Goal: Information Seeking & Learning: Learn about a topic

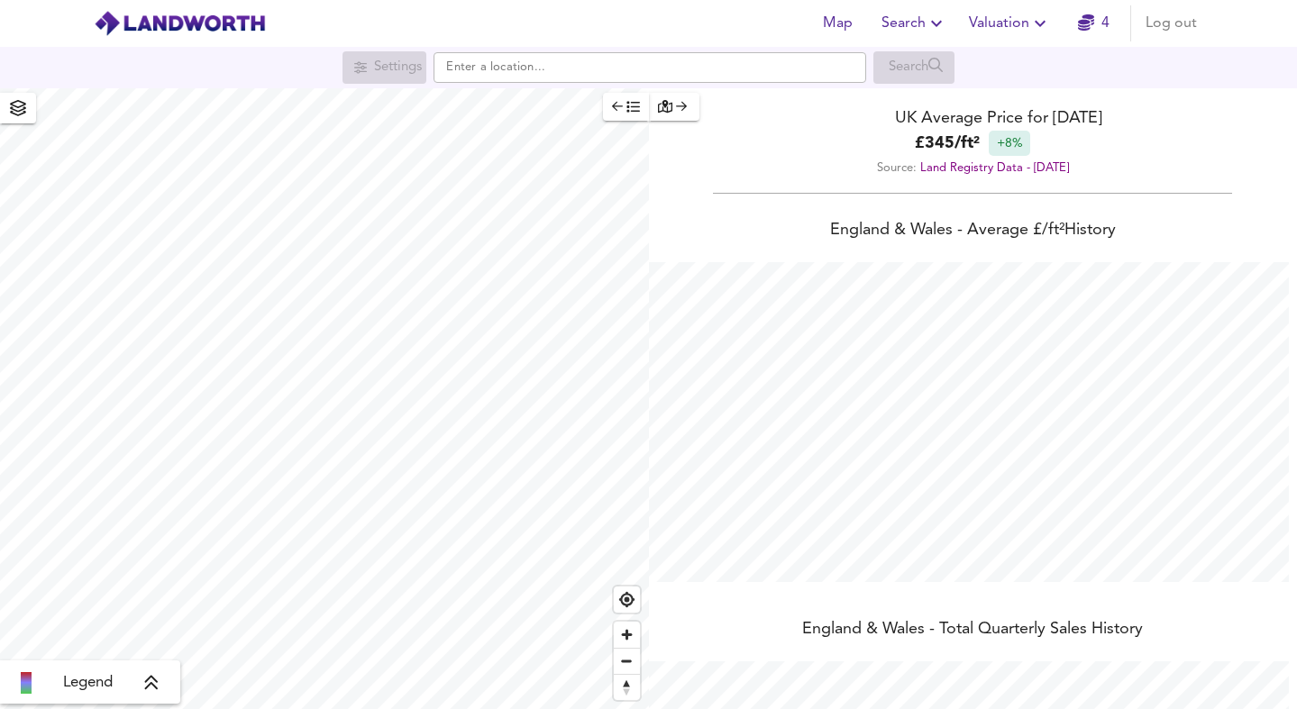
scroll to position [709, 1297]
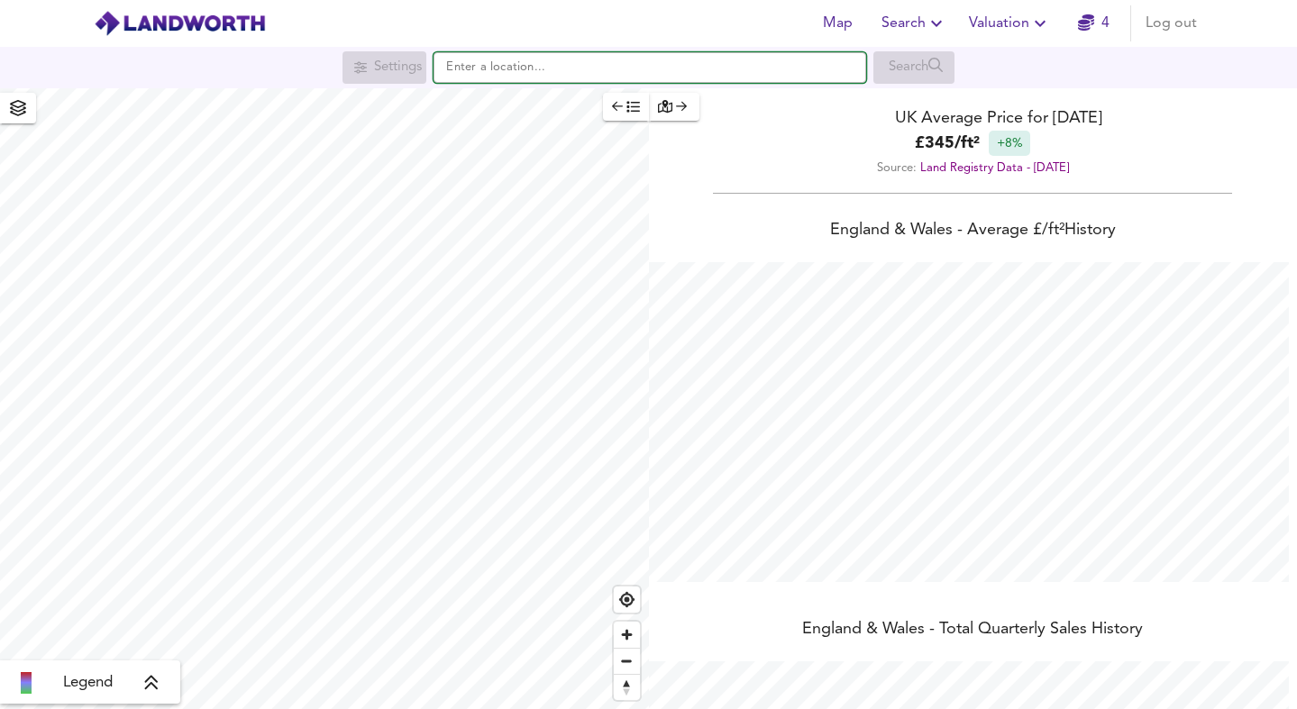
click at [541, 67] on input "text" at bounding box center [649, 67] width 432 height 31
paste input "[STREET_ADDRESS]"
type input "[STREET_ADDRESS]"
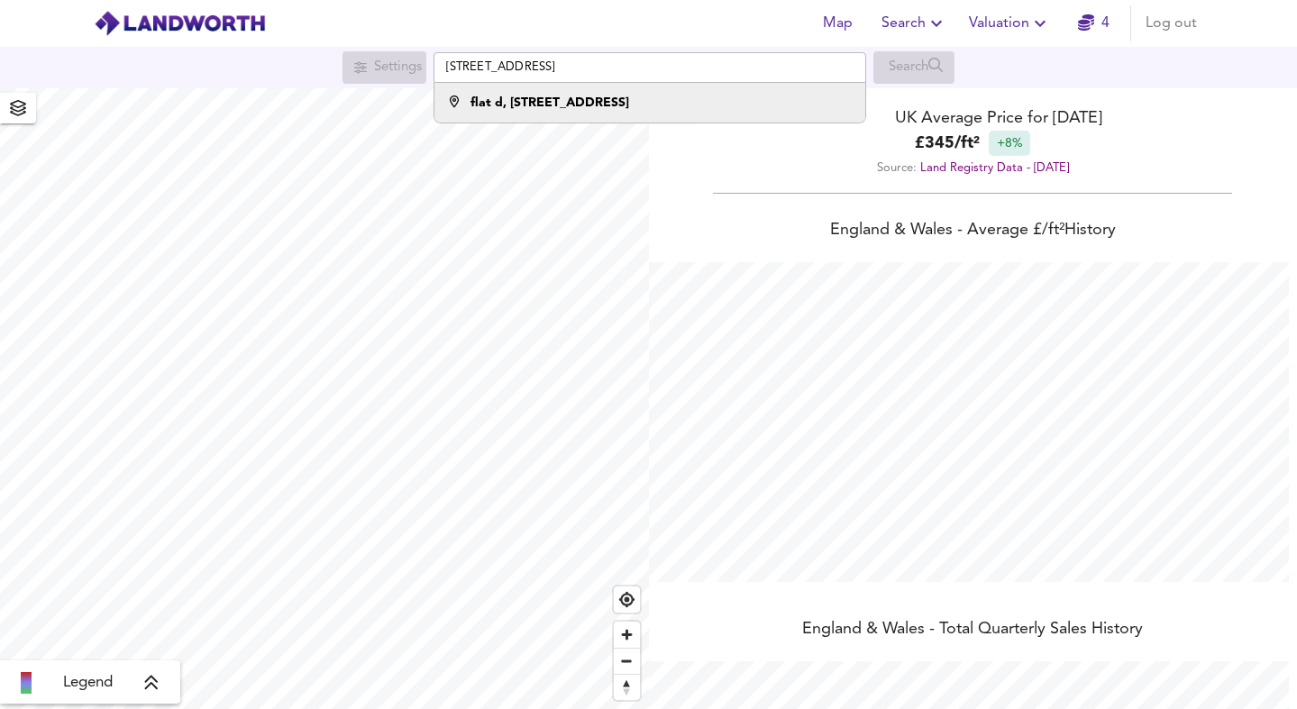
click at [722, 99] on div "flat d, [STREET_ADDRESS]" at bounding box center [646, 103] width 414 height 18
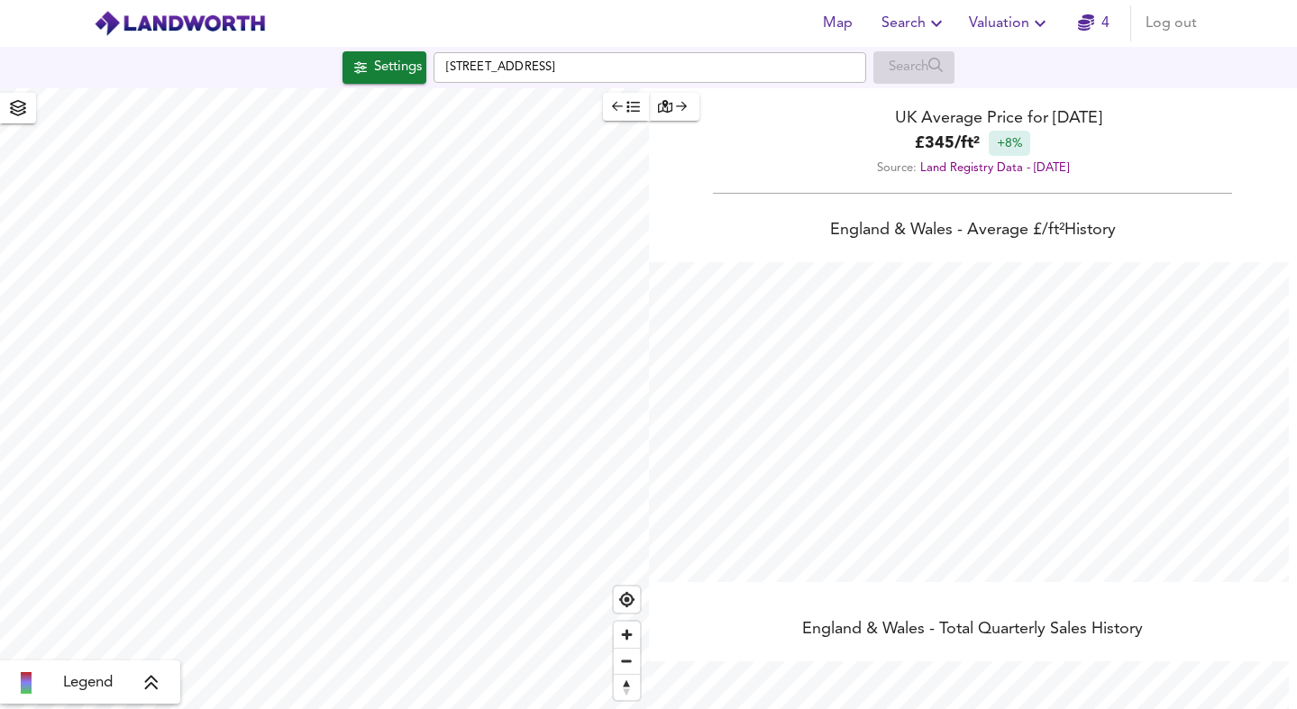
checkbox input "false"
checkbox input "true"
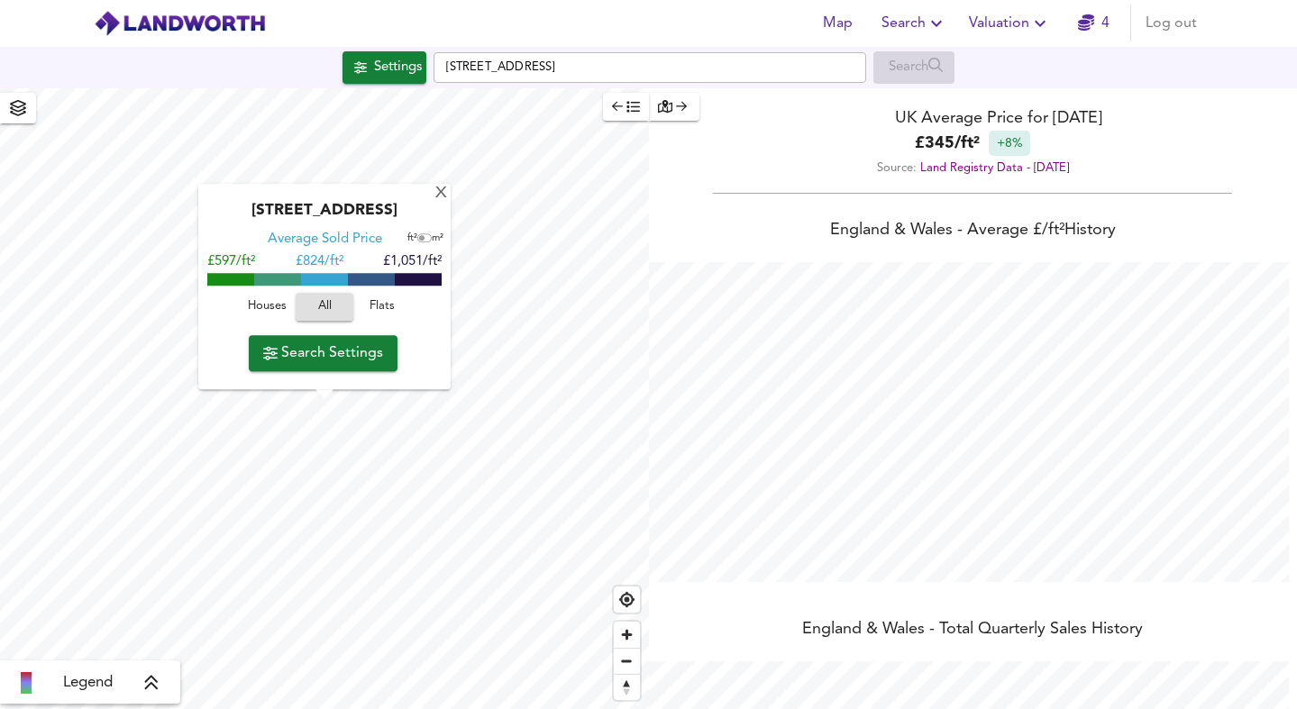
click at [369, 305] on span "Flats" at bounding box center [382, 307] width 49 height 21
click at [317, 350] on span "Search Settings" at bounding box center [323, 353] width 120 height 25
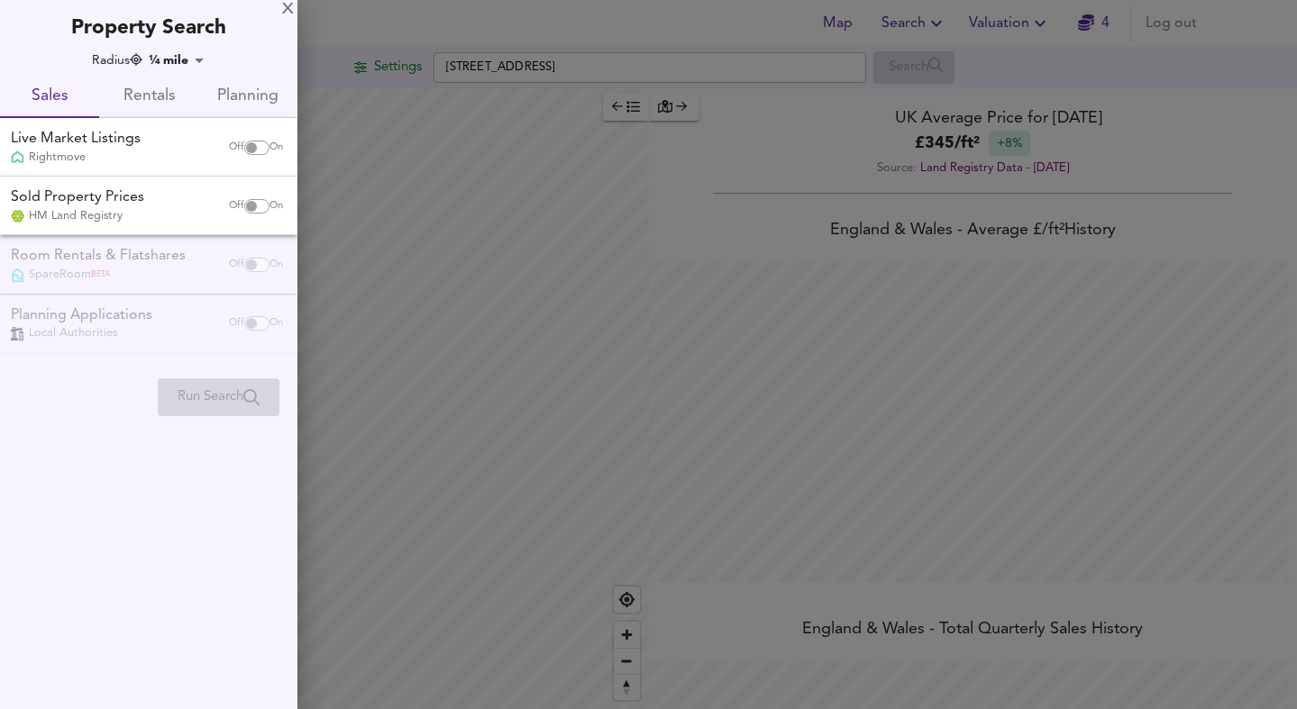
click at [254, 205] on input "checkbox" at bounding box center [251, 206] width 43 height 14
checkbox input "true"
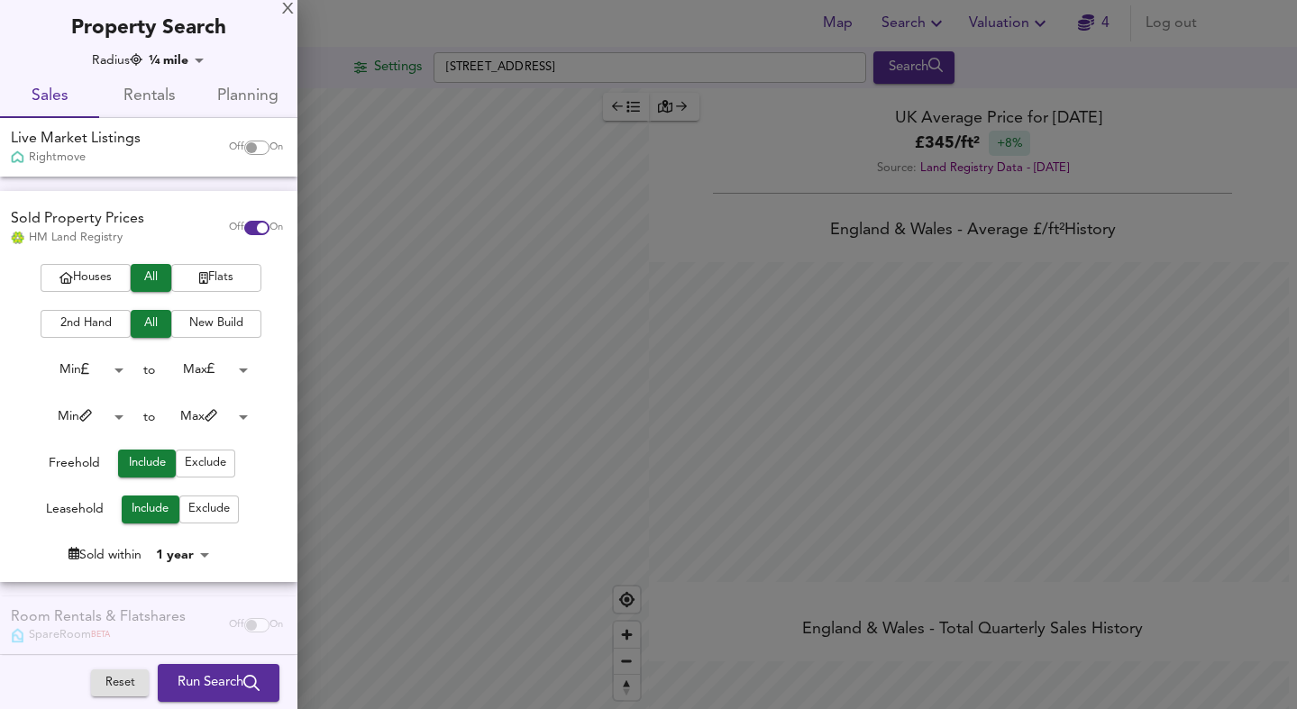
click at [209, 278] on span "Flats" at bounding box center [216, 278] width 72 height 21
click at [109, 321] on span "2nd Hand" at bounding box center [86, 324] width 72 height 21
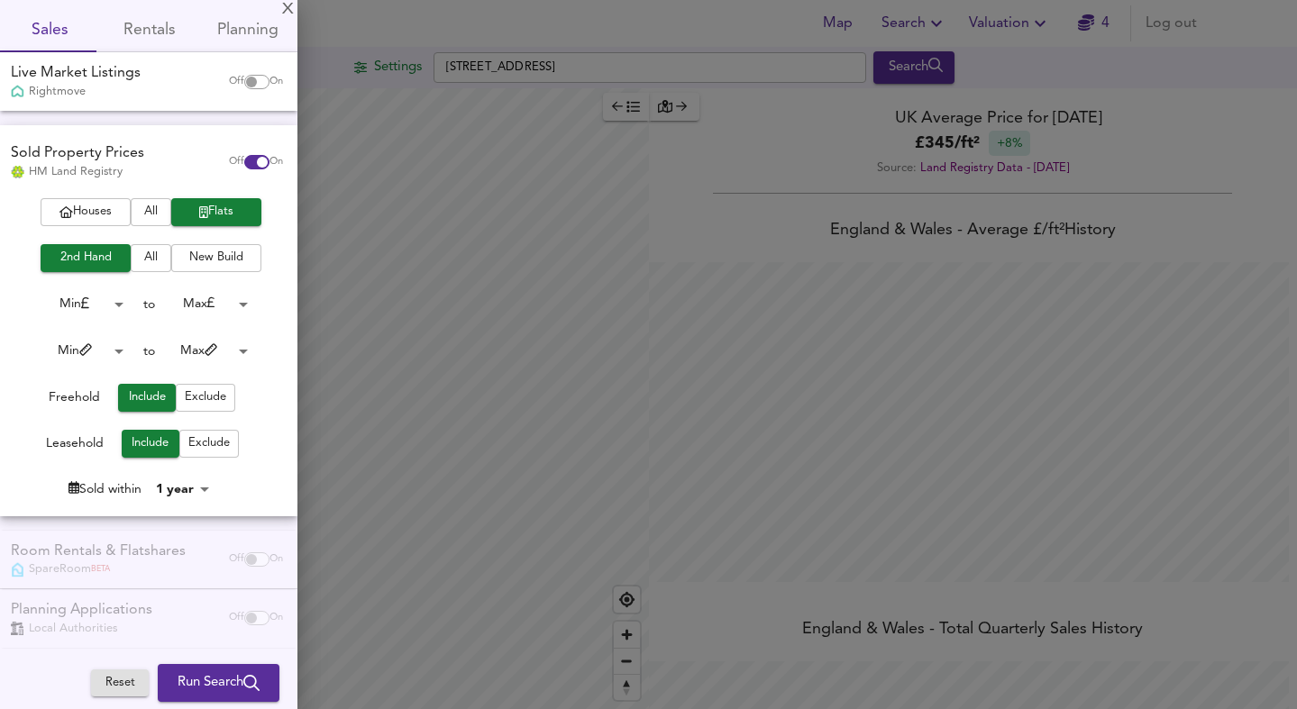
scroll to position [75, 0]
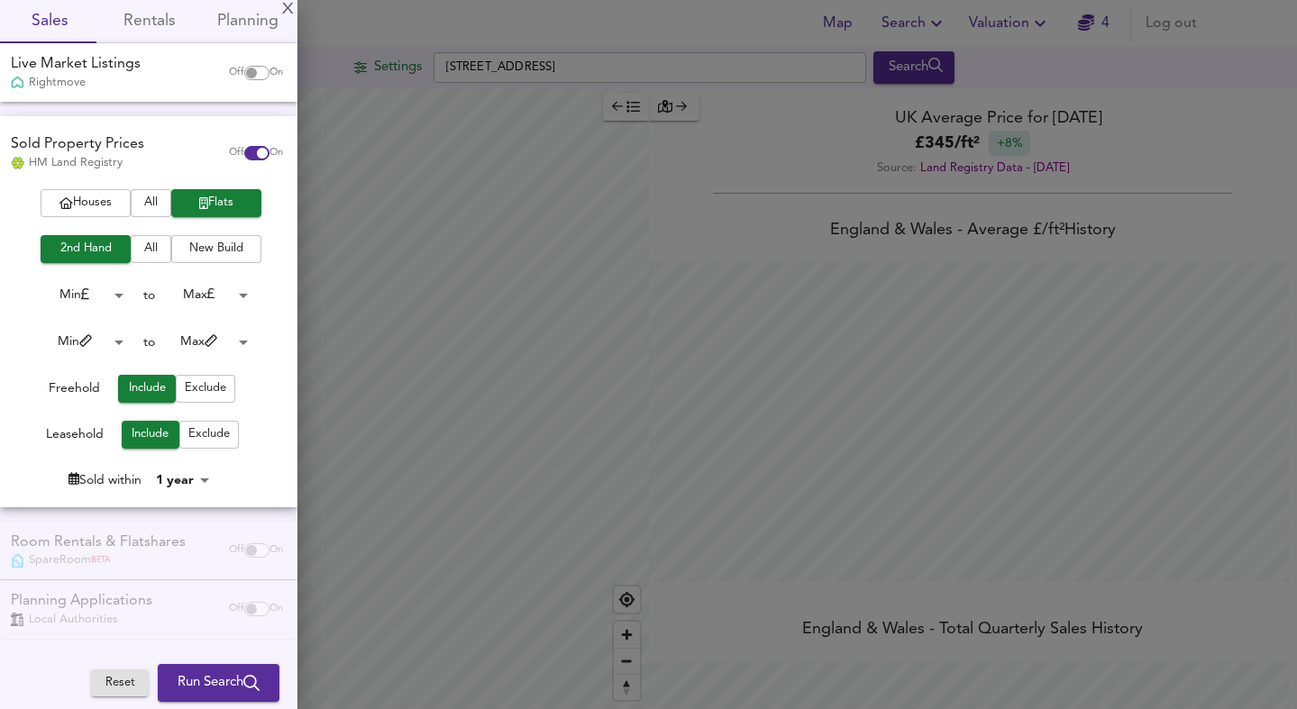
click at [236, 340] on body "Map Search Valuation 4 Log out Settings [GEOGRAPHIC_DATA] Search Legend UK Aver…" at bounding box center [648, 354] width 1297 height 709
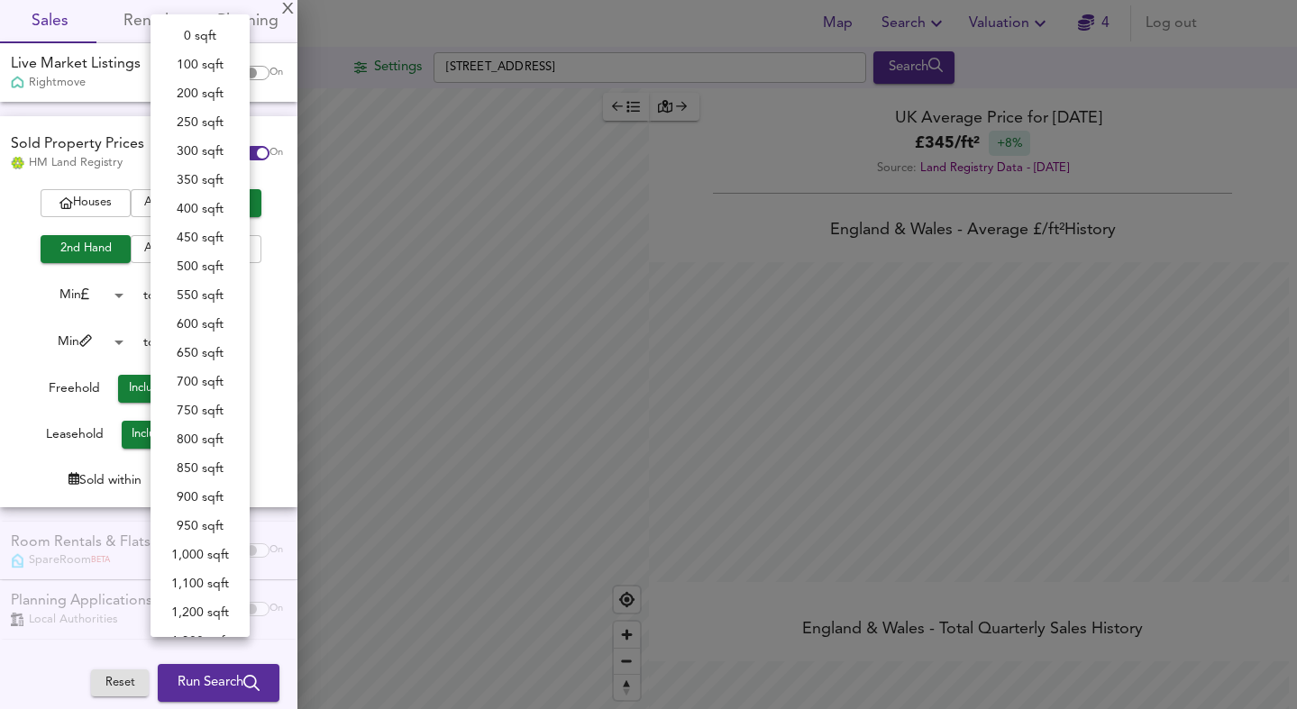
scroll to position [487, 0]
click at [31, 382] on div at bounding box center [648, 354] width 1297 height 709
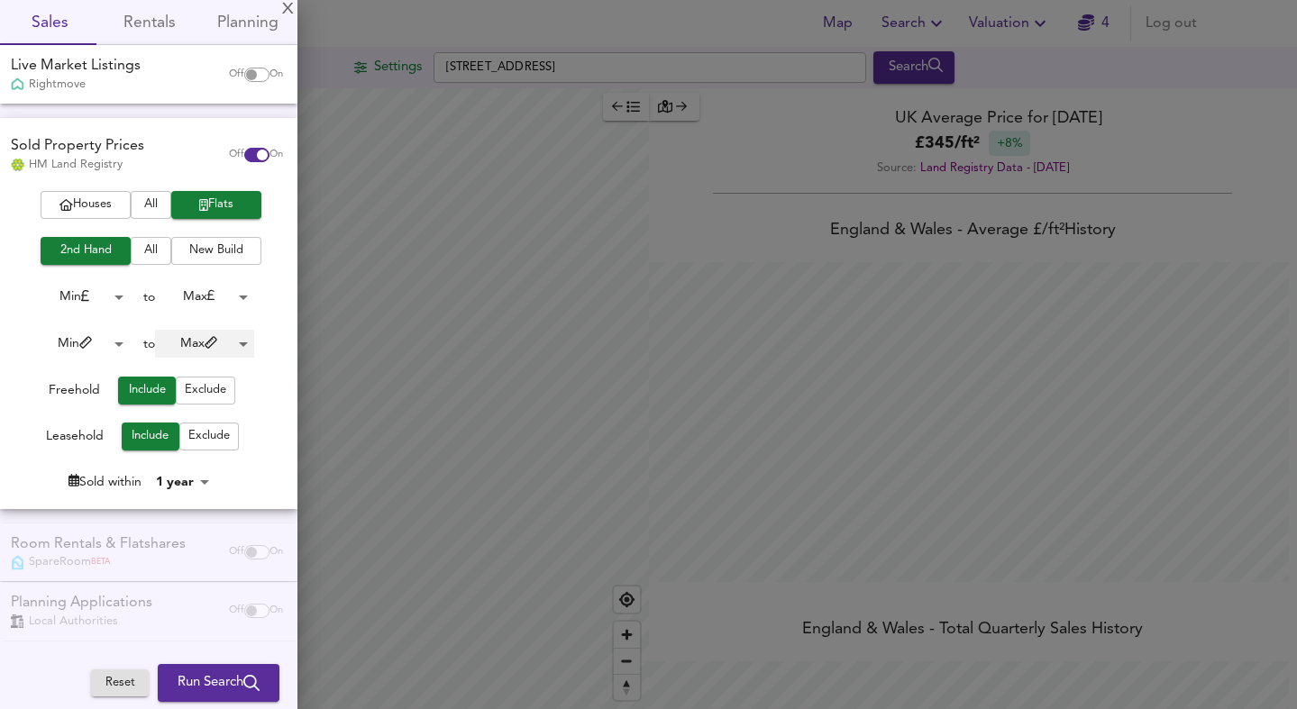
scroll to position [75, 0]
click at [204, 346] on body "Map Search Valuation 4 Log out Settings [GEOGRAPHIC_DATA] Search Legend UK Aver…" at bounding box center [648, 354] width 1297 height 709
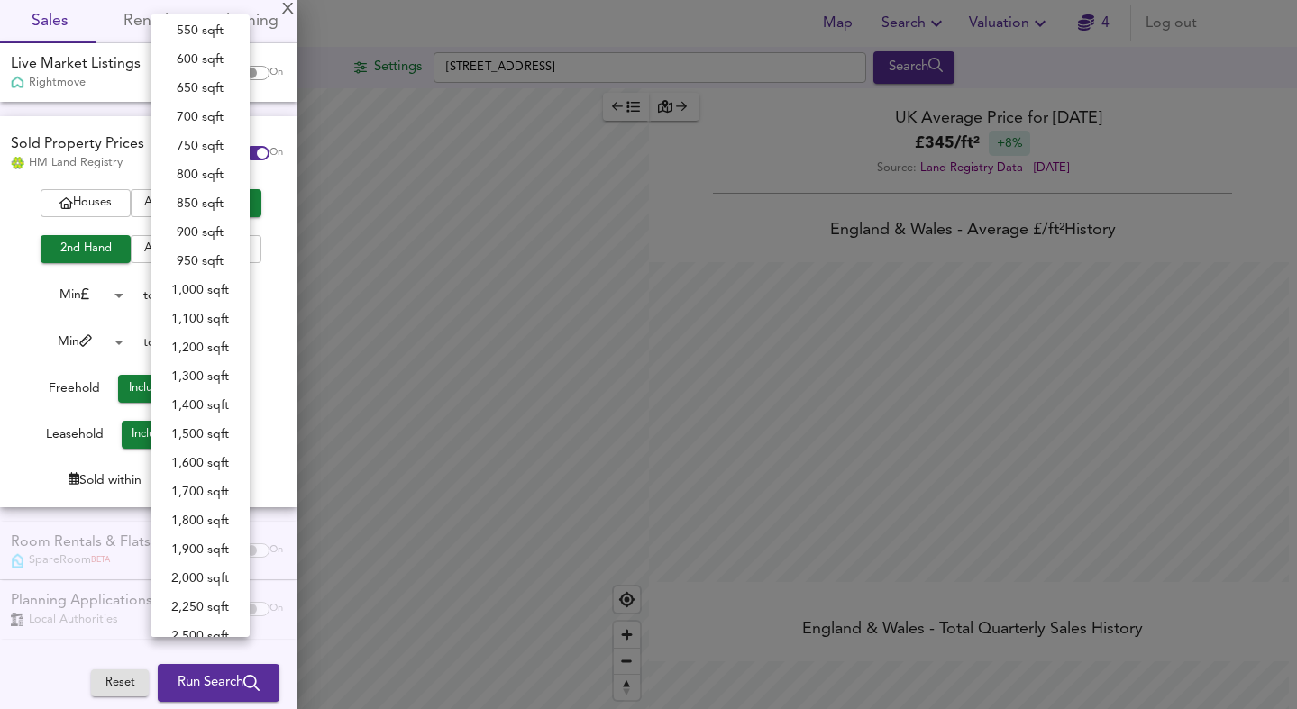
scroll to position [262, 0]
click at [191, 96] on li "650 sqft" at bounding box center [199, 91] width 99 height 29
type input "650"
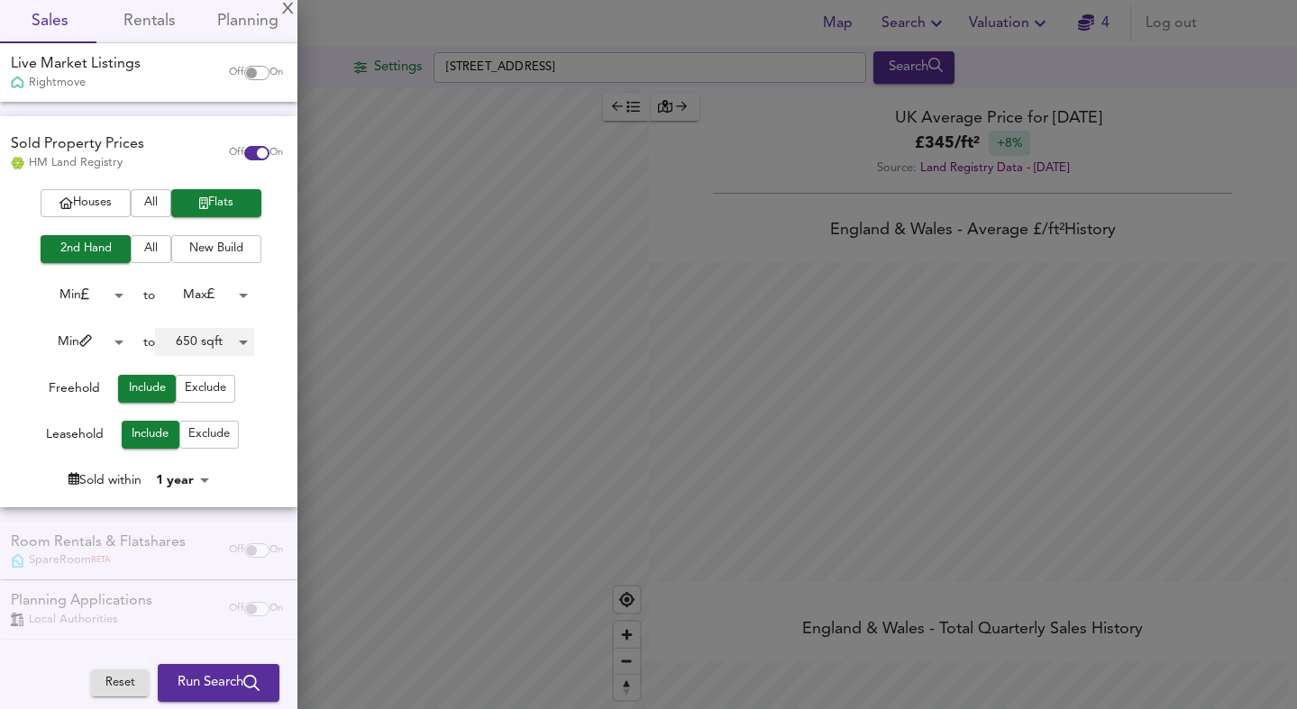
scroll to position [0, 0]
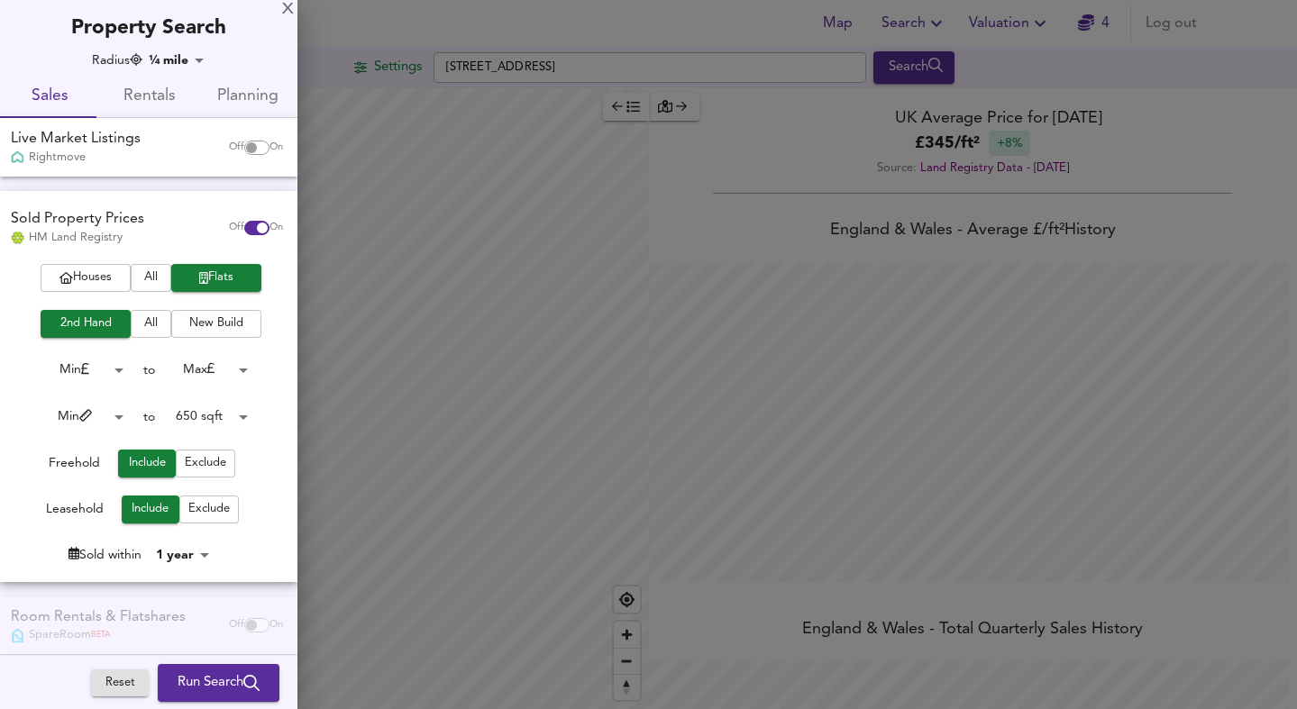
click at [182, 60] on body "Map Search Valuation 4 Log out Settings [GEOGRAPHIC_DATA] Search Legend UK Aver…" at bounding box center [648, 354] width 1297 height 709
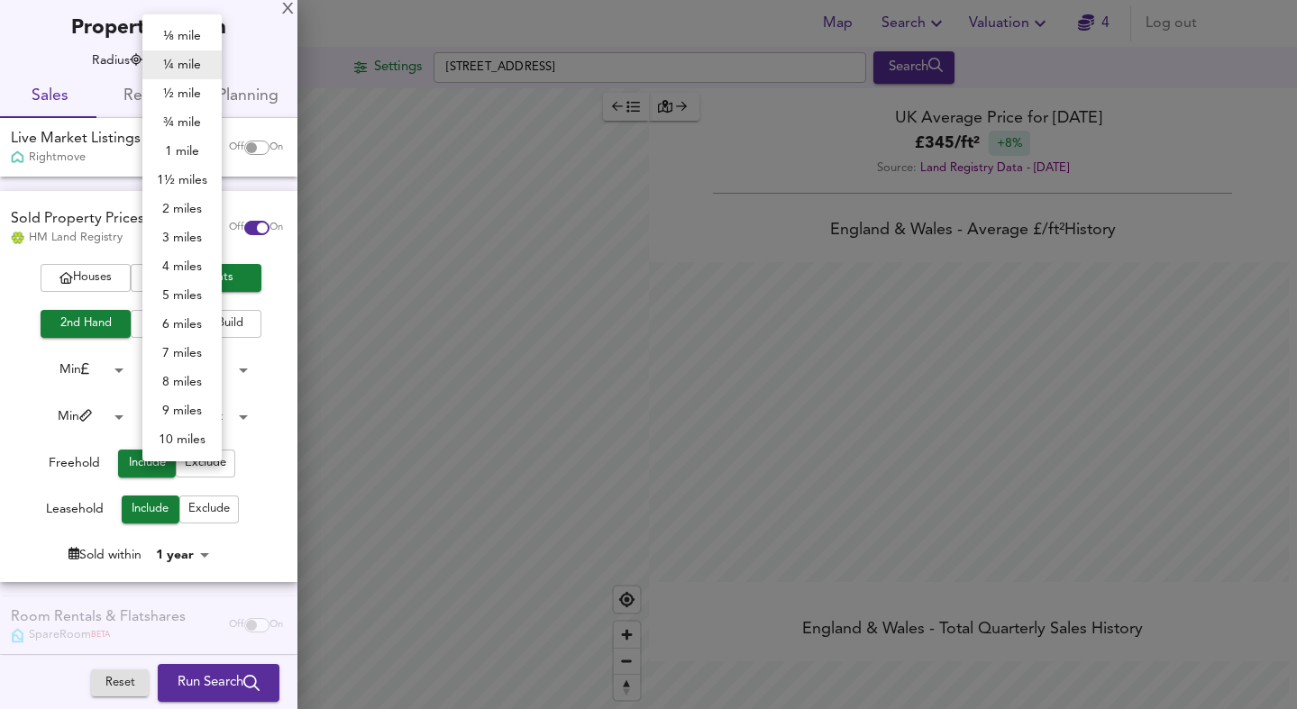
click at [179, 86] on li "½ mile" at bounding box center [181, 93] width 79 height 29
type input "805"
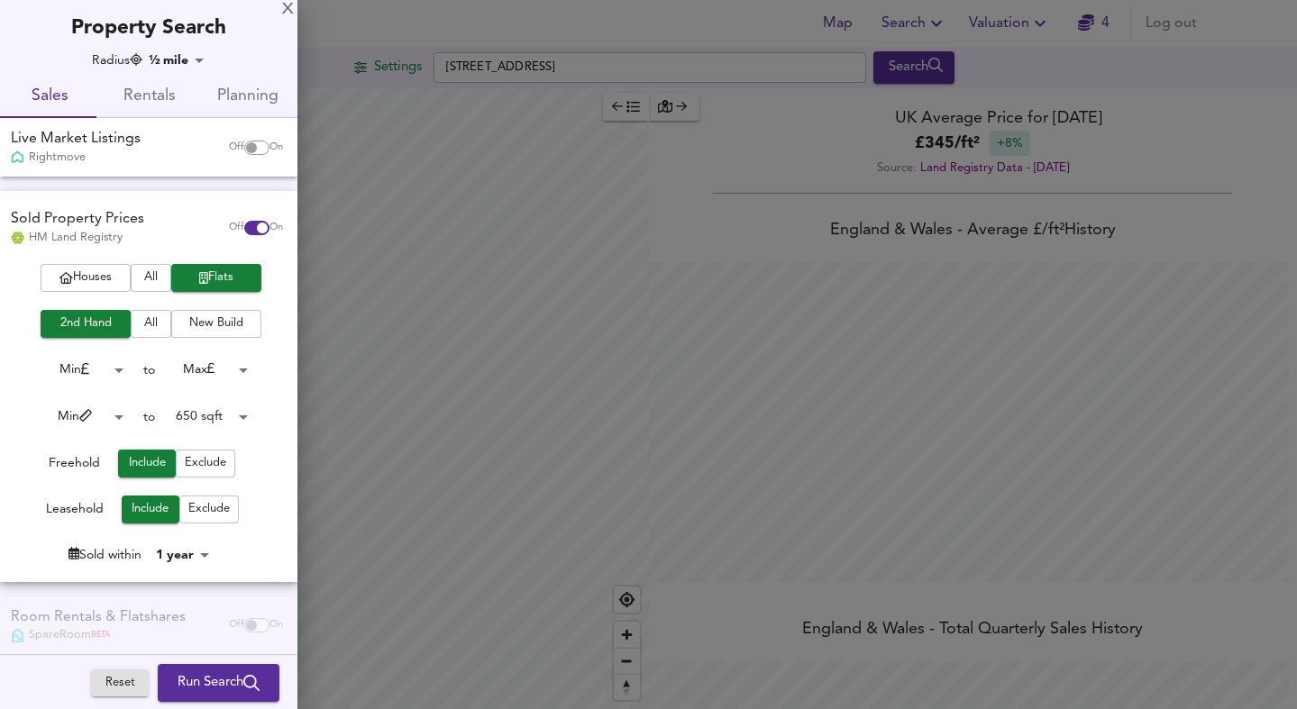
click at [200, 683] on span "Run Search" at bounding box center [218, 682] width 82 height 23
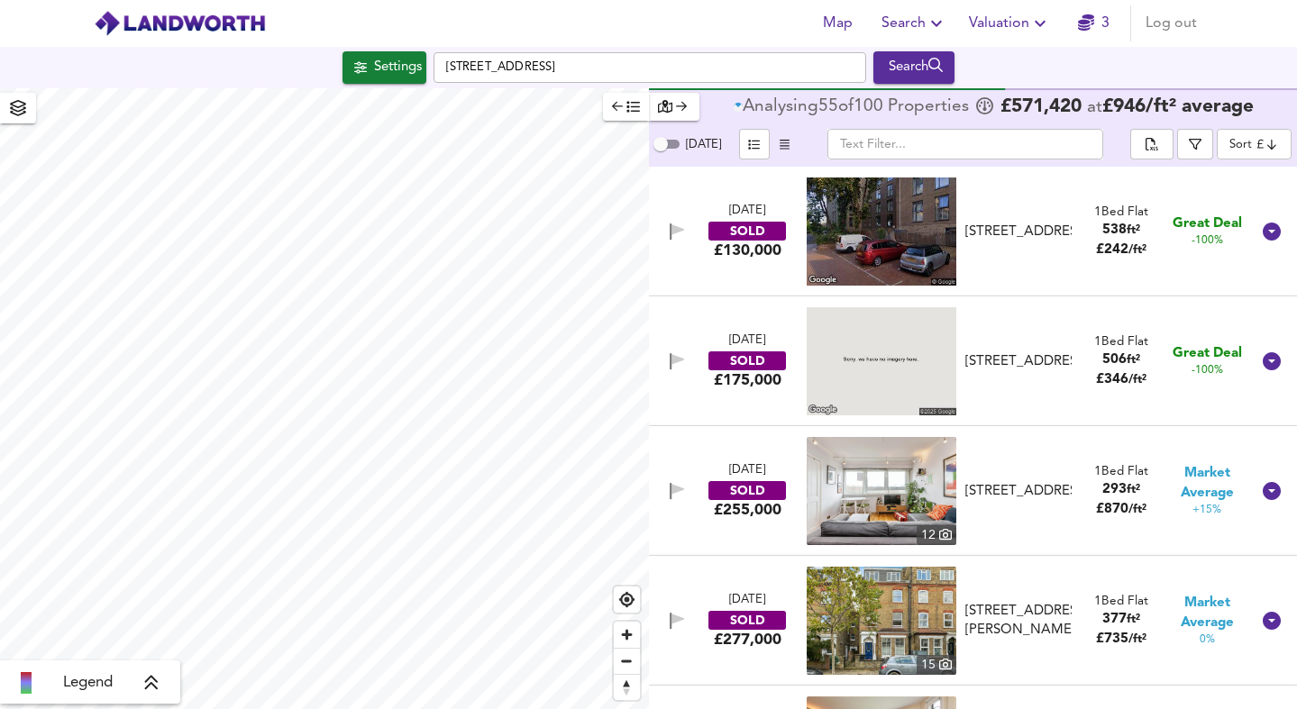
click at [1236, 142] on body "Map Search Valuation 3 Log out Settings [GEOGRAPHIC_DATA] Search Legend Analysi…" at bounding box center [648, 354] width 1297 height 709
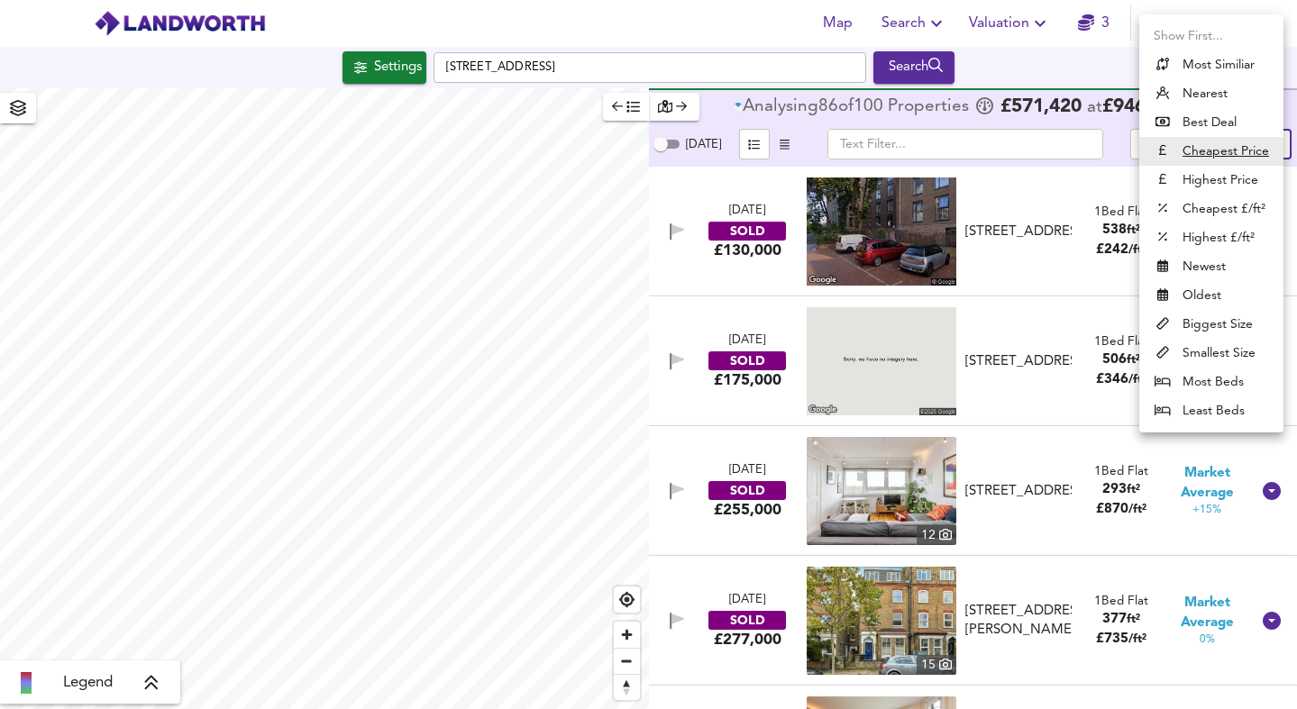
click at [1215, 319] on li "Biggest Size" at bounding box center [1211, 324] width 144 height 29
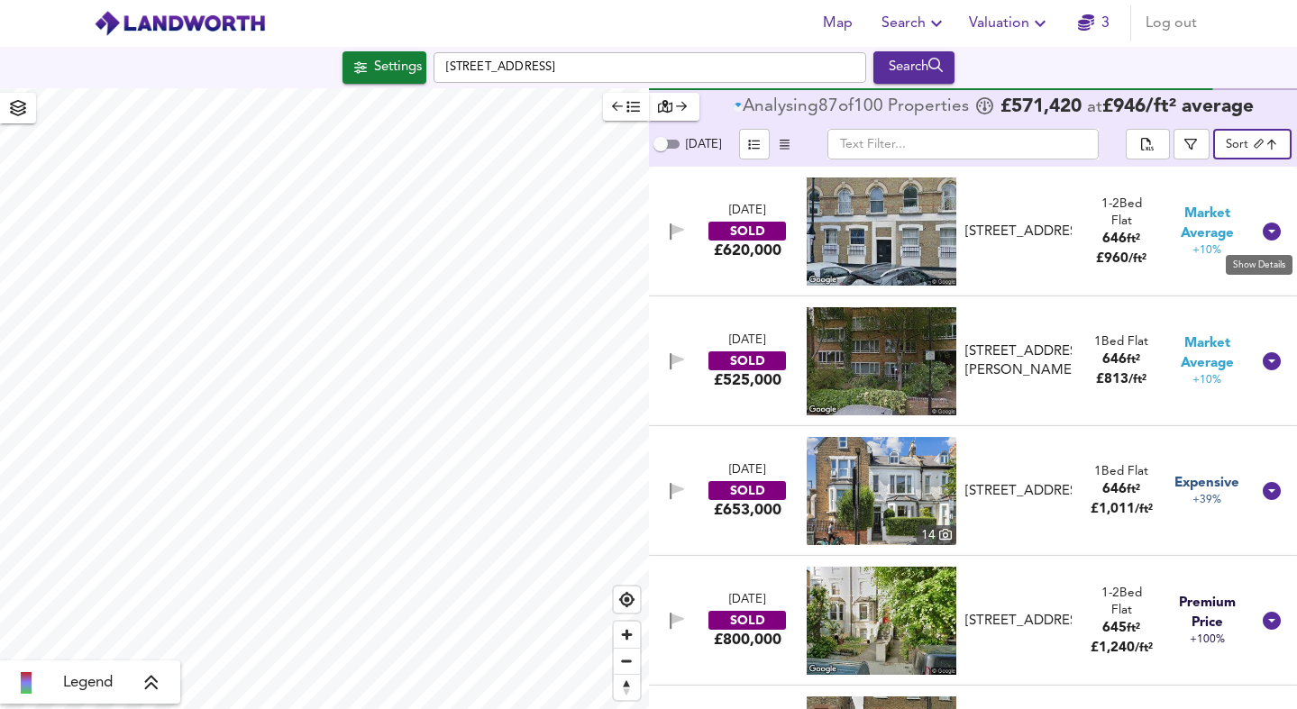
click at [1262, 227] on icon at bounding box center [1271, 232] width 18 height 18
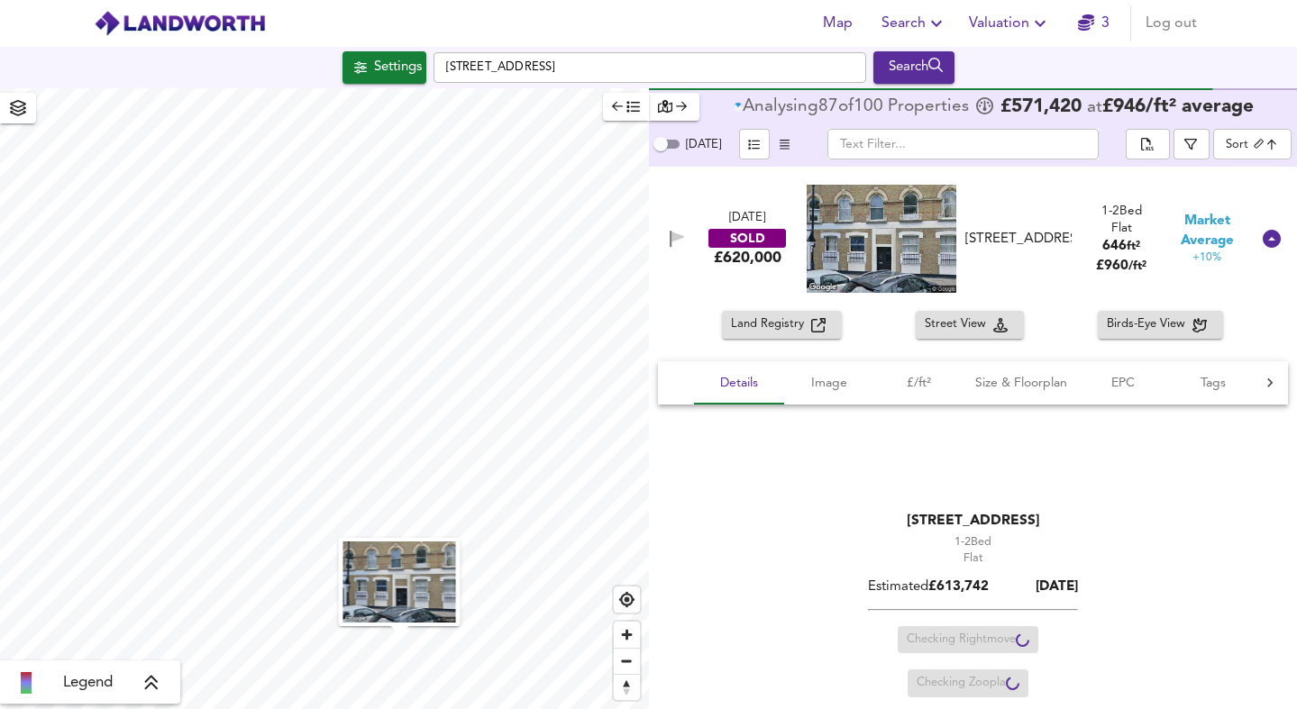
click at [857, 249] on img at bounding box center [881, 239] width 150 height 108
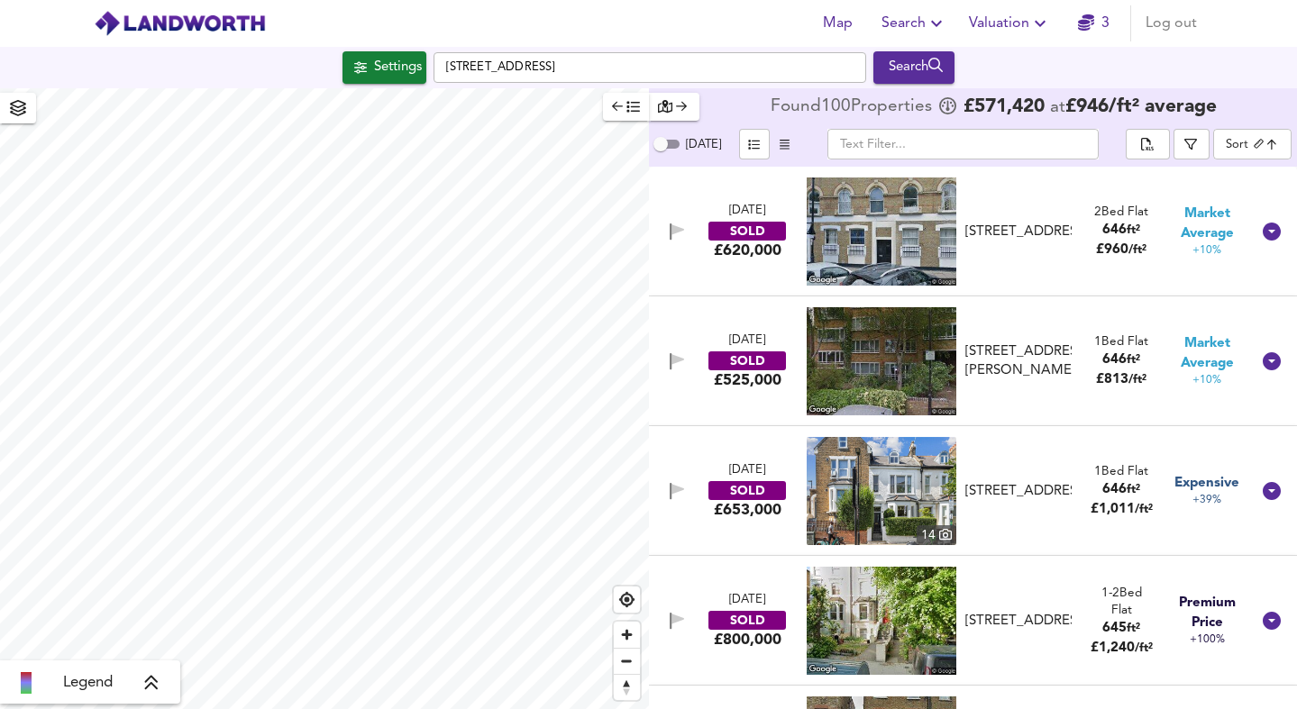
click at [1245, 151] on body "Map Search Valuation 3 Log out Settings [GEOGRAPHIC_DATA] Search Legend Found 1…" at bounding box center [648, 354] width 1297 height 709
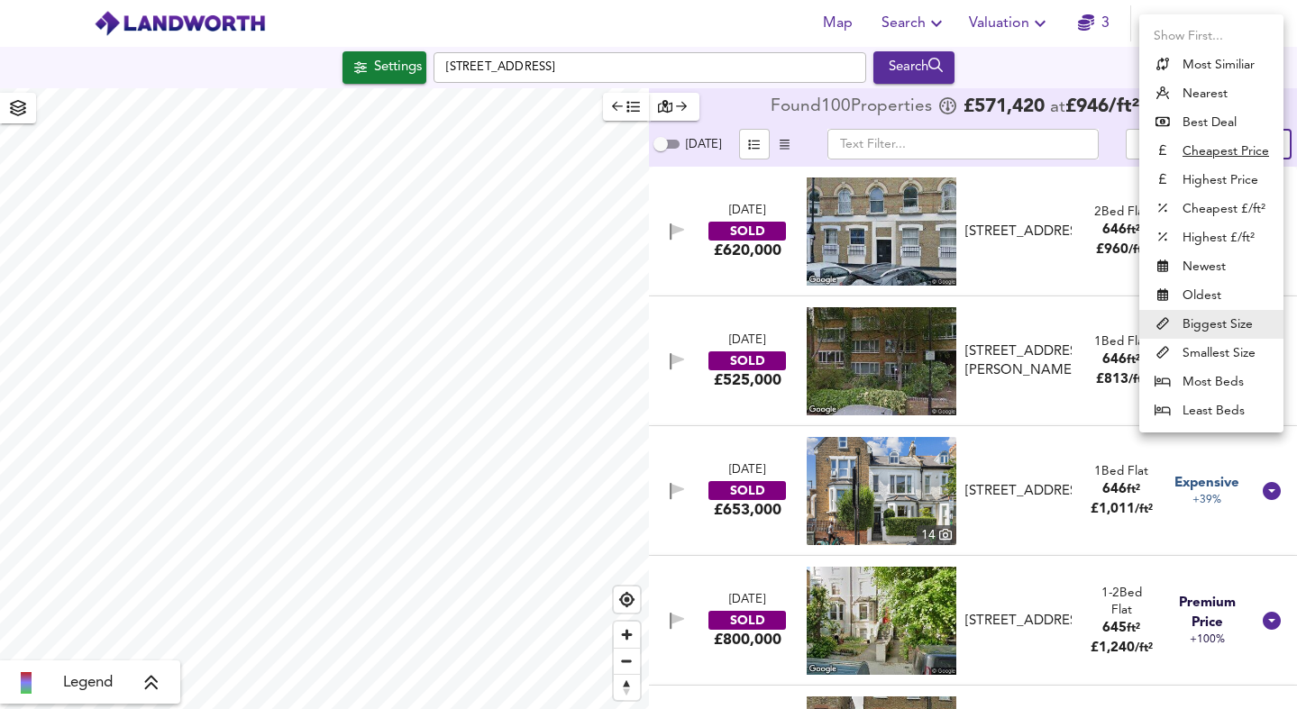
click at [1189, 379] on li "Most Beds" at bounding box center [1211, 382] width 144 height 29
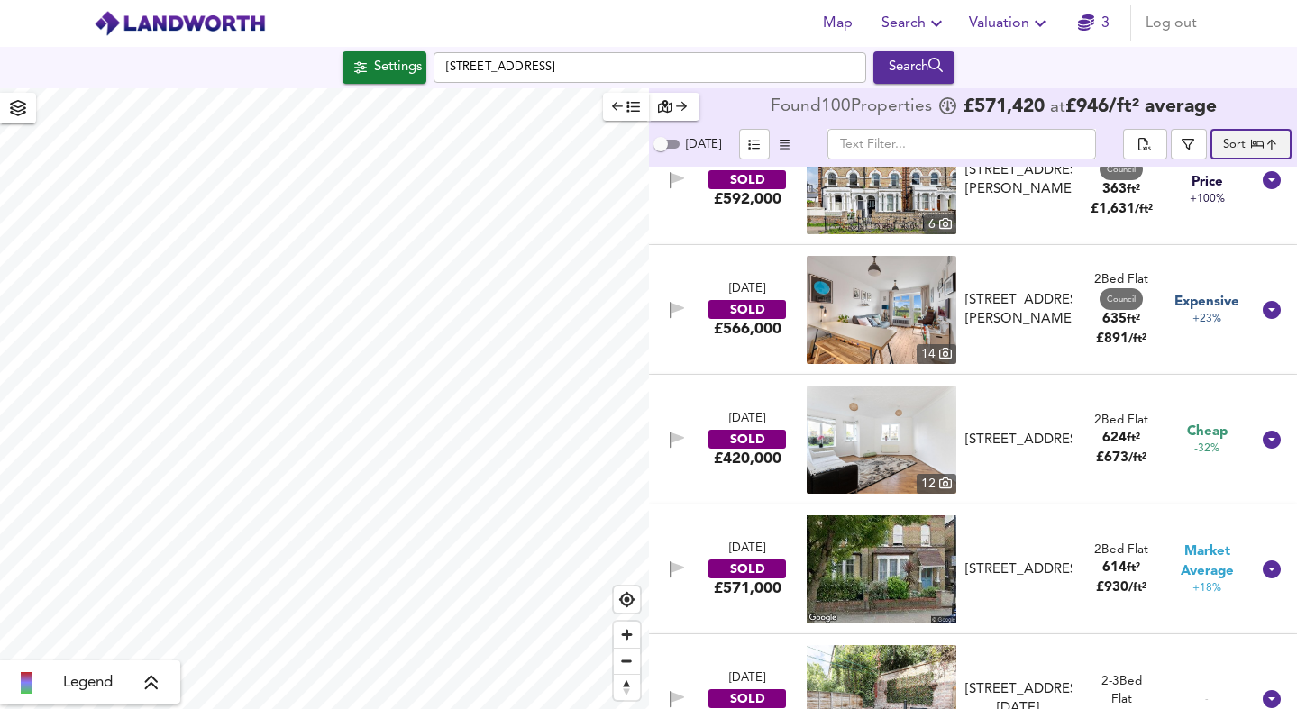
scroll to position [1367, 0]
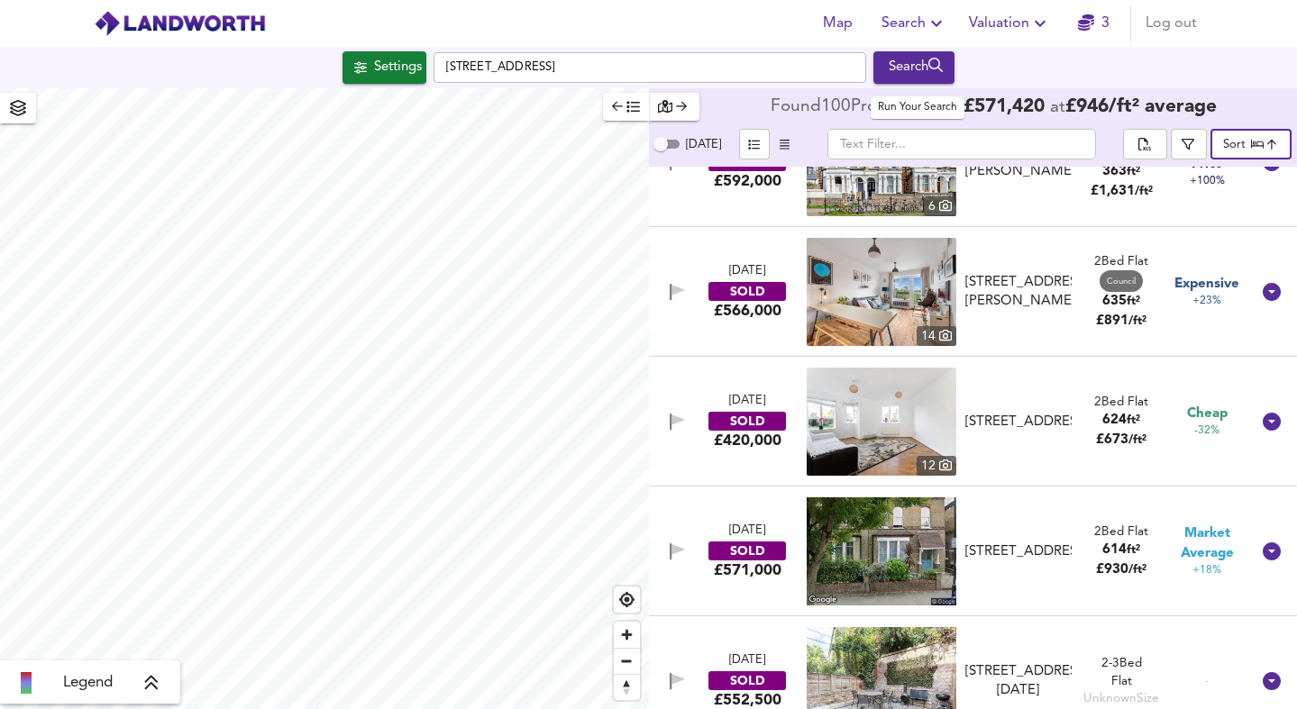
click at [912, 68] on div "Search" at bounding box center [914, 67] width 73 height 23
type input "cheapest"
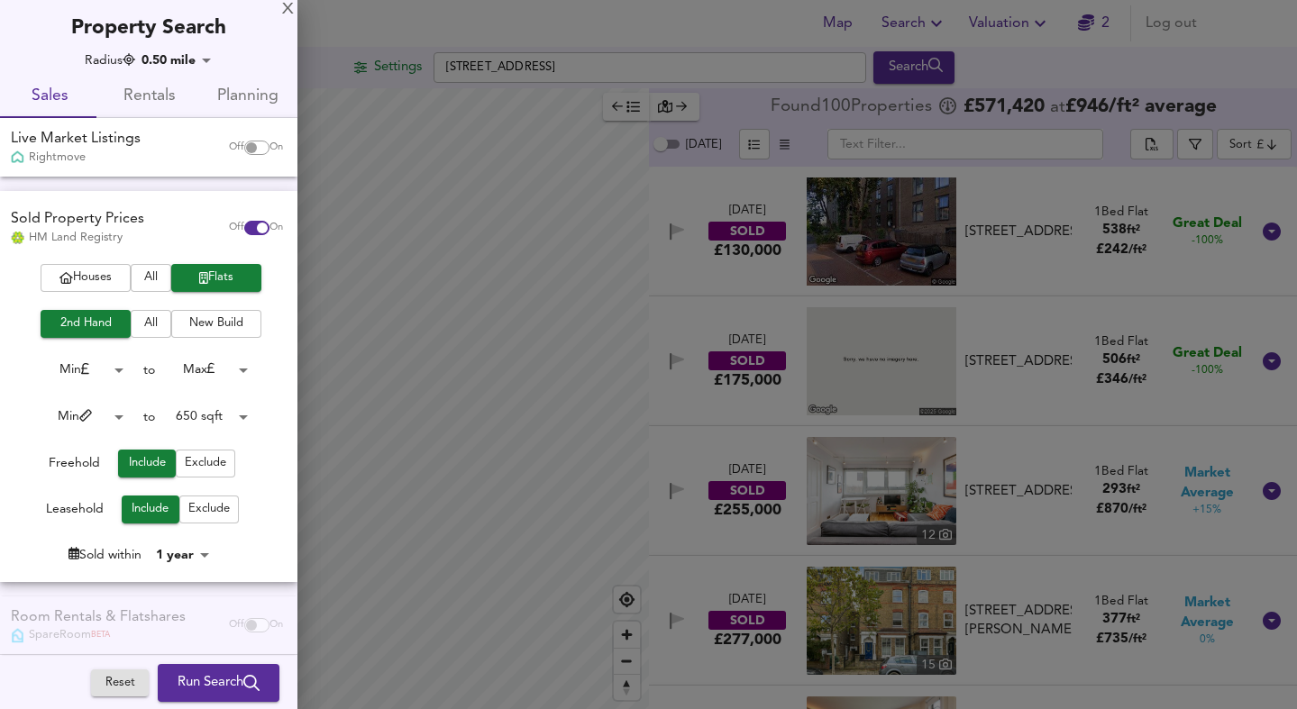
click at [149, 93] on span "Rentals" at bounding box center [148, 97] width 77 height 28
checkbox input "false"
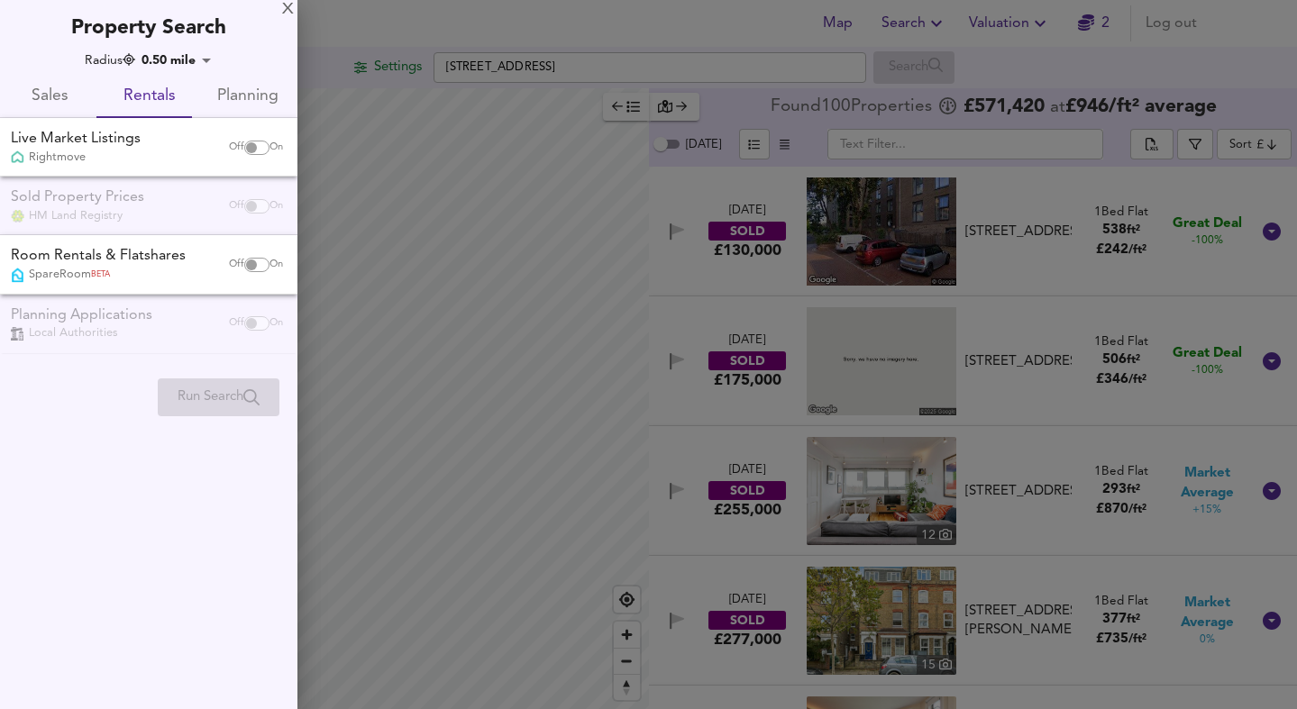
click at [257, 265] on input "checkbox" at bounding box center [251, 265] width 43 height 14
checkbox input "true"
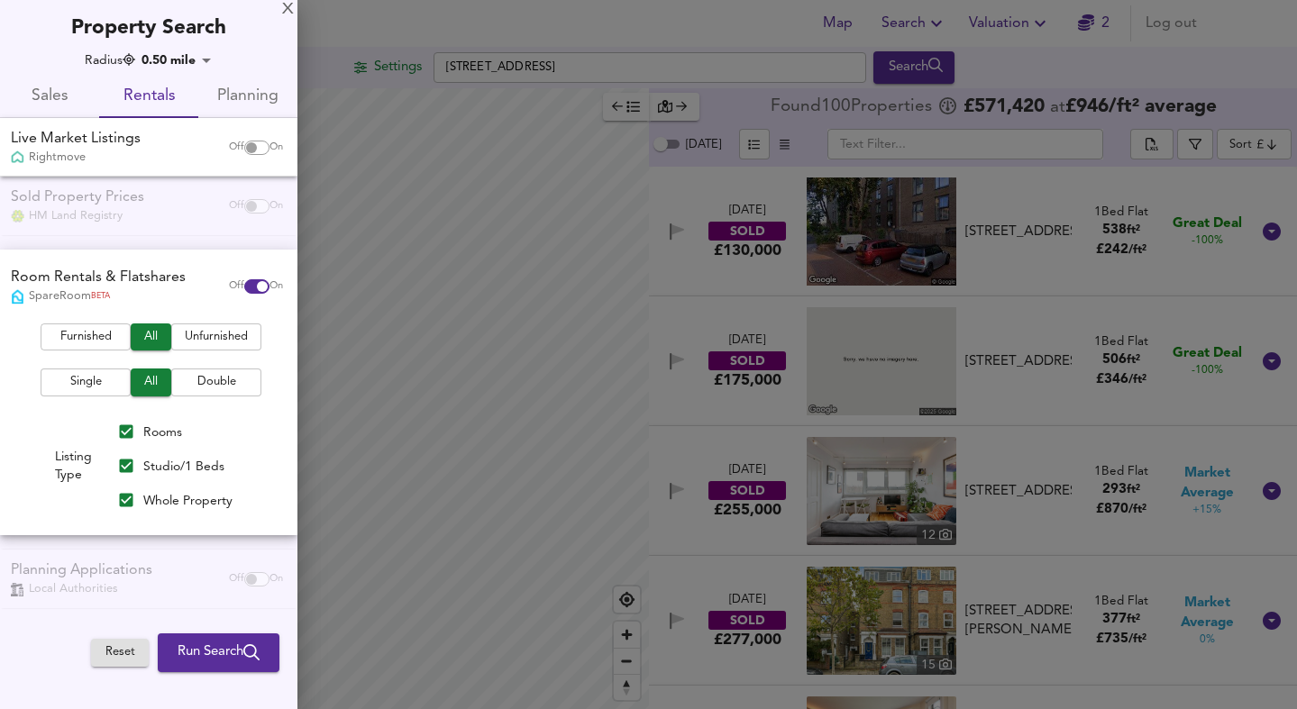
click at [93, 337] on span "Furnished" at bounding box center [86, 337] width 72 height 21
click at [205, 380] on span "Double" at bounding box center [216, 382] width 72 height 21
click at [124, 432] on input "Rooms" at bounding box center [126, 431] width 34 height 34
checkbox input "false"
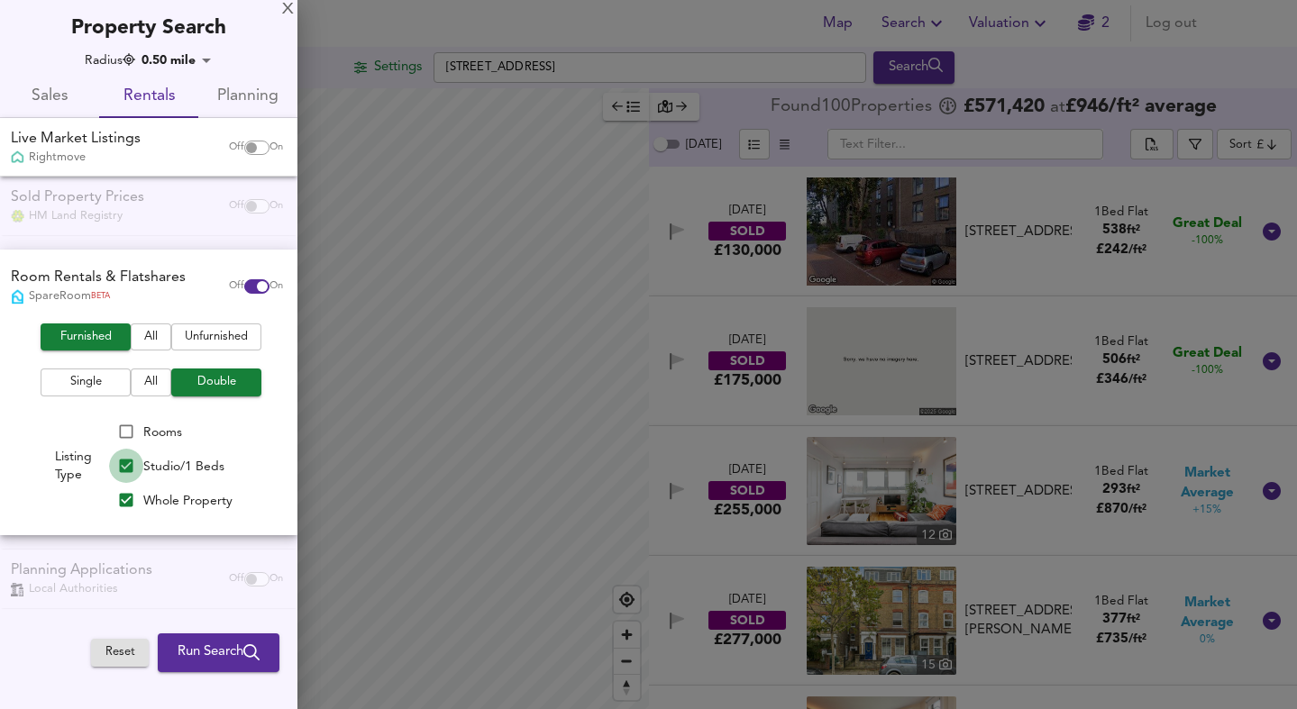
click at [127, 460] on Beds "Studio/1 Beds" at bounding box center [126, 466] width 34 height 34
checkbox Beds "false"
click at [223, 651] on span "Run Search" at bounding box center [218, 652] width 82 height 23
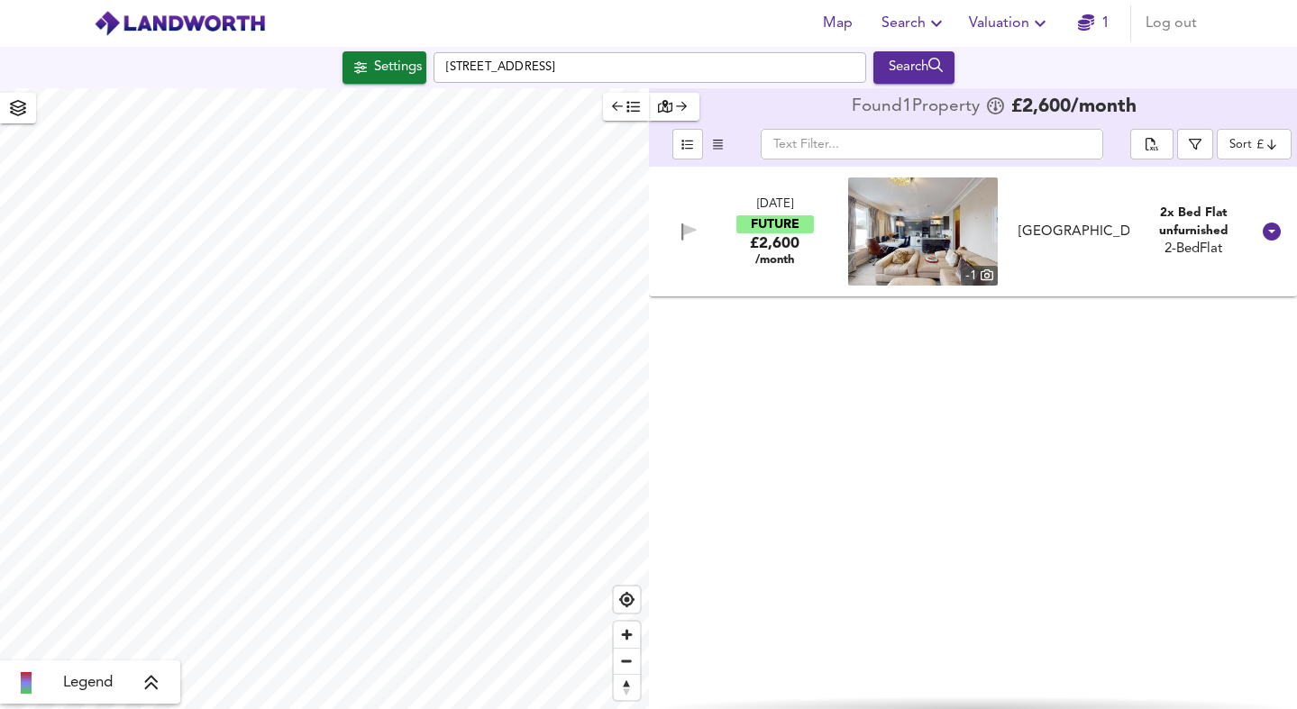
click at [1233, 141] on body "Map Search Valuation 1 Log out Settings [GEOGRAPHIC_DATA] Search Legend Found 1…" at bounding box center [648, 354] width 1297 height 709
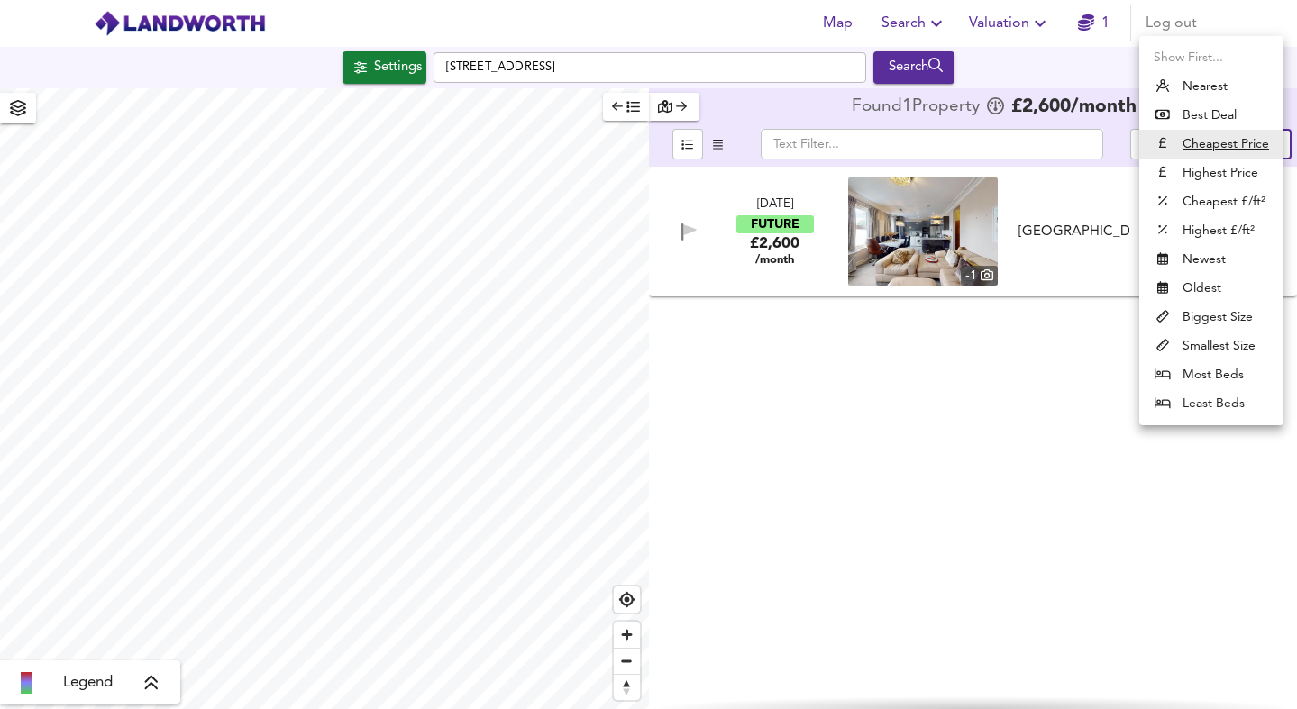
click at [951, 349] on div at bounding box center [648, 354] width 1297 height 709
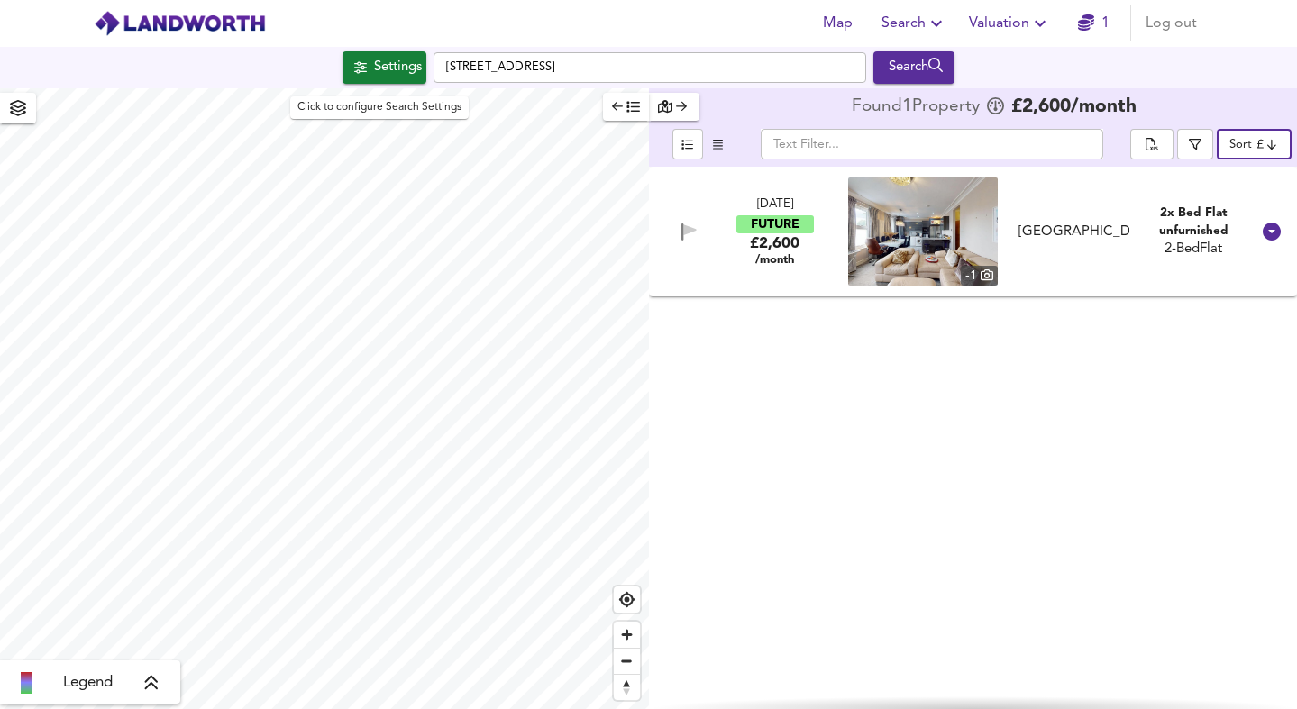
click at [380, 67] on div "Settings" at bounding box center [398, 67] width 48 height 23
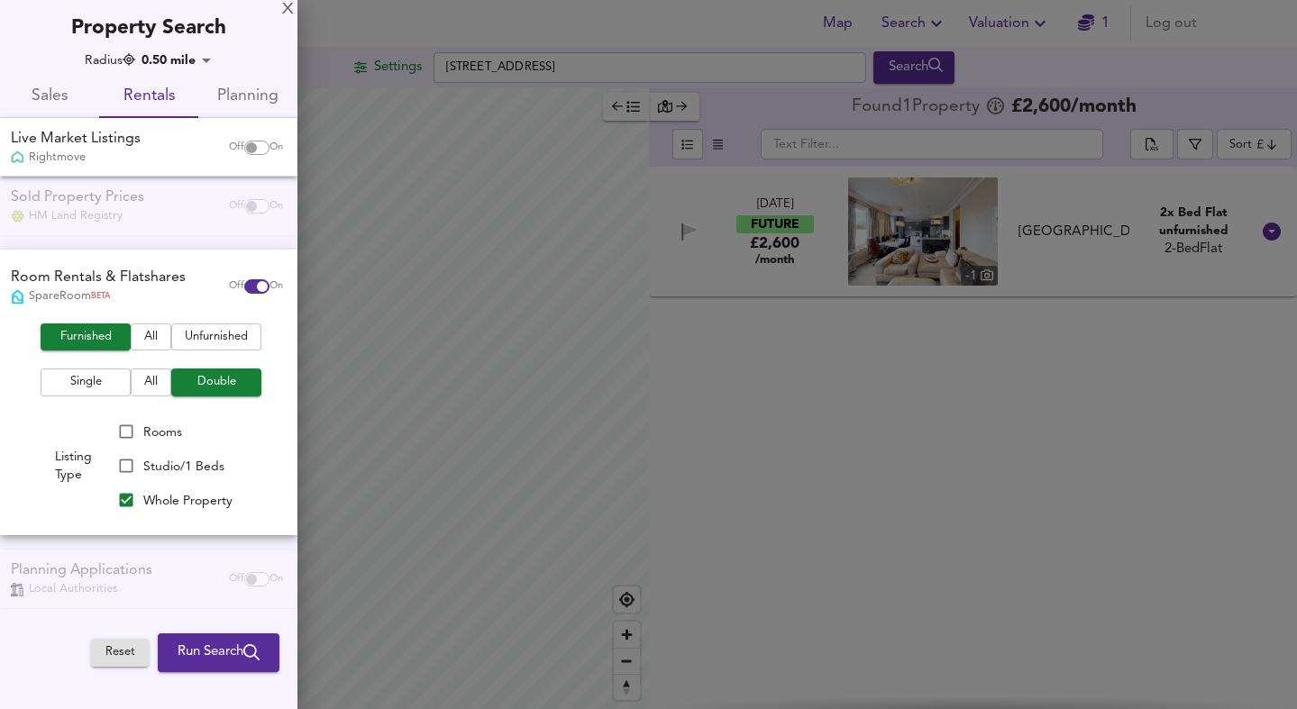
click at [189, 46] on div "X Property Search Radius 0.50 mile 805.0000000000001 Sales Rentals Planning Liv…" at bounding box center [148, 339] width 297 height 679
click at [195, 62] on body "Map Search Valuation 1 Log out Settings [GEOGRAPHIC_DATA] Search Legend Found 1…" at bounding box center [648, 354] width 1297 height 709
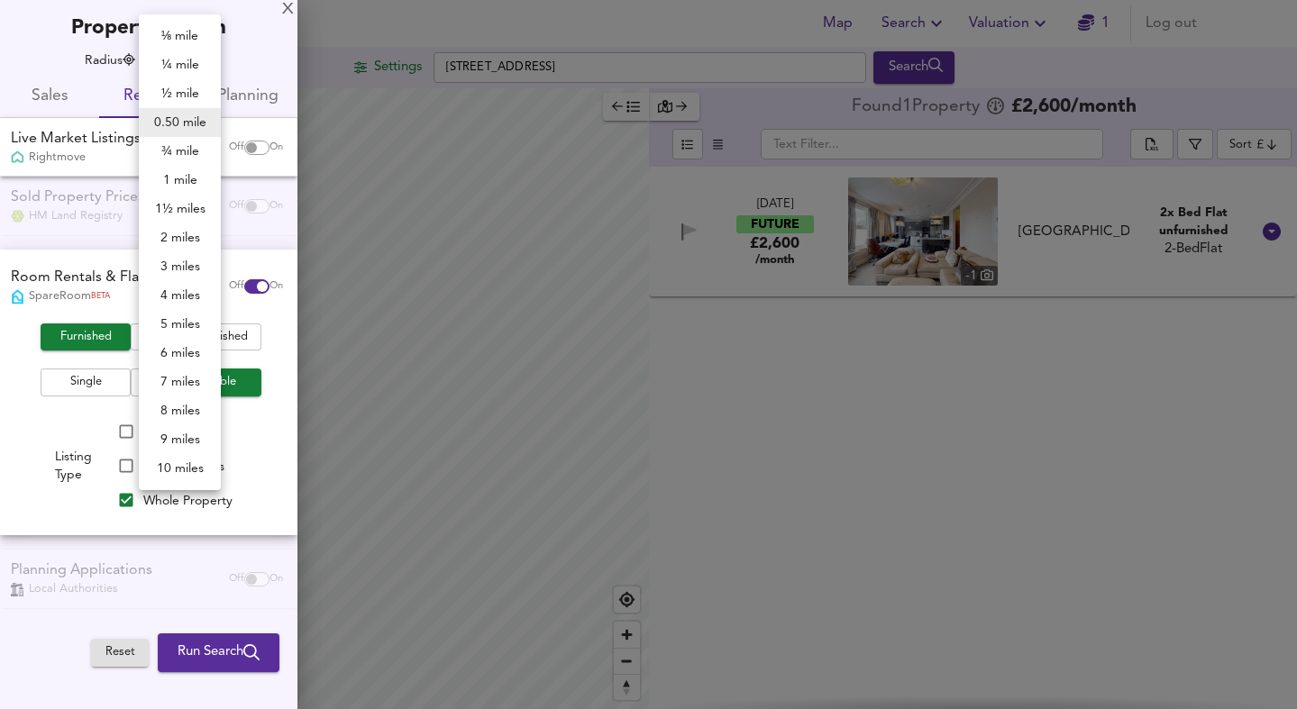
click at [177, 174] on li "1 mile" at bounding box center [180, 180] width 82 height 29
type input "1609"
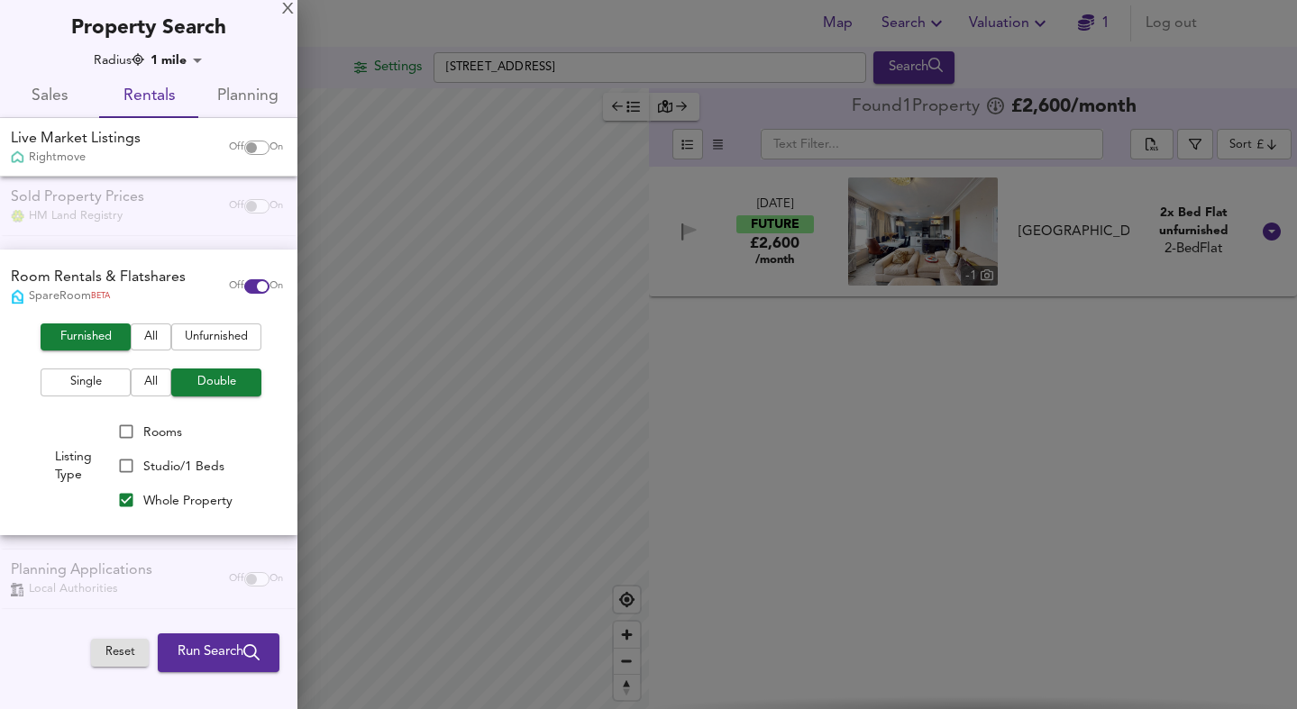
click at [203, 658] on span "Run Search" at bounding box center [218, 652] width 82 height 23
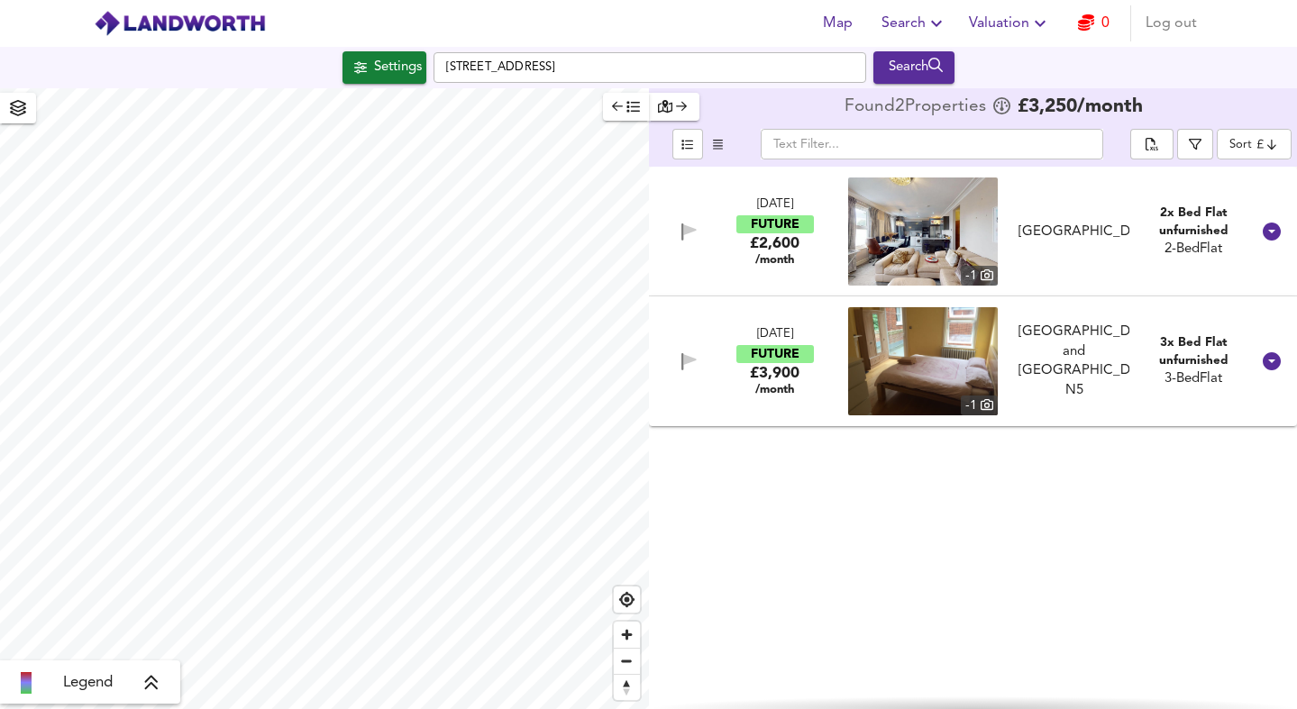
click at [915, 253] on img at bounding box center [923, 231] width 150 height 108
click at [1093, 15] on icon "button" at bounding box center [1086, 22] width 16 height 16
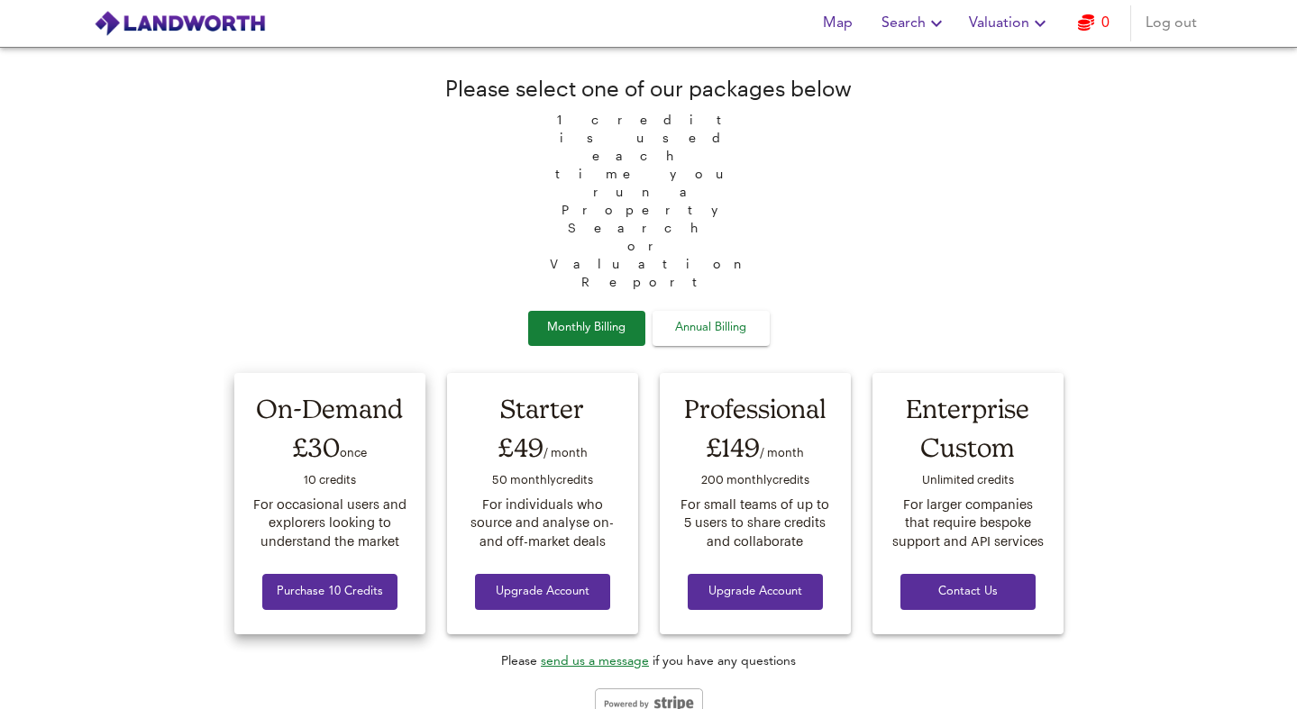
click at [338, 582] on span "Purchase 10 Credits" at bounding box center [330, 592] width 106 height 21
click at [822, 13] on span "Map" at bounding box center [837, 23] width 43 height 25
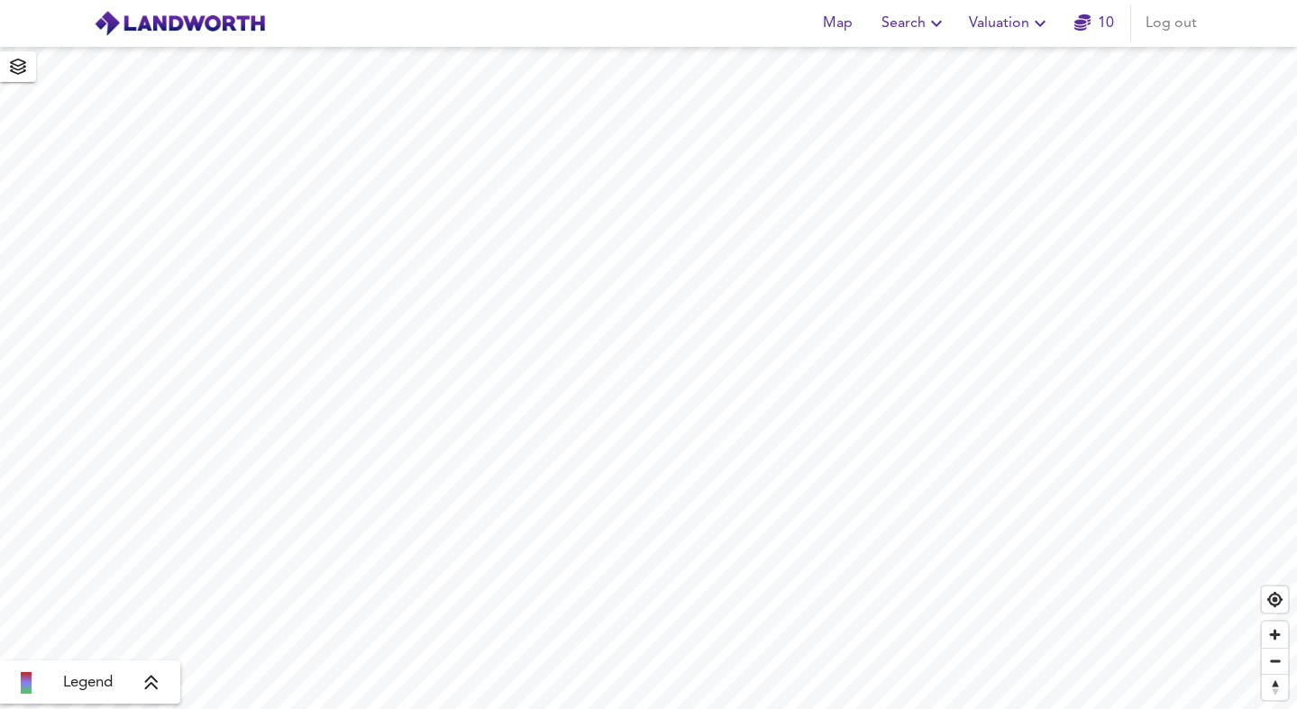
click at [906, 32] on span "Search" at bounding box center [914, 23] width 66 height 25
click at [898, 96] on li "Search History" at bounding box center [913, 97] width 178 height 32
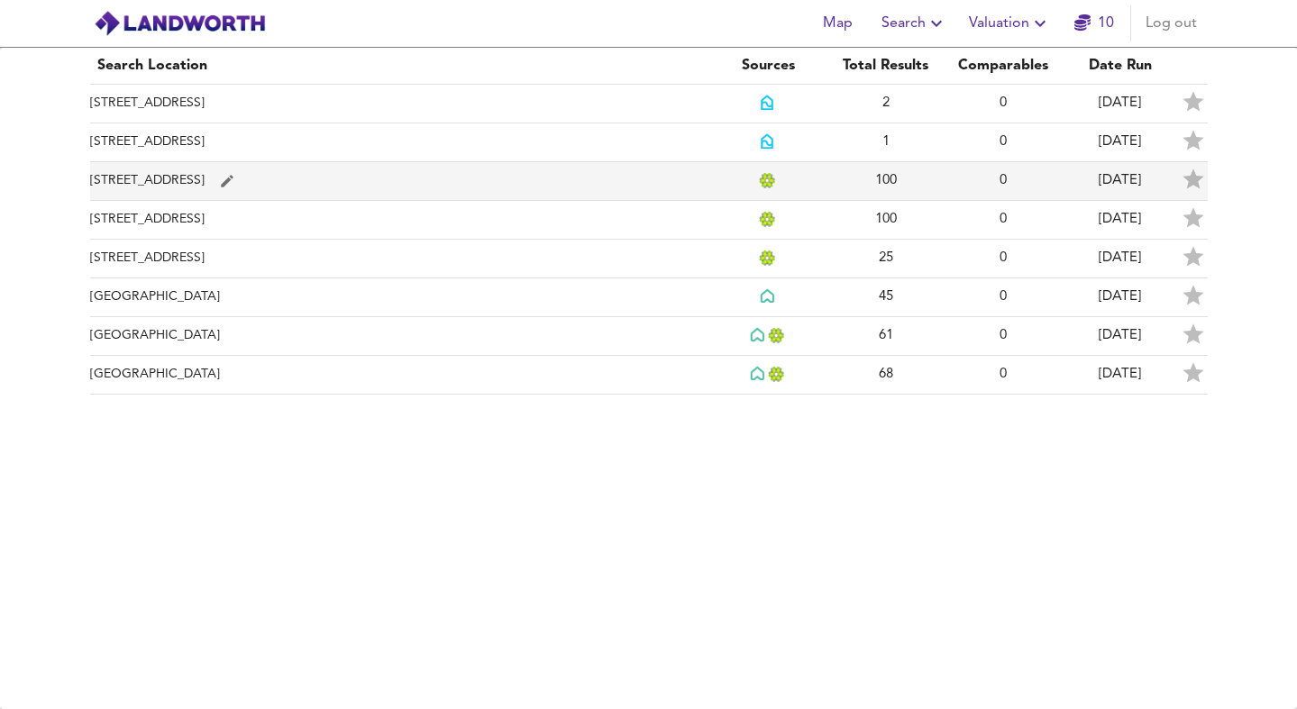
click at [476, 196] on td "[STREET_ADDRESS]" at bounding box center [400, 181] width 620 height 39
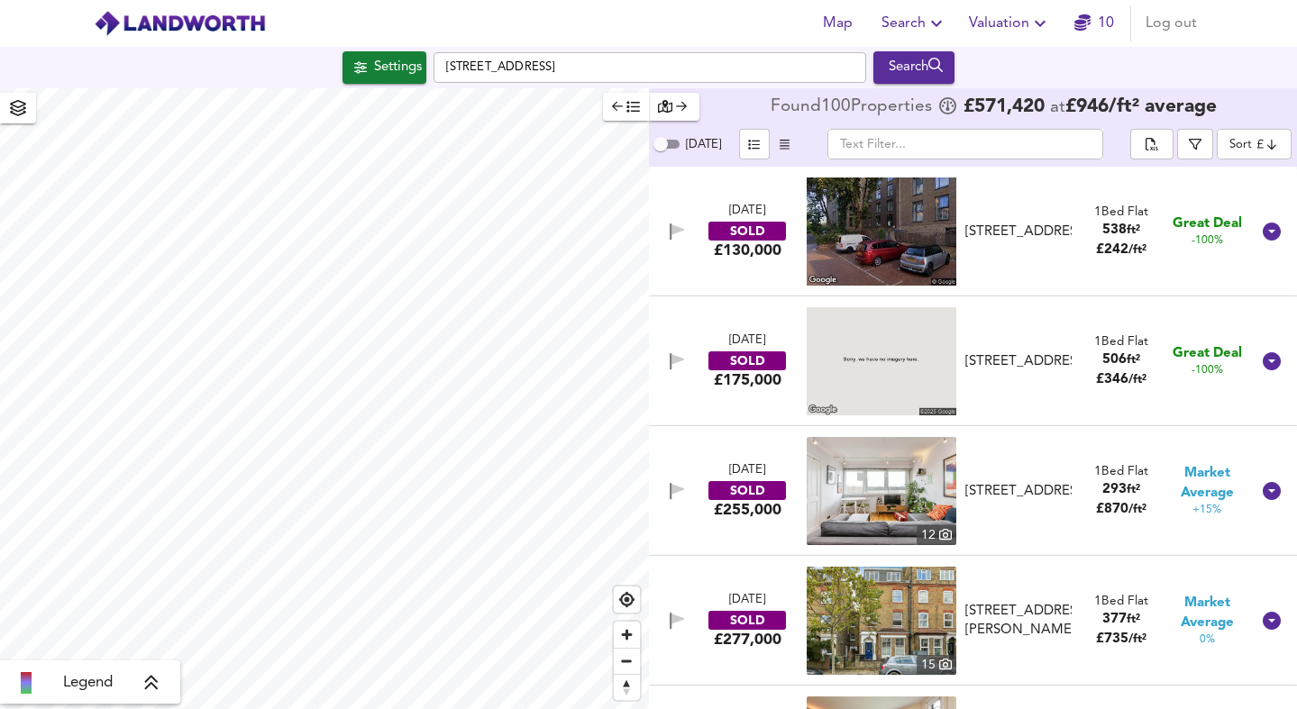
checkbox input "false"
checkbox input "true"
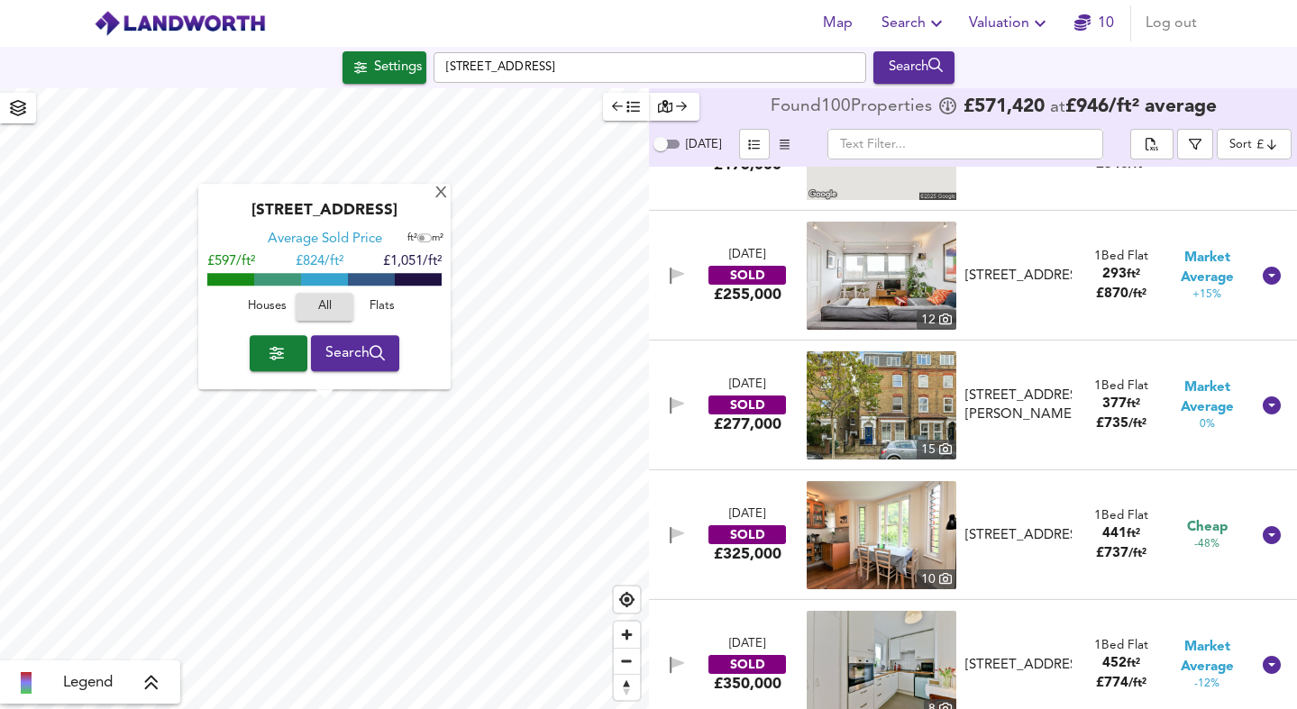
scroll to position [217, 0]
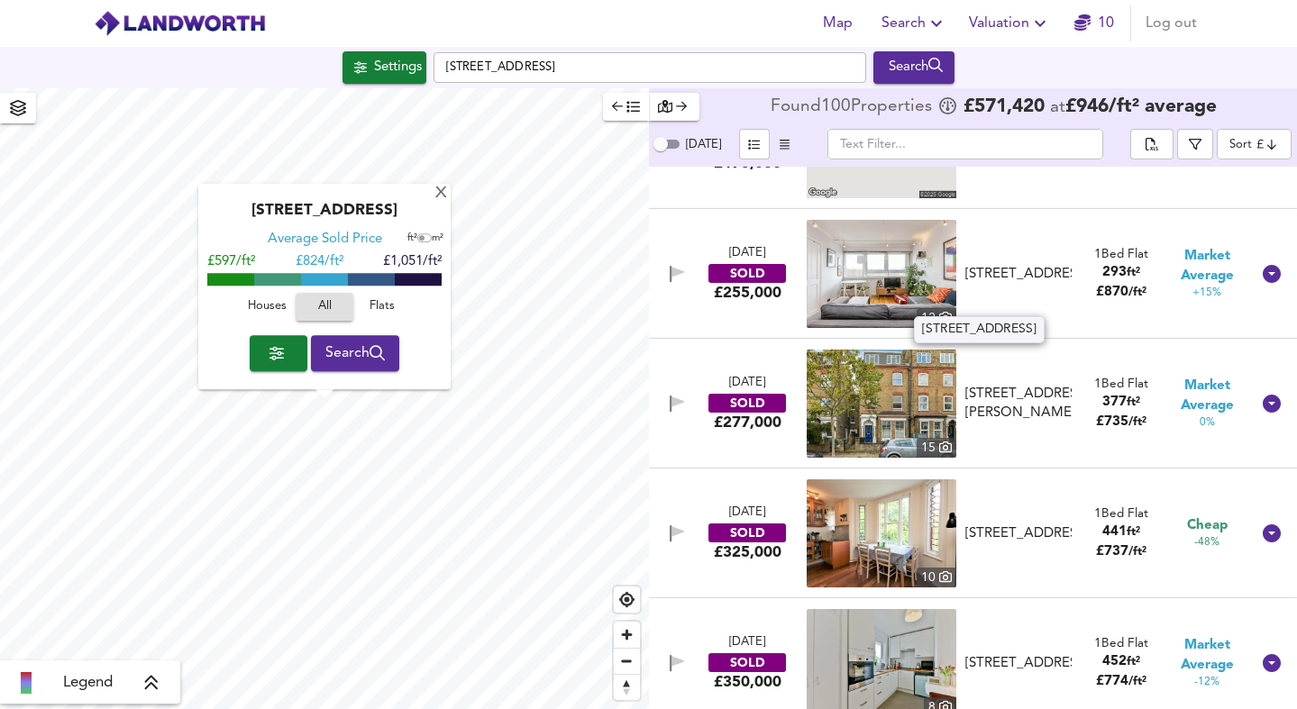
click at [1028, 283] on div "[STREET_ADDRESS]" at bounding box center [1018, 274] width 106 height 19
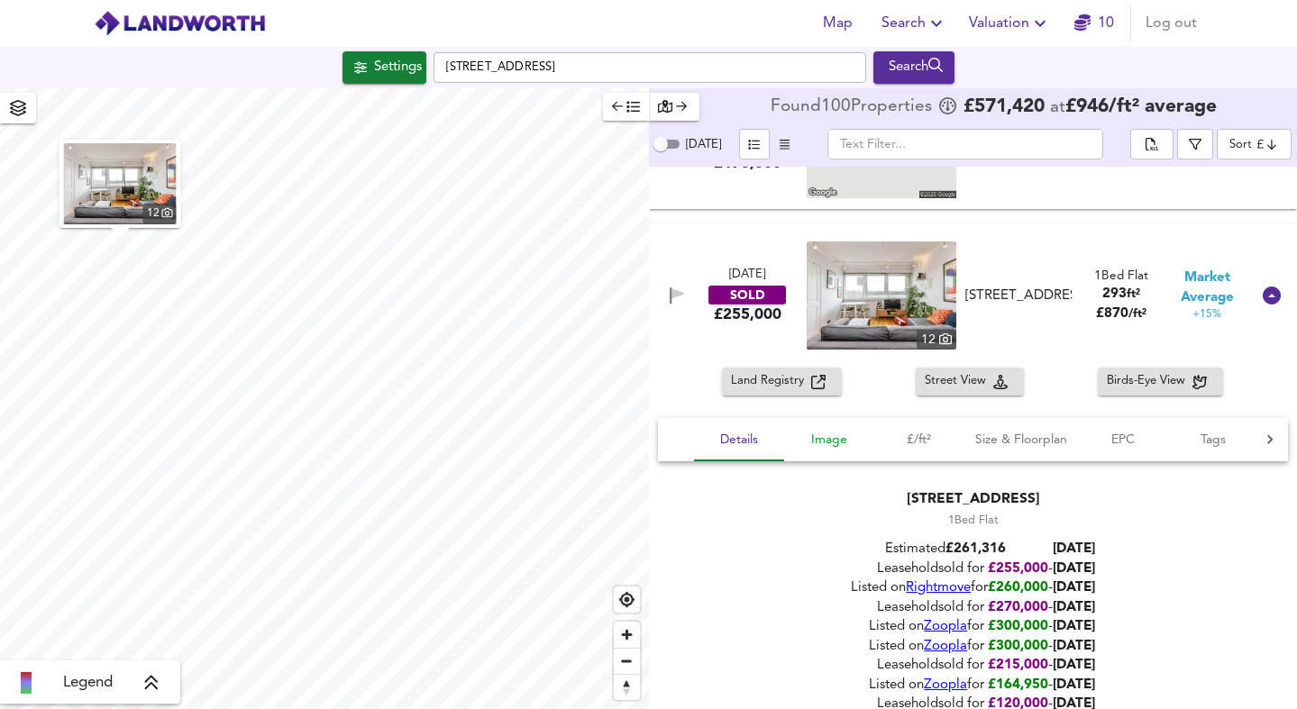
click at [845, 440] on span "Image" at bounding box center [829, 440] width 68 height 23
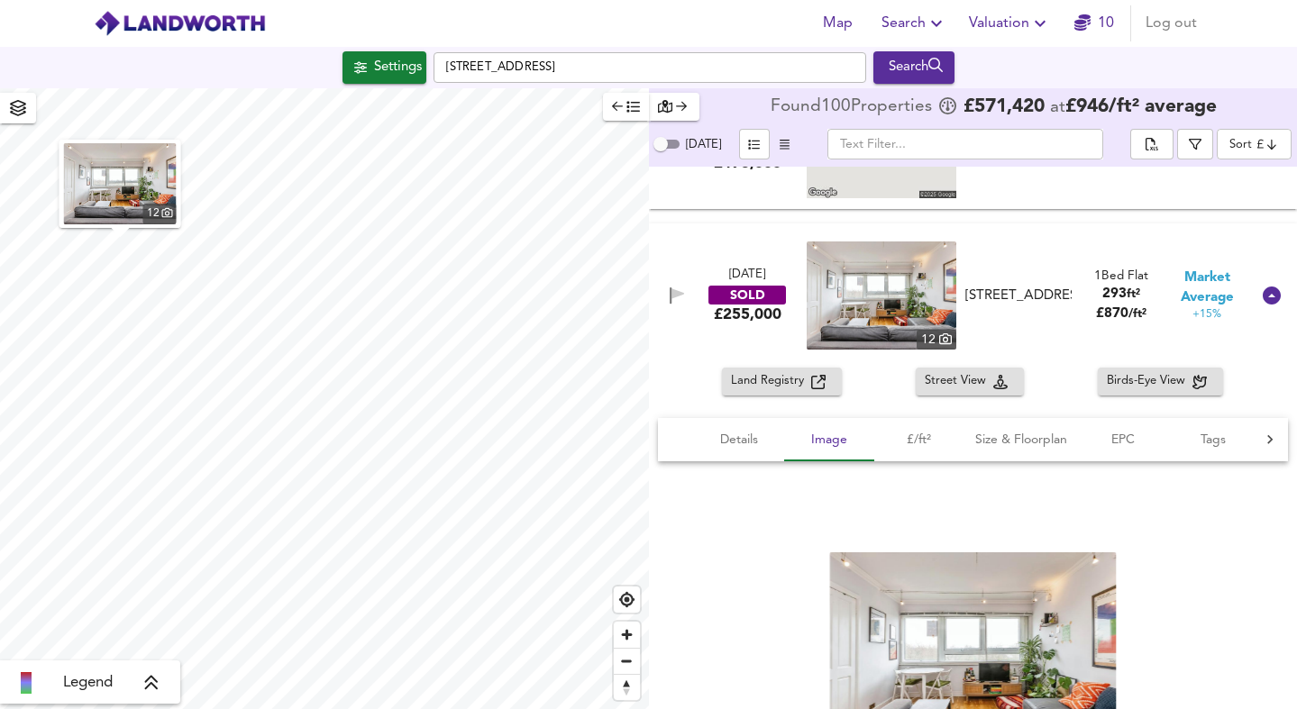
click at [922, 320] on img at bounding box center [881, 295] width 150 height 108
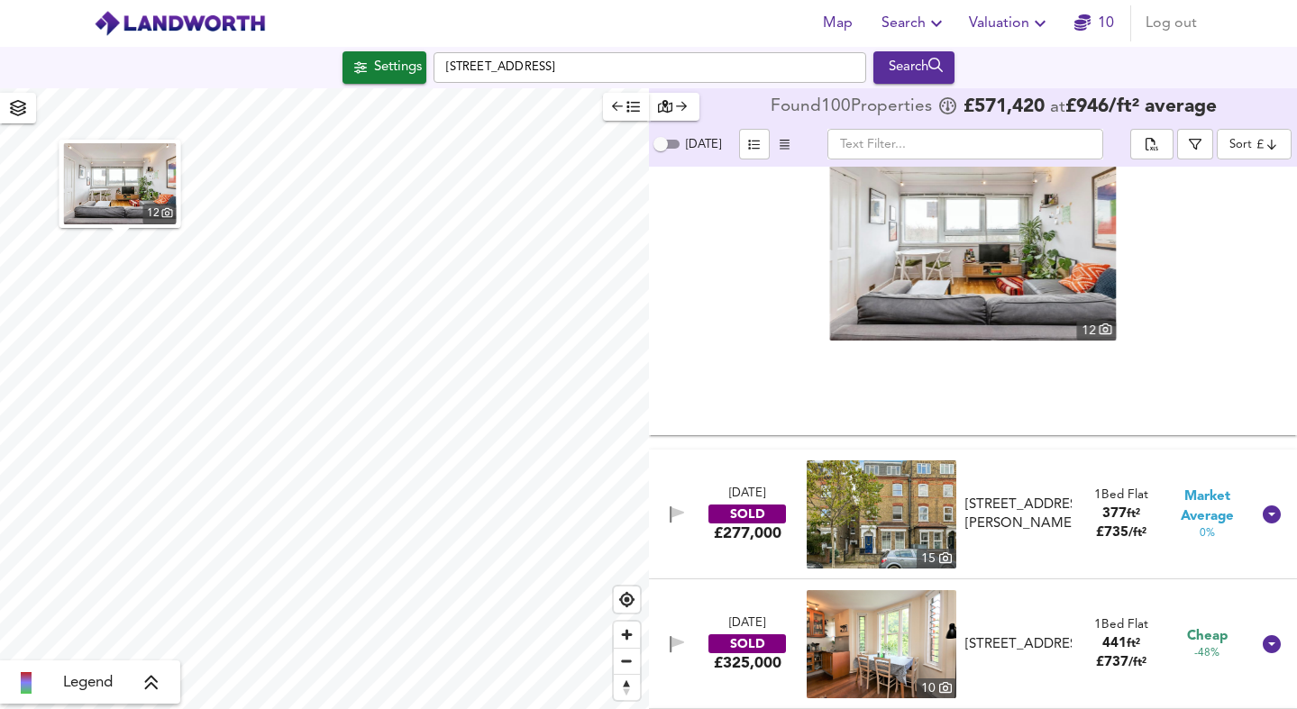
scroll to position [638, 0]
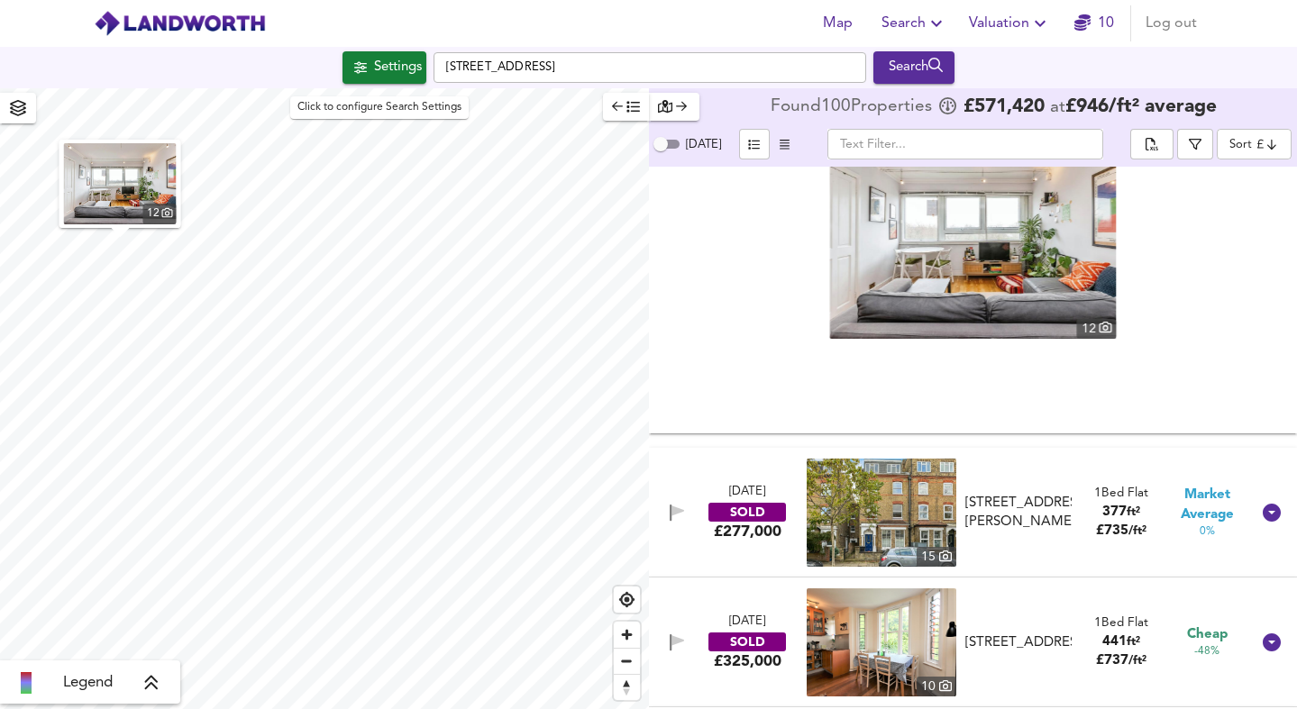
click at [396, 73] on div "Settings" at bounding box center [398, 67] width 48 height 23
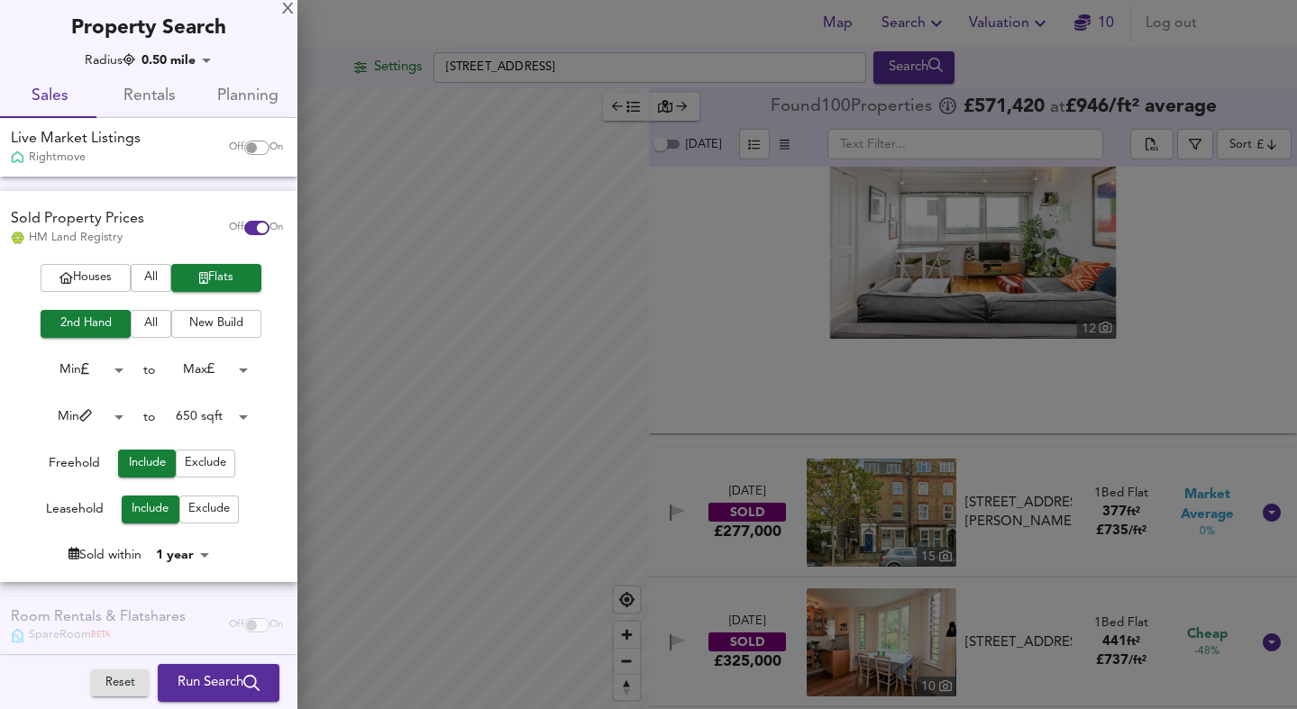
click at [150, 93] on span "Rentals" at bounding box center [148, 97] width 77 height 28
checkbox input "false"
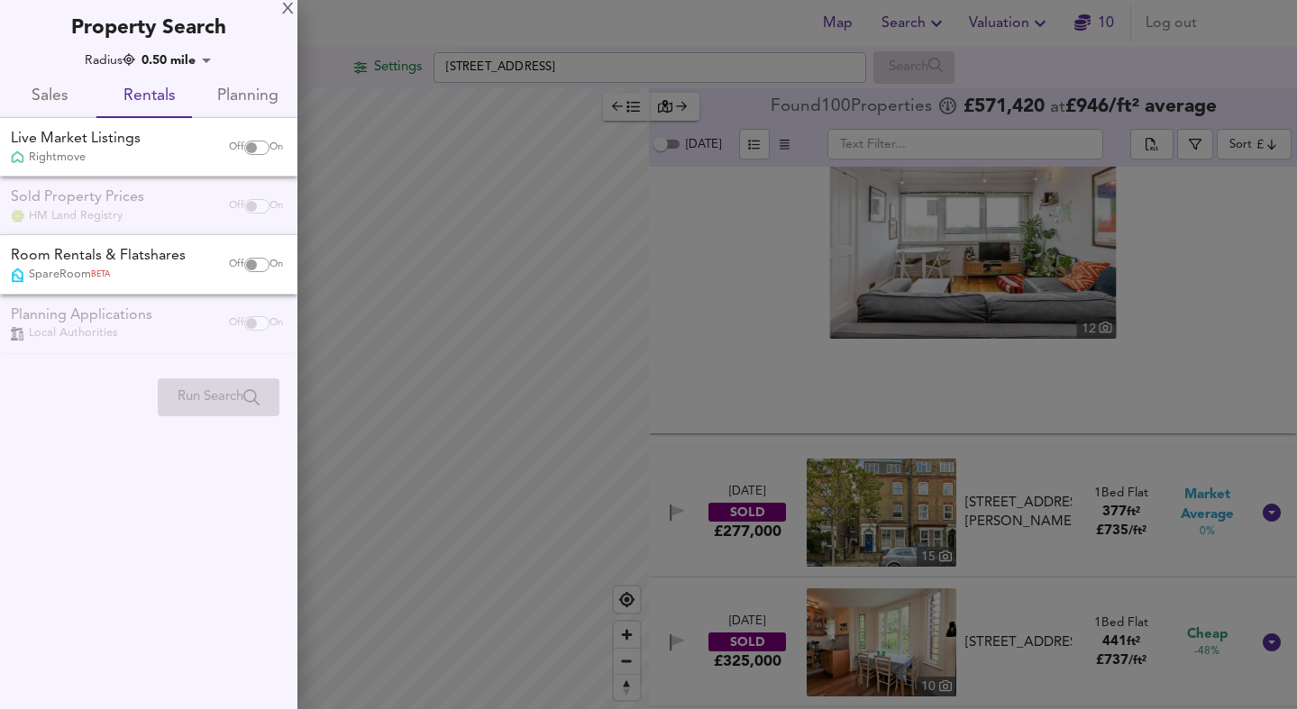
click at [250, 142] on input "checkbox" at bounding box center [251, 148] width 43 height 14
checkbox input "true"
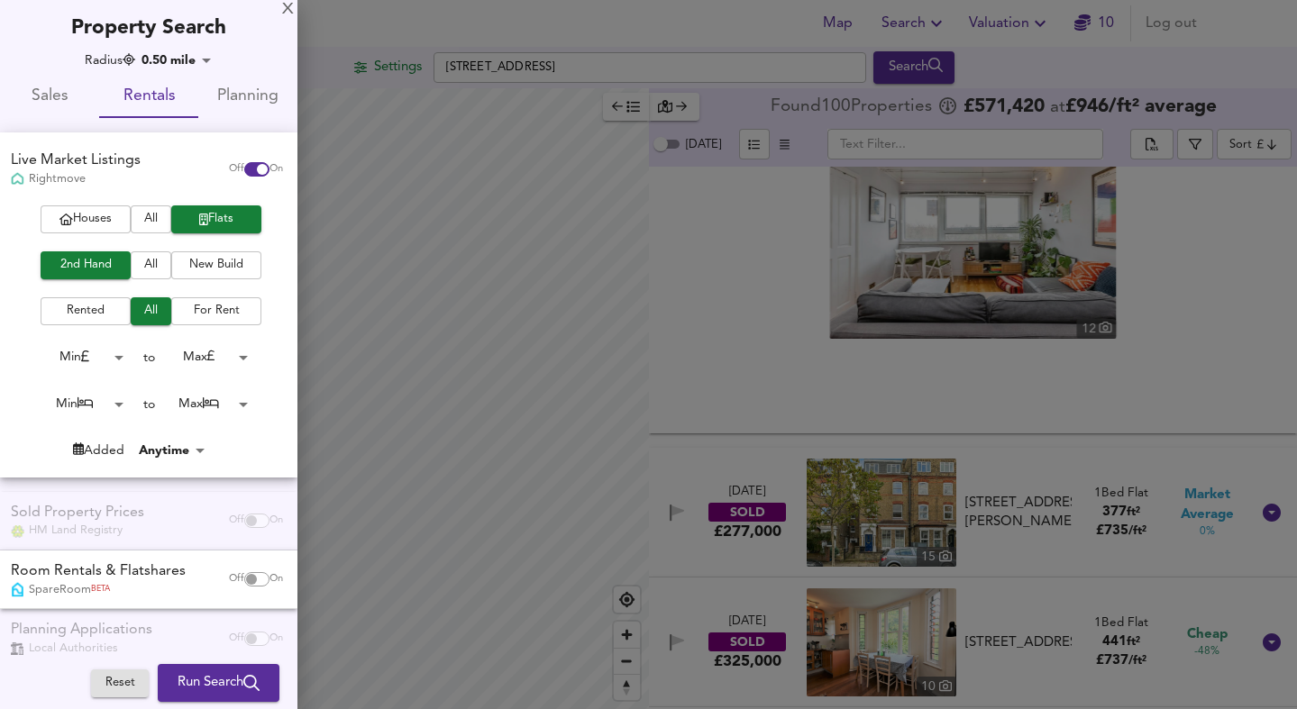
click at [99, 400] on body "Map Search Valuation 10 Log out Settings Queen's Drive, N4 2SZ Search 12 Legend…" at bounding box center [648, 354] width 1297 height 709
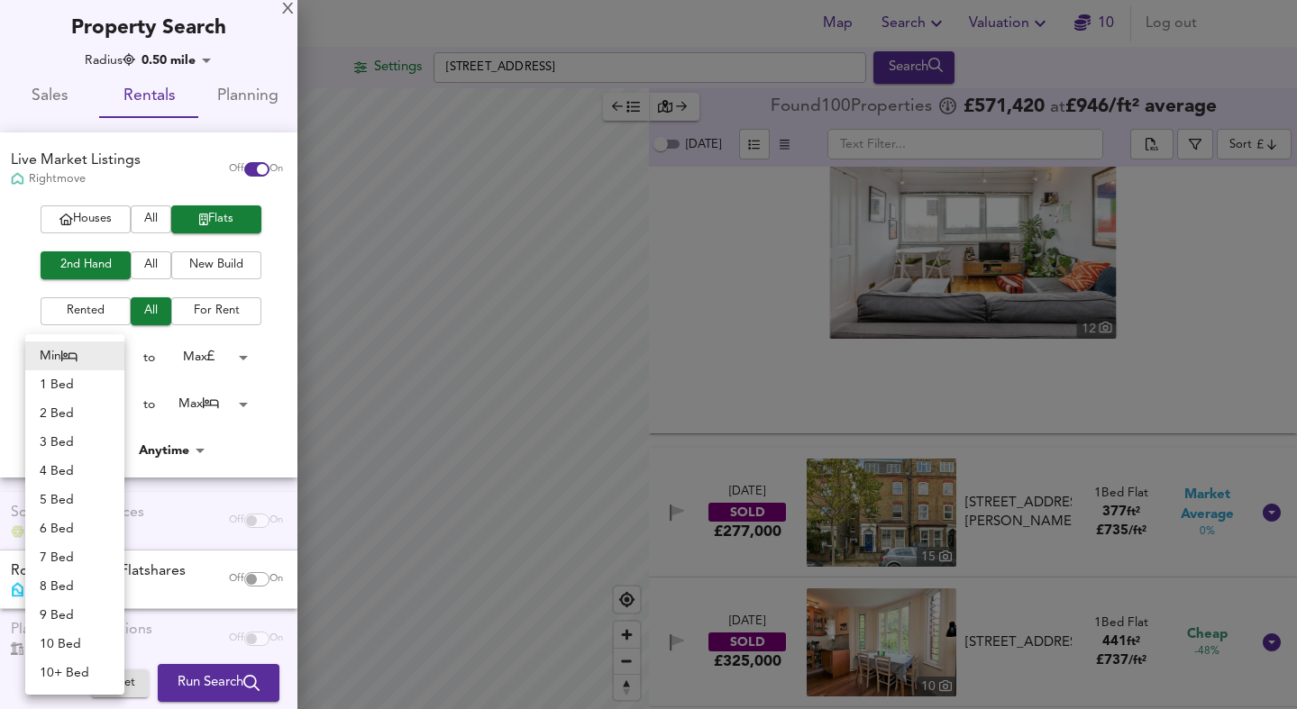
click at [67, 405] on li "2 Bed" at bounding box center [74, 413] width 99 height 29
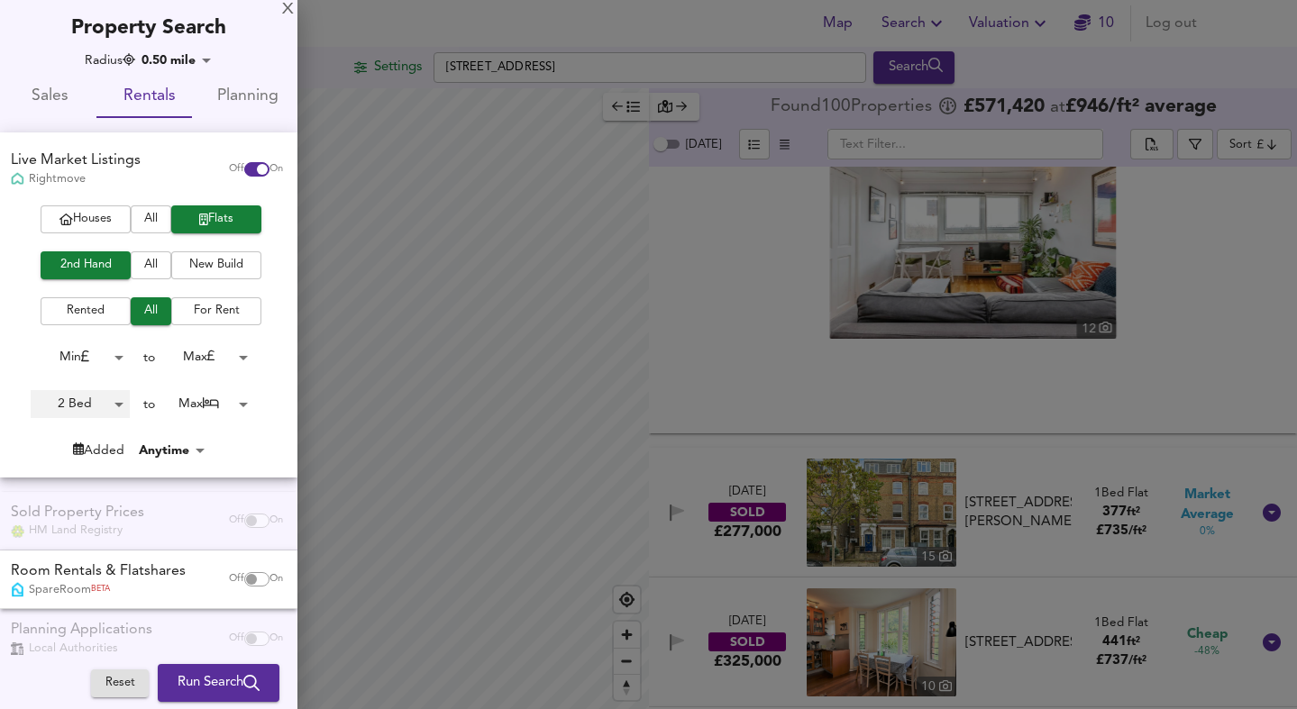
type input "2"
click at [235, 392] on body "Map Search Valuation 10 Log out Settings Queen's Drive, N4 2SZ Search 12 Legend…" at bounding box center [648, 354] width 1297 height 709
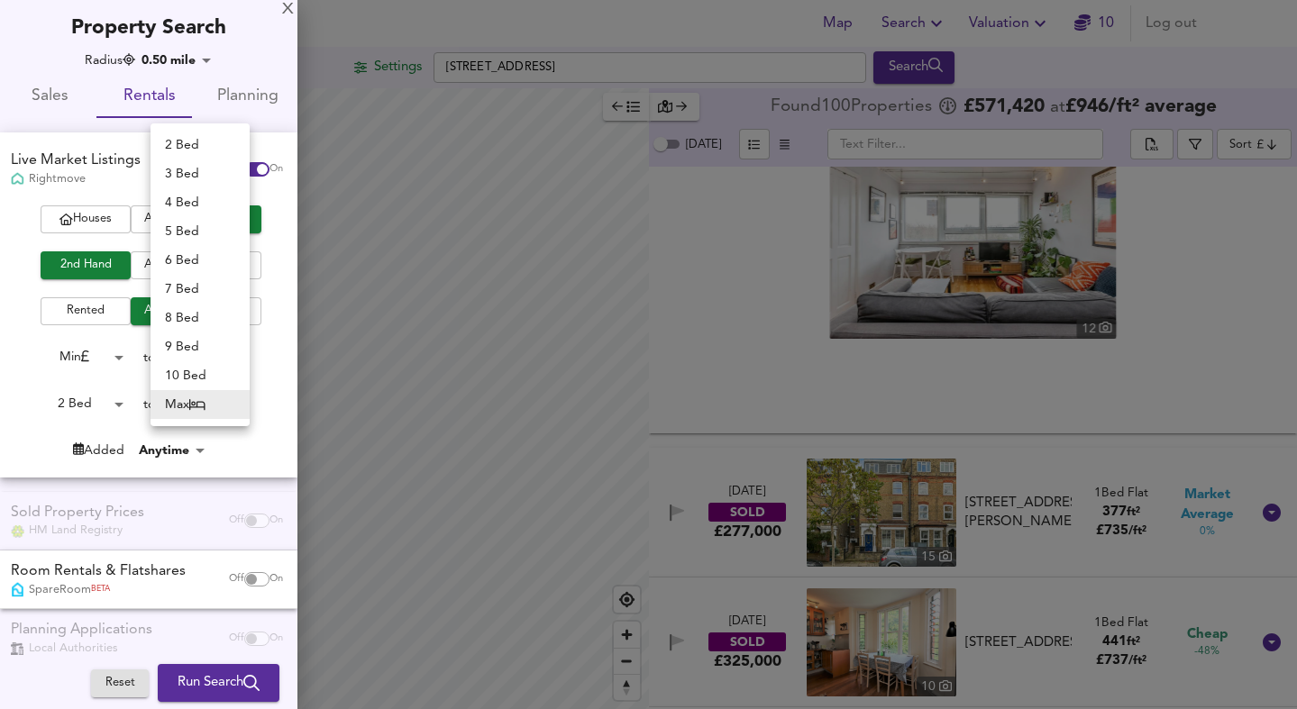
click at [181, 144] on li "2 Bed" at bounding box center [199, 145] width 99 height 29
type input "2"
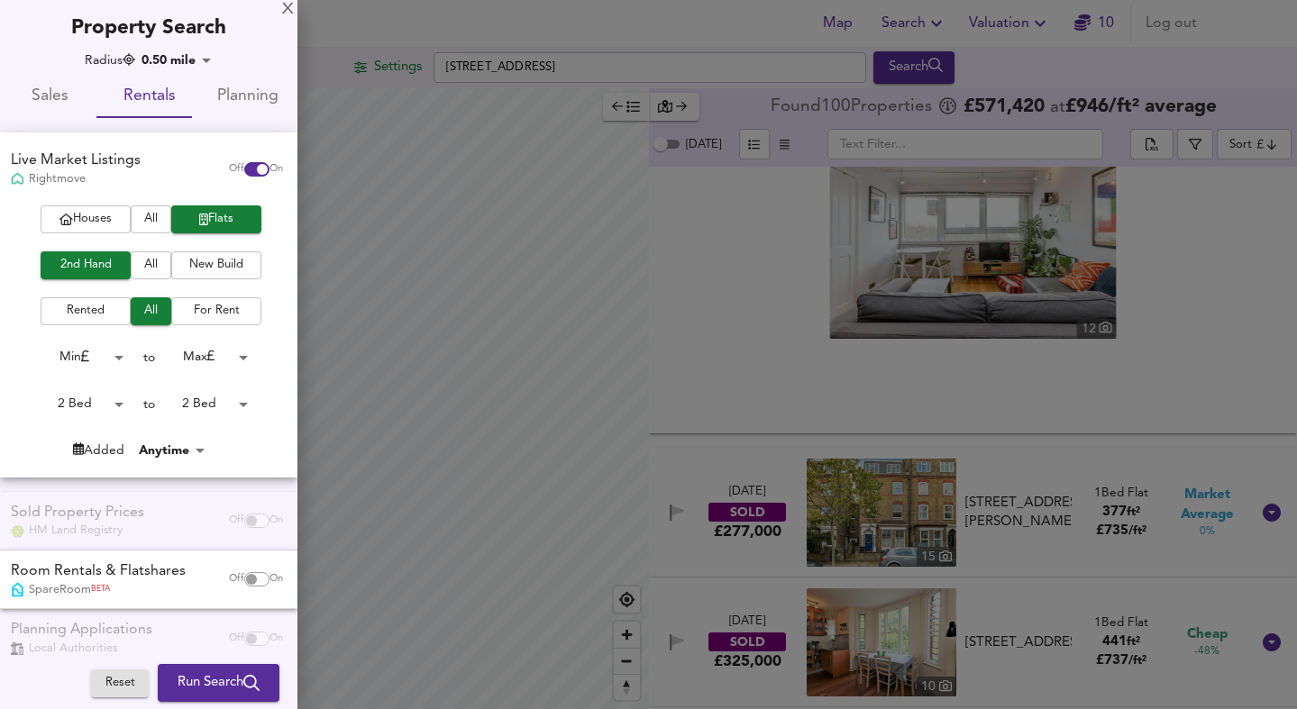
click at [205, 312] on span "For Rent" at bounding box center [216, 311] width 72 height 21
click at [105, 309] on span "Rented" at bounding box center [86, 311] width 72 height 21
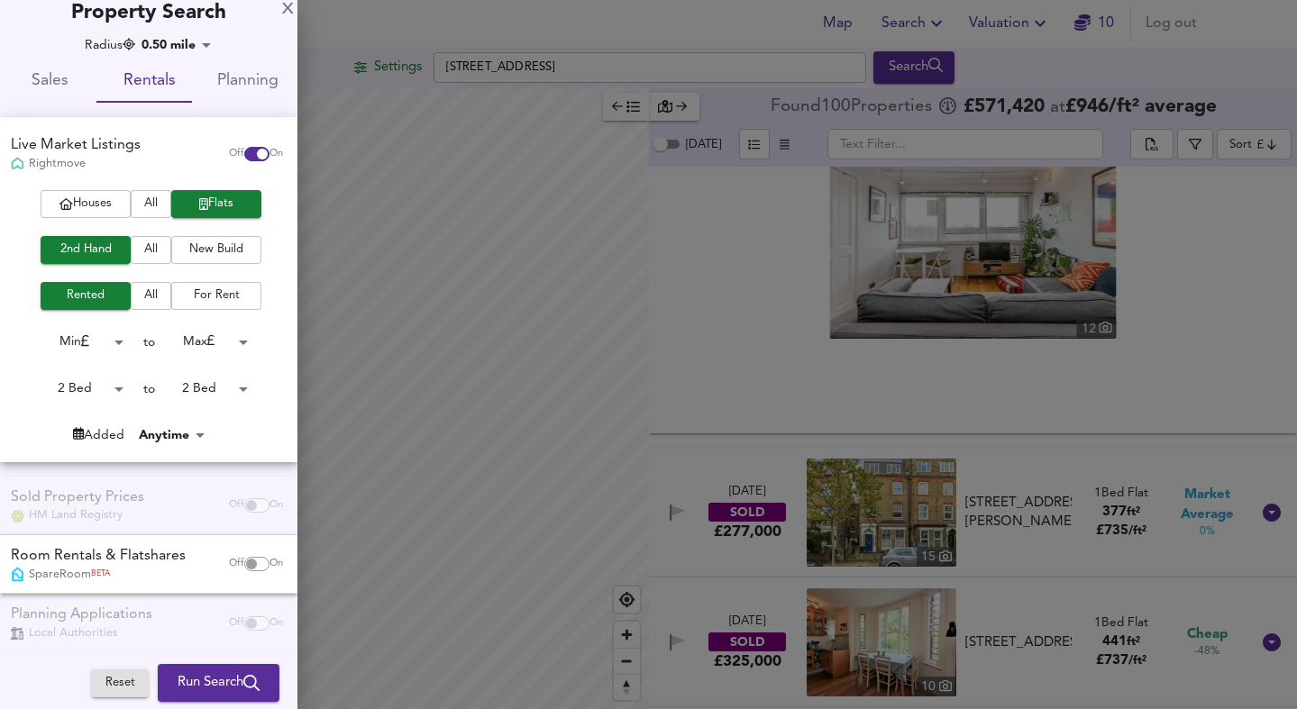
scroll to position [29, 0]
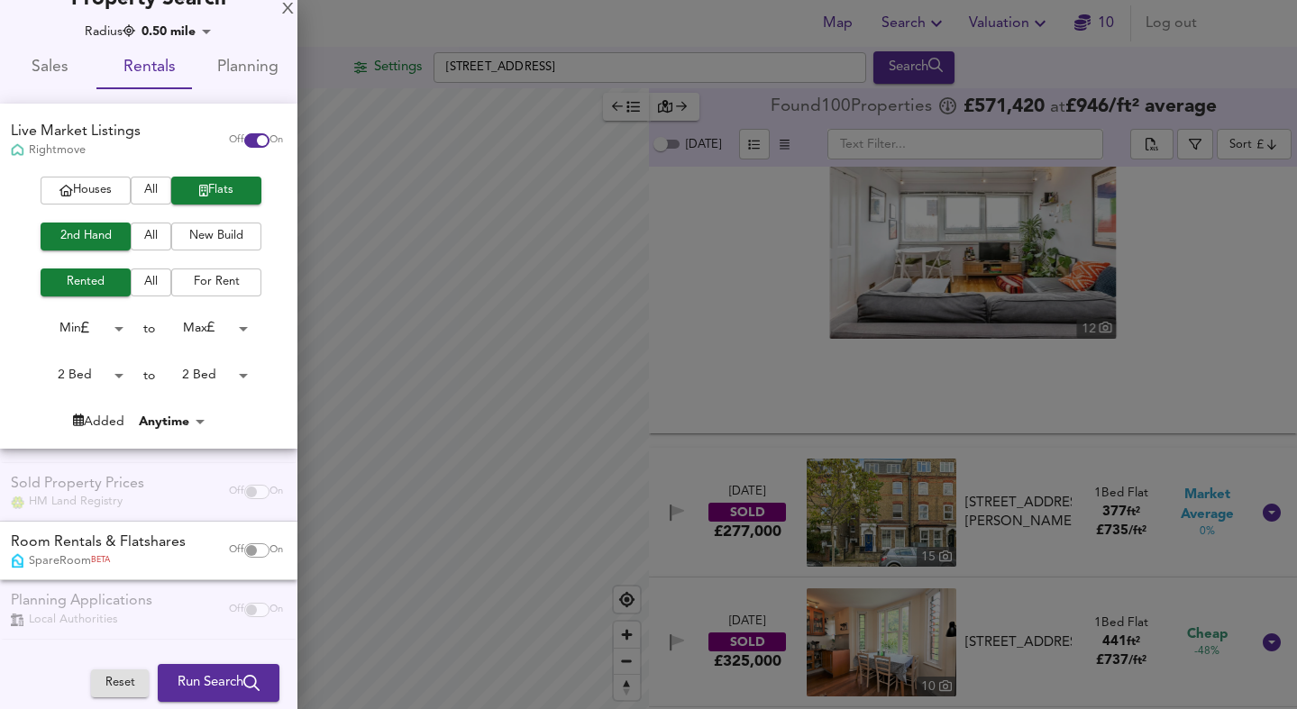
click at [175, 417] on body "Map Search Valuation 10 Log out Settings Queen's Drive, N4 2SZ Search 12 Legend…" at bounding box center [648, 354] width 1297 height 709
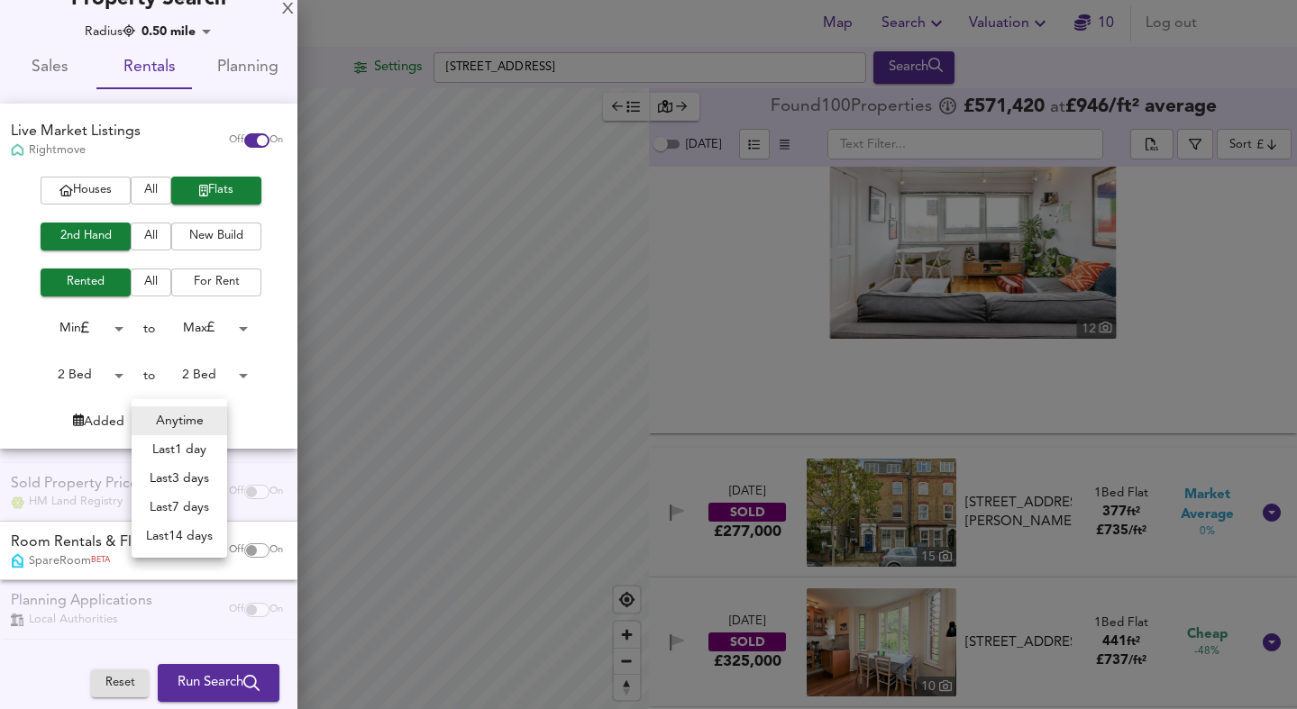
click at [12, 406] on div at bounding box center [648, 354] width 1297 height 709
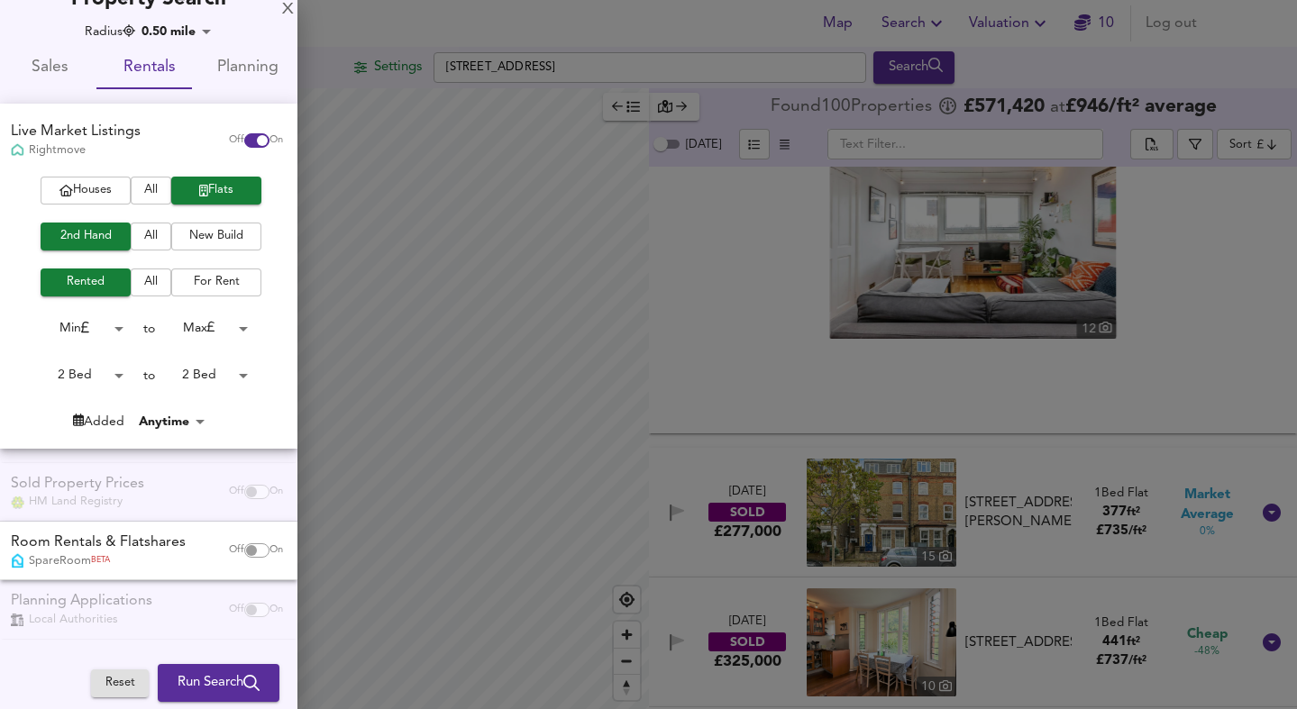
click at [4, 386] on div "2 Bed 2 to 2 Bed 2" at bounding box center [142, 375] width 284 height 29
click at [179, 687] on span "Run Search" at bounding box center [218, 682] width 82 height 23
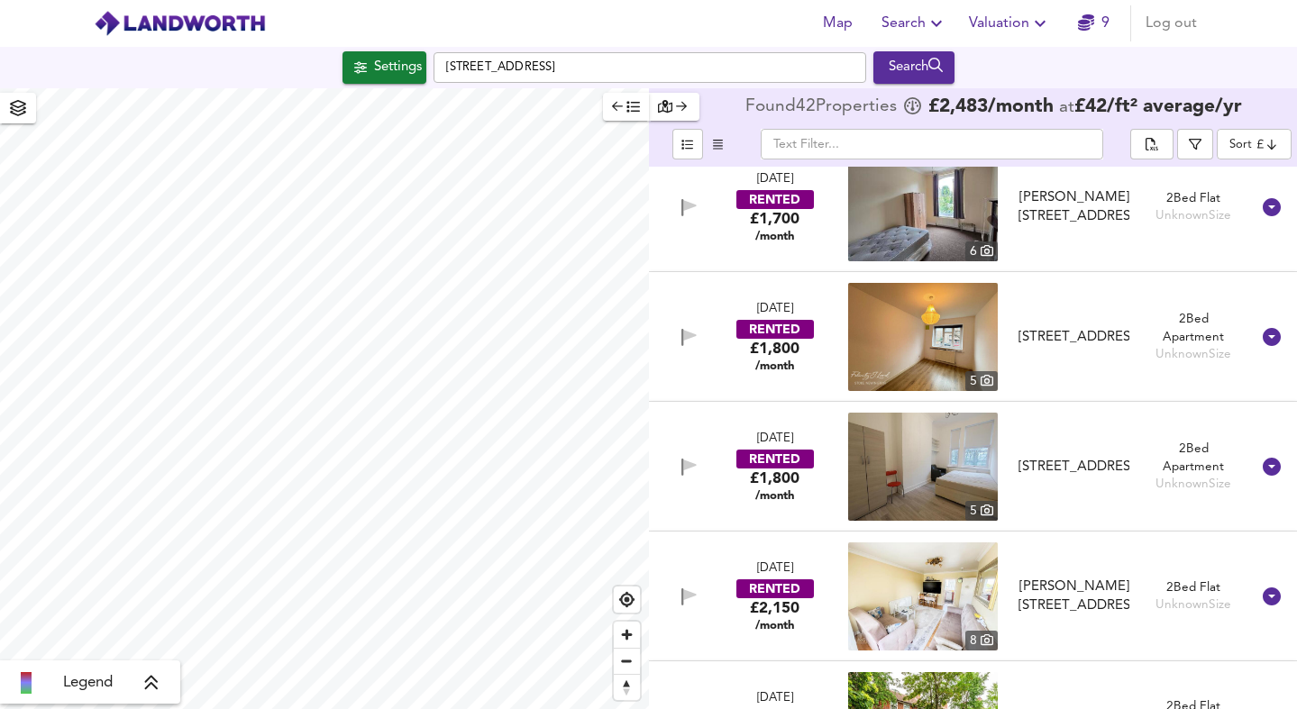
scroll to position [162, 0]
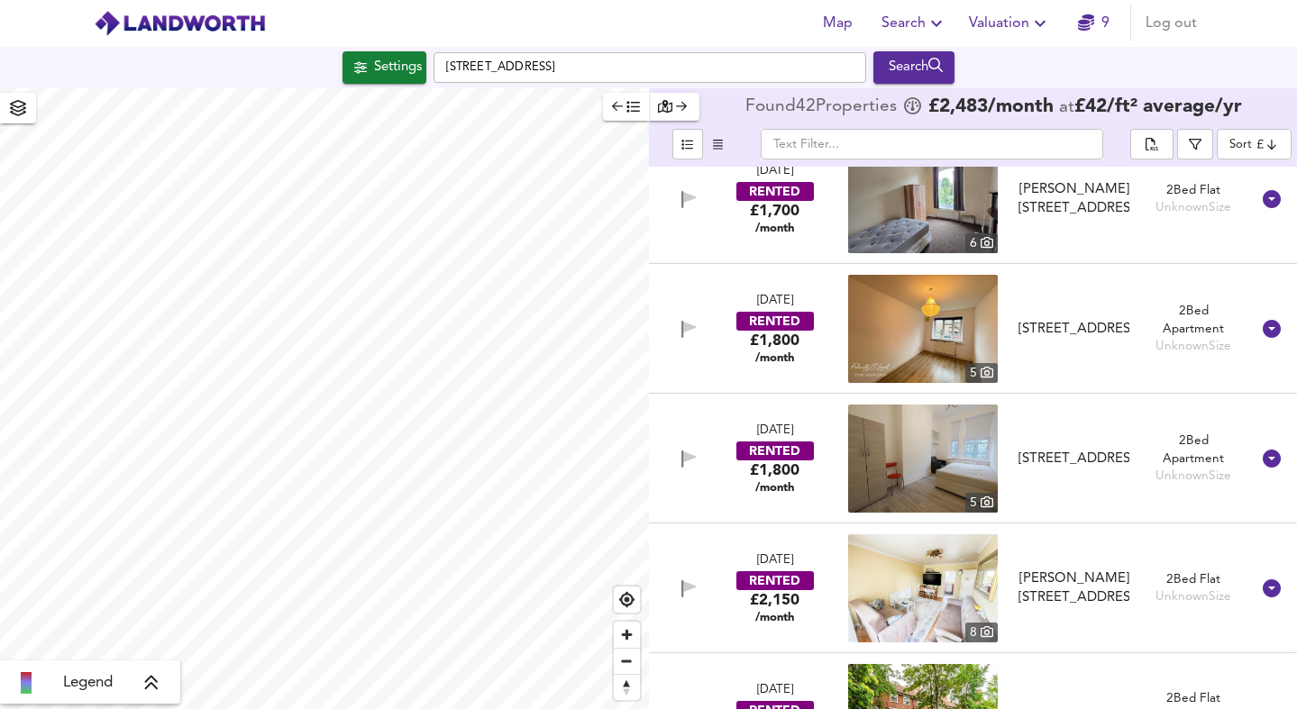
click at [932, 578] on img at bounding box center [923, 588] width 150 height 108
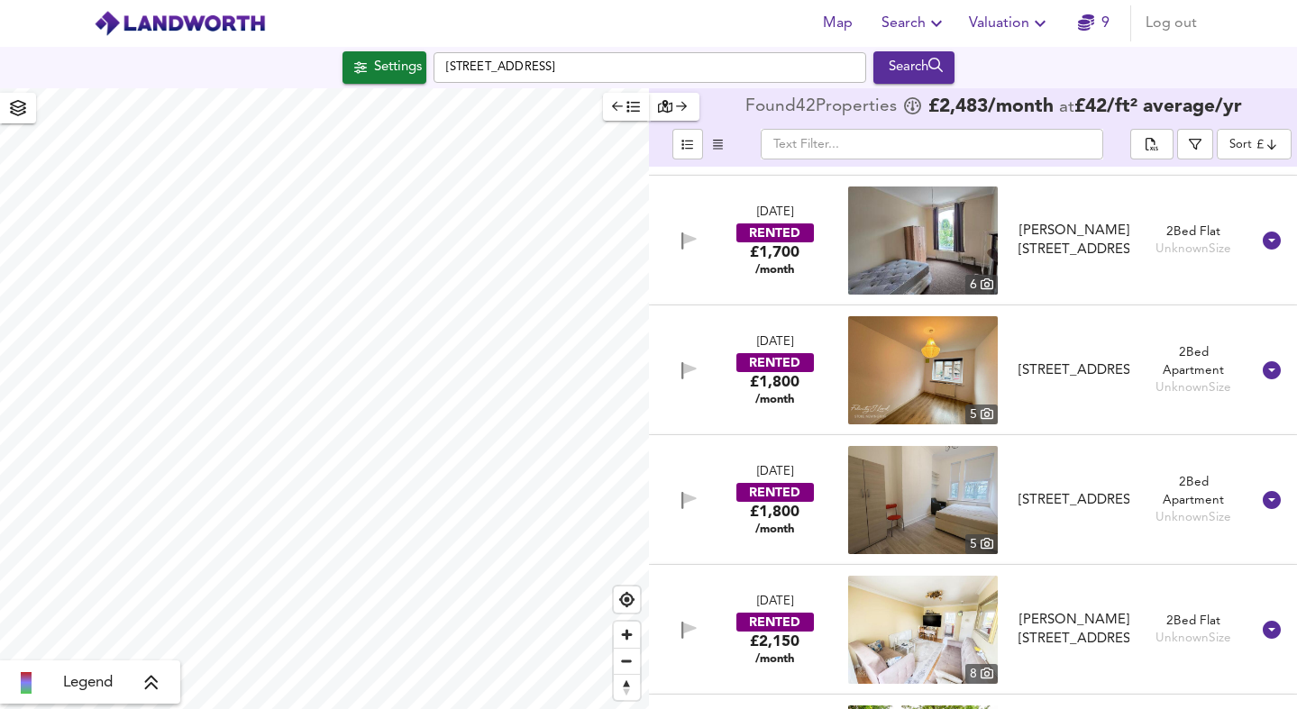
scroll to position [0, 0]
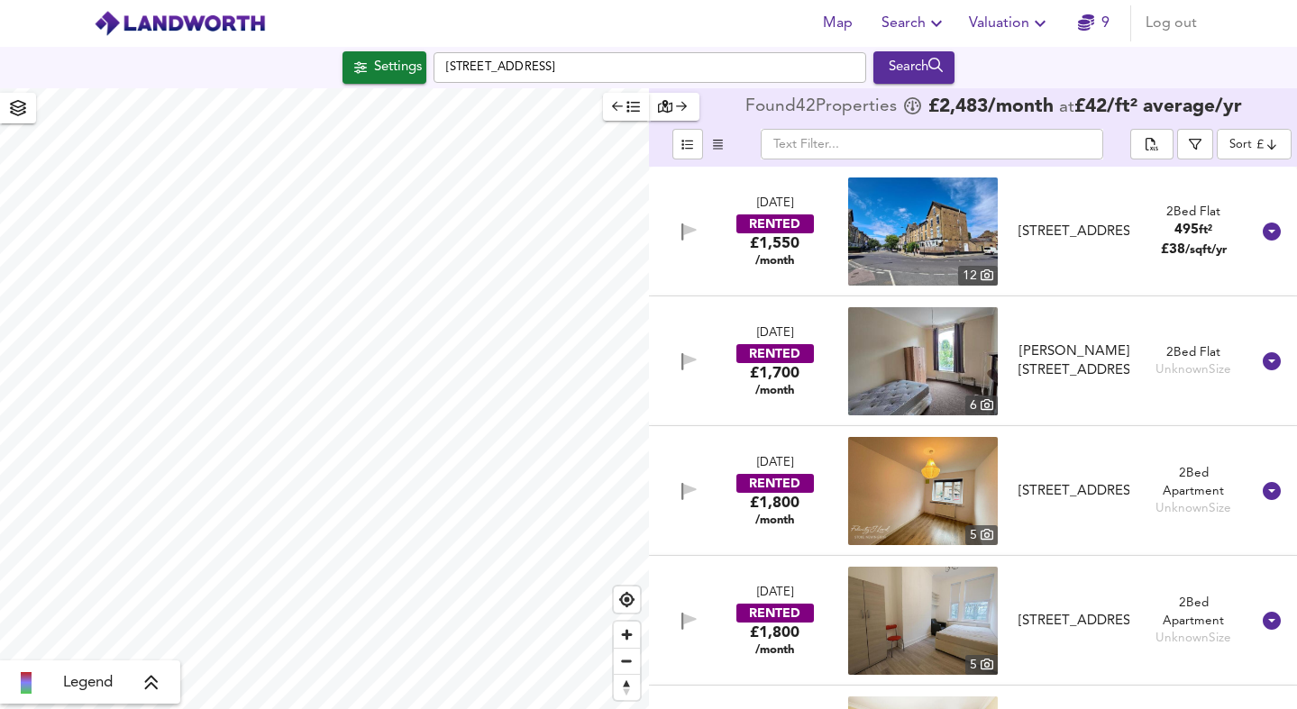
click at [916, 222] on img at bounding box center [923, 231] width 150 height 108
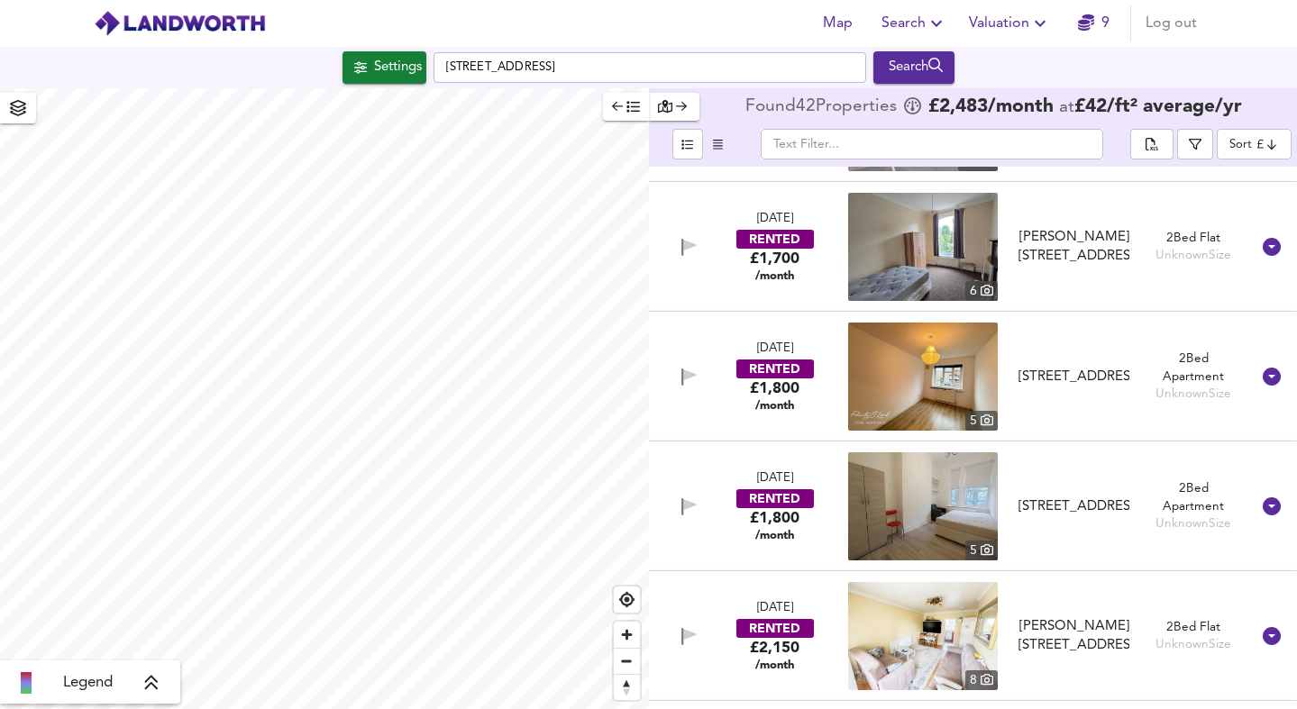
scroll to position [136, 0]
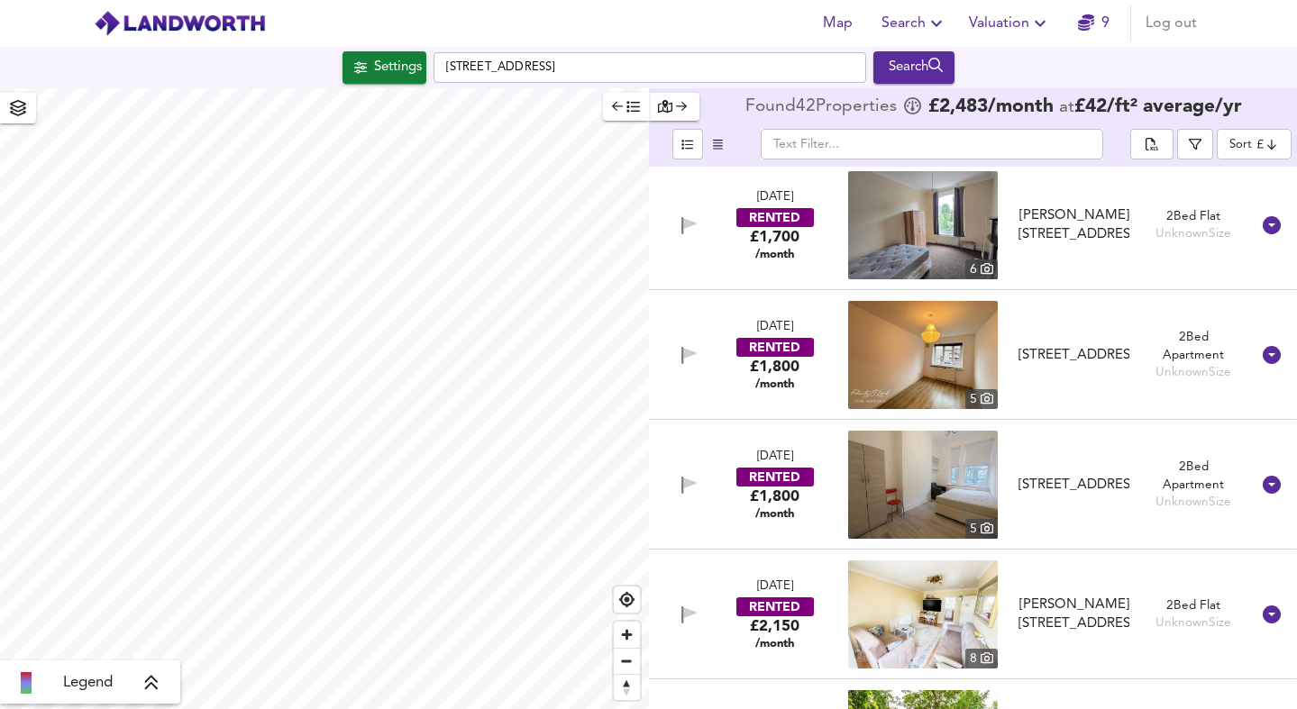
click at [942, 354] on img at bounding box center [923, 355] width 150 height 108
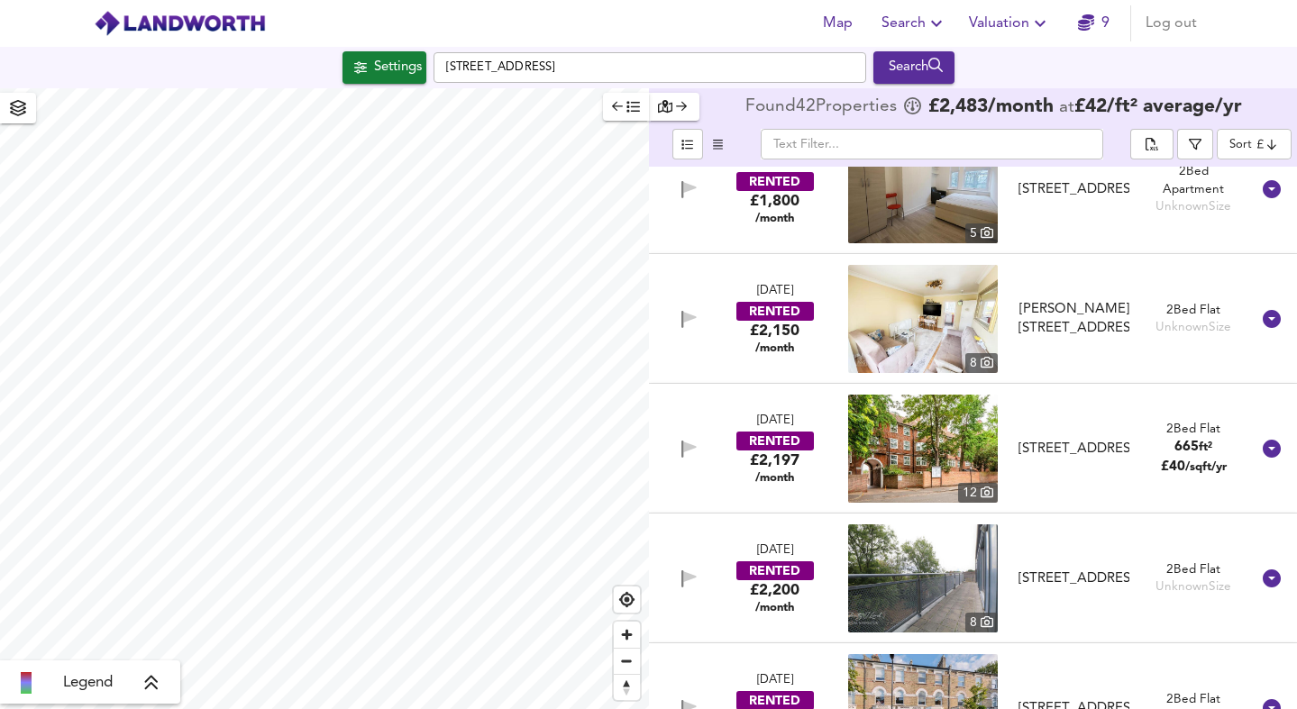
scroll to position [440, 0]
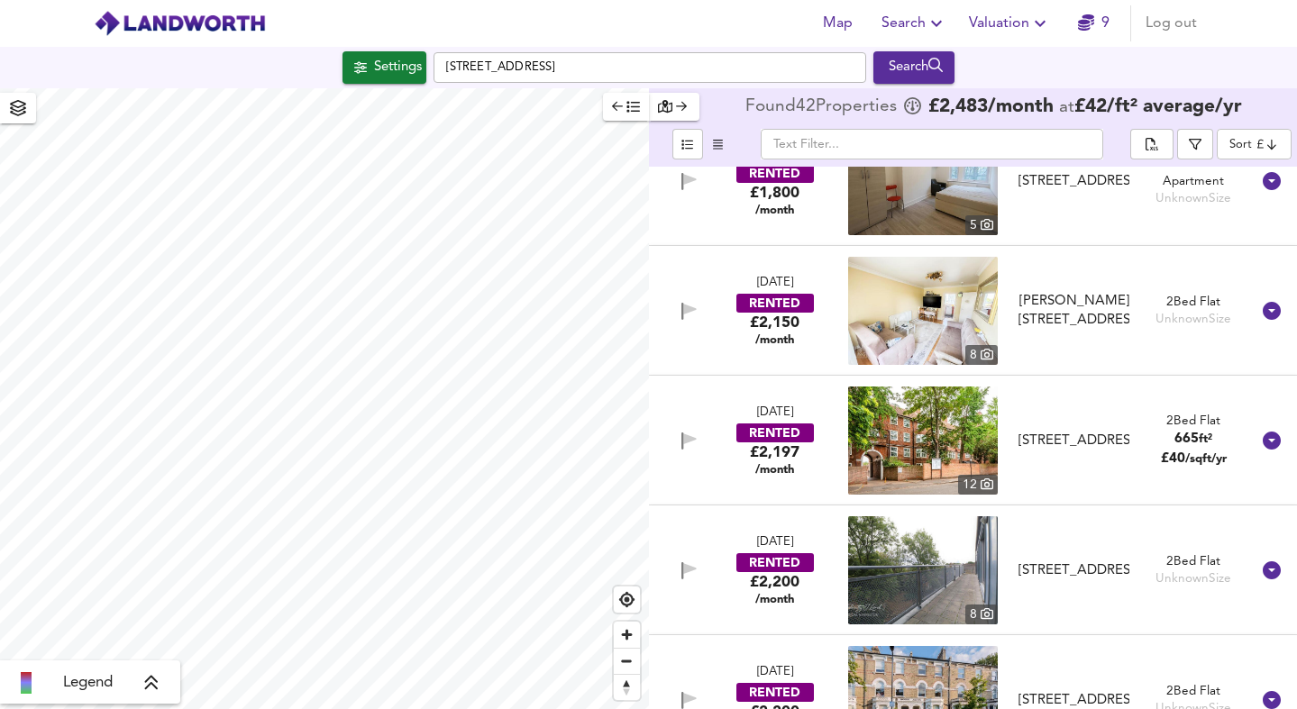
click at [941, 445] on img at bounding box center [923, 441] width 150 height 108
click at [374, 65] on div "Settings" at bounding box center [398, 67] width 48 height 23
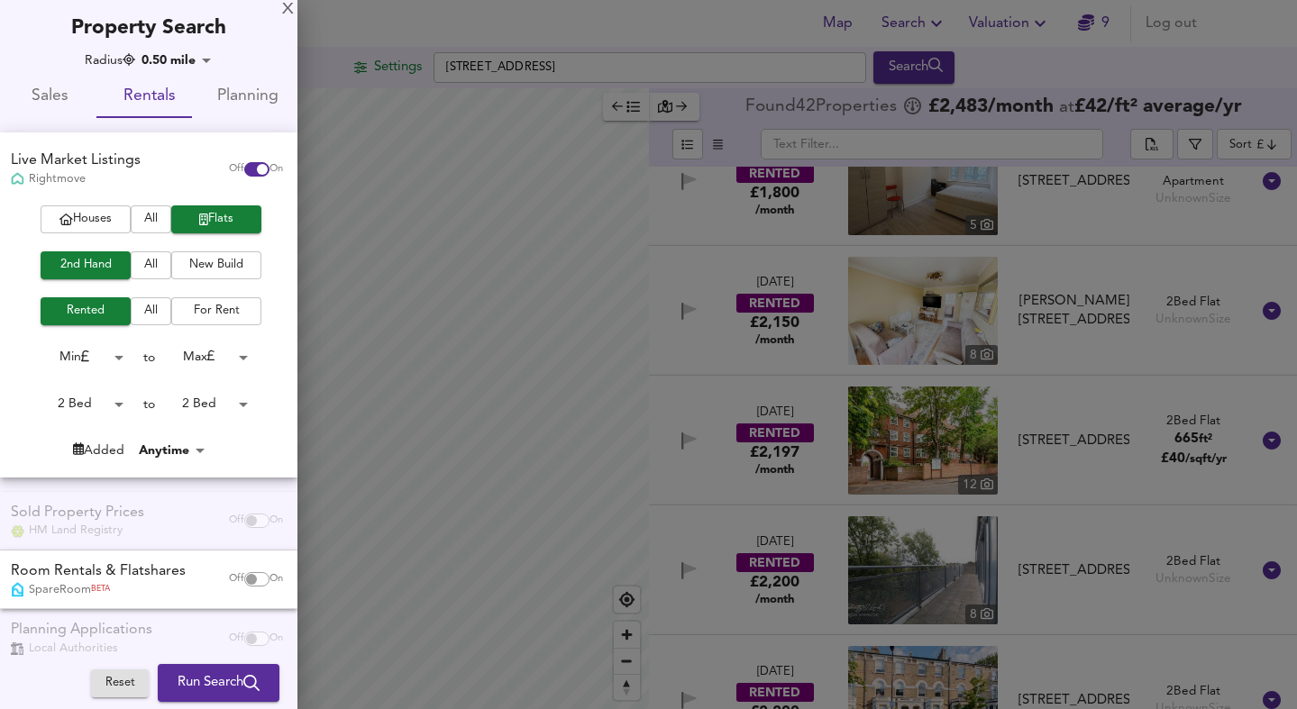
click at [53, 108] on span "Sales" at bounding box center [49, 97] width 77 height 28
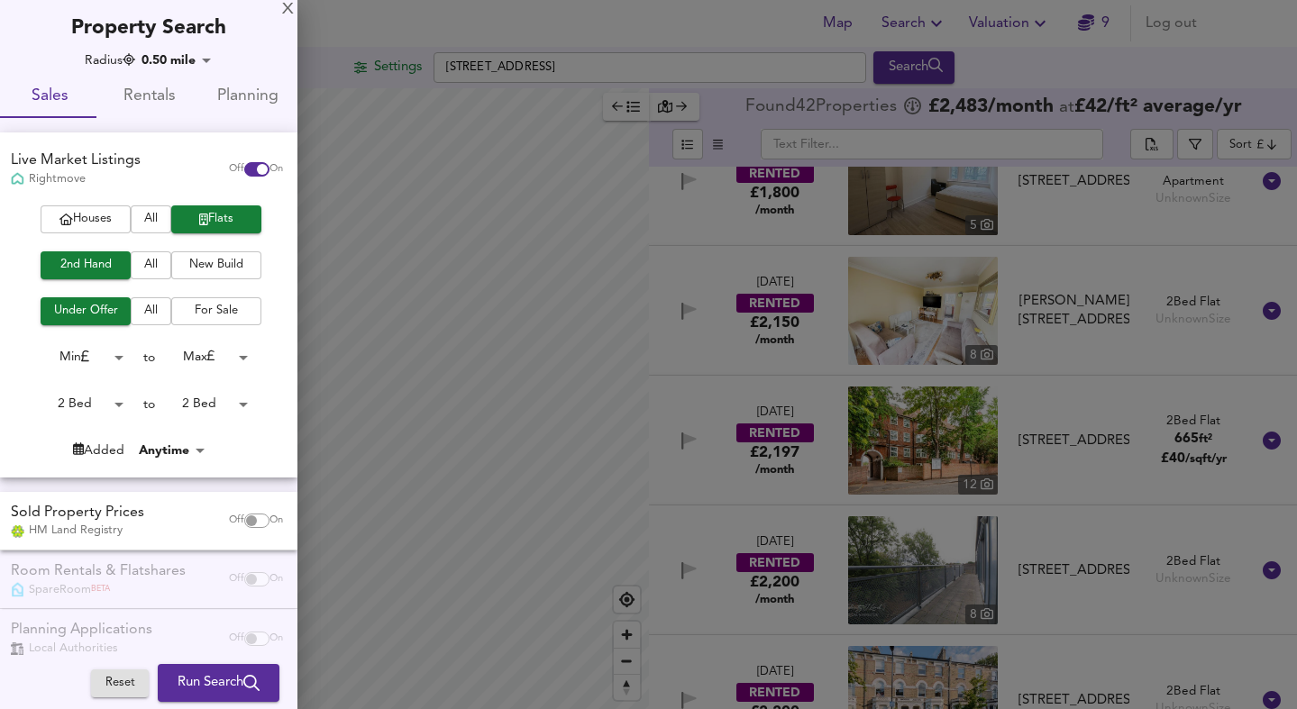
scroll to position [29, 0]
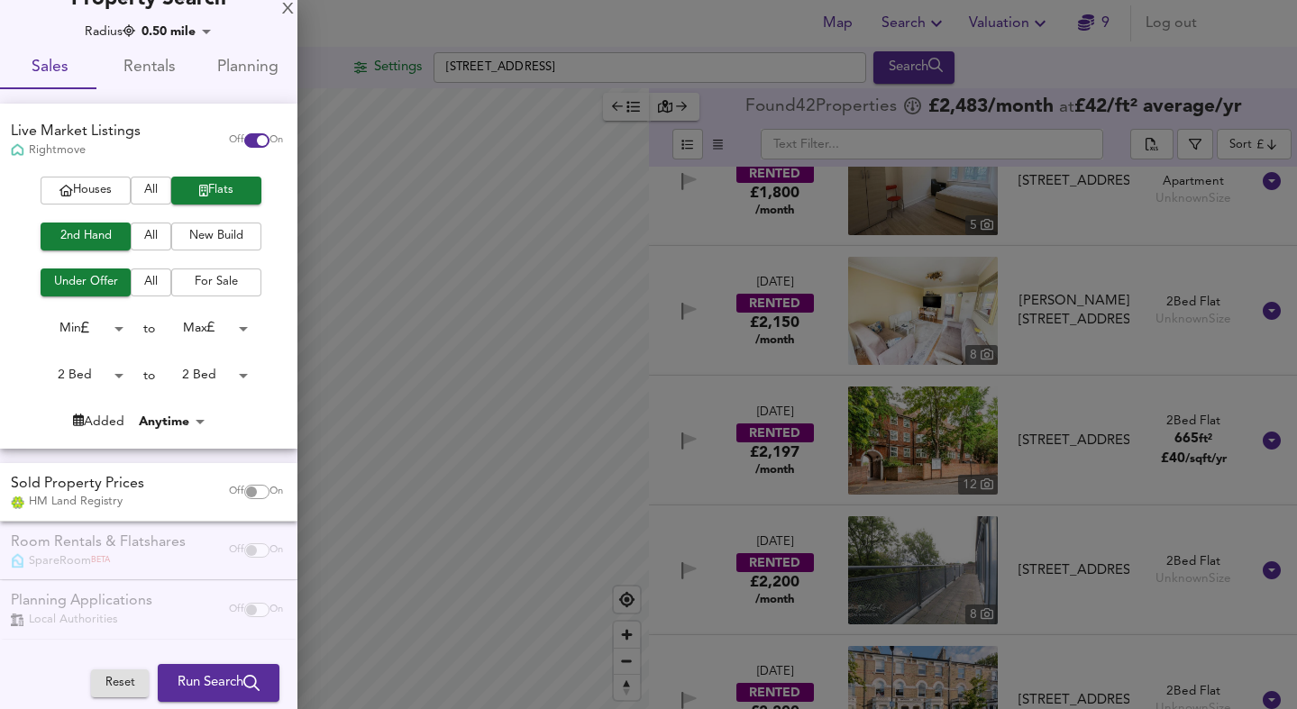
click at [245, 487] on input "checkbox" at bounding box center [251, 492] width 43 height 14
checkbox input "true"
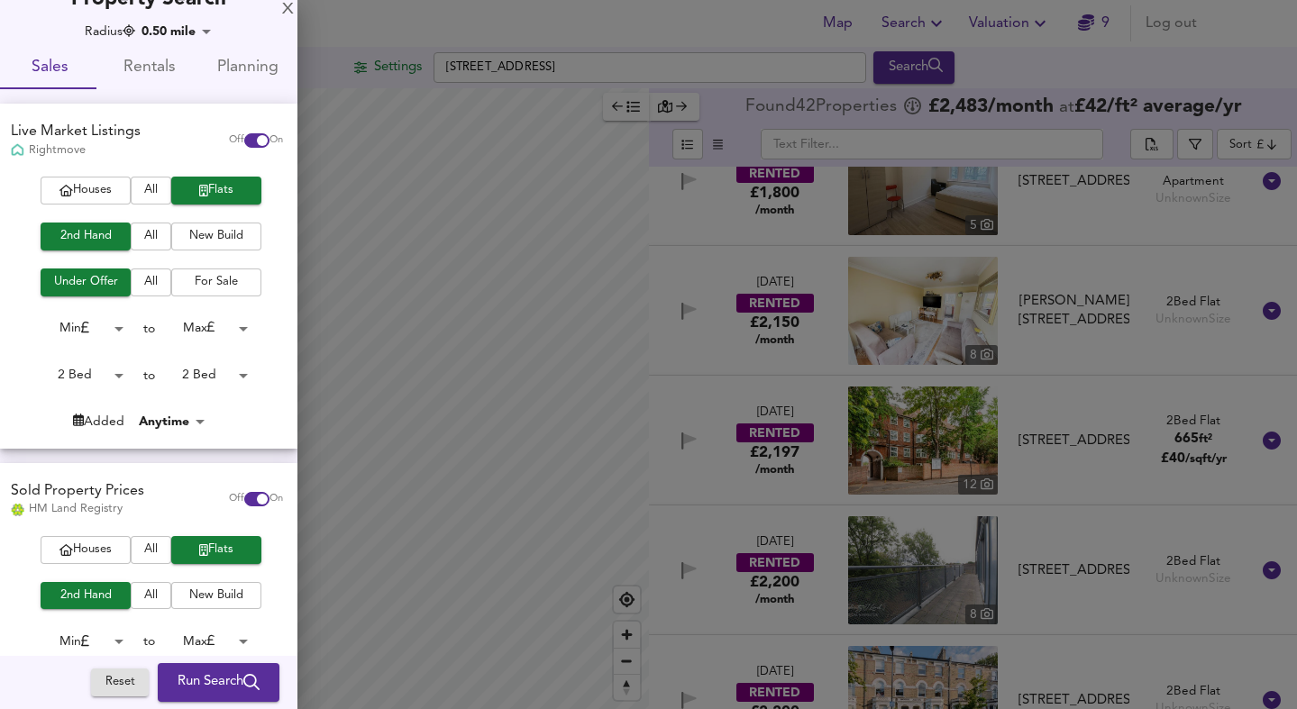
click at [241, 137] on input "checkbox" at bounding box center [262, 140] width 43 height 14
checkbox input "false"
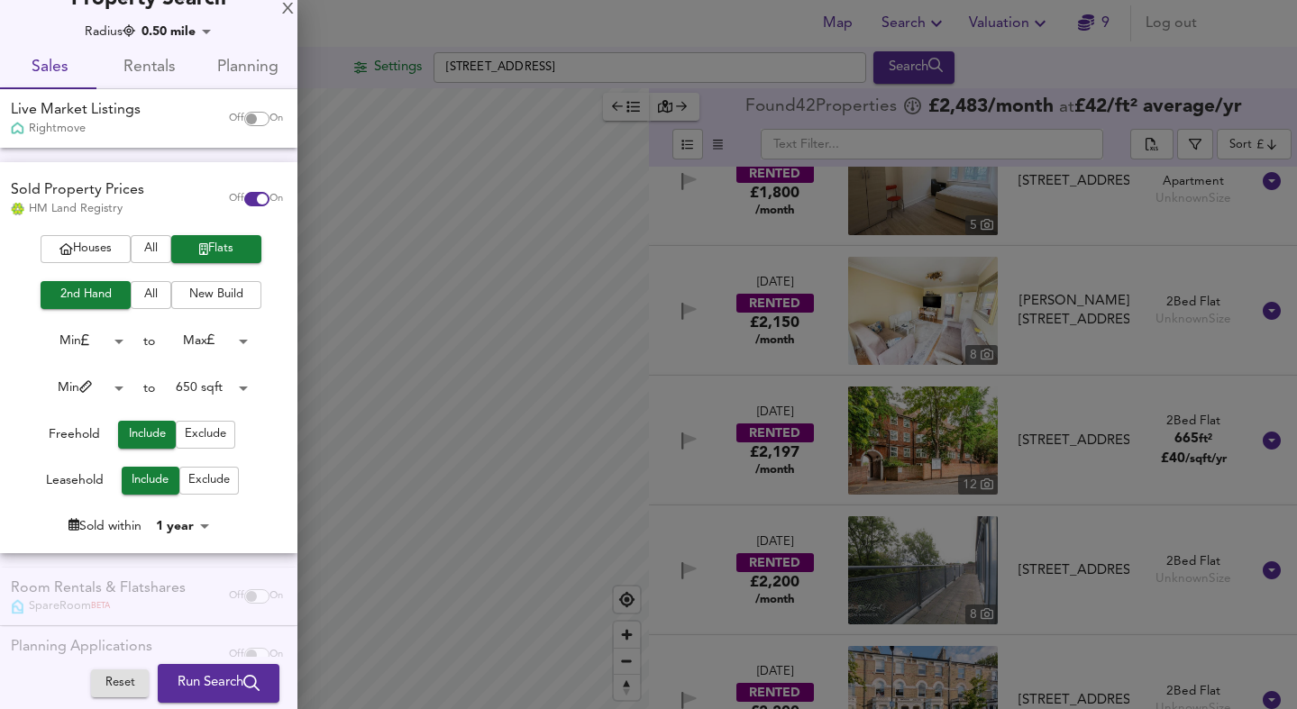
scroll to position [75, 0]
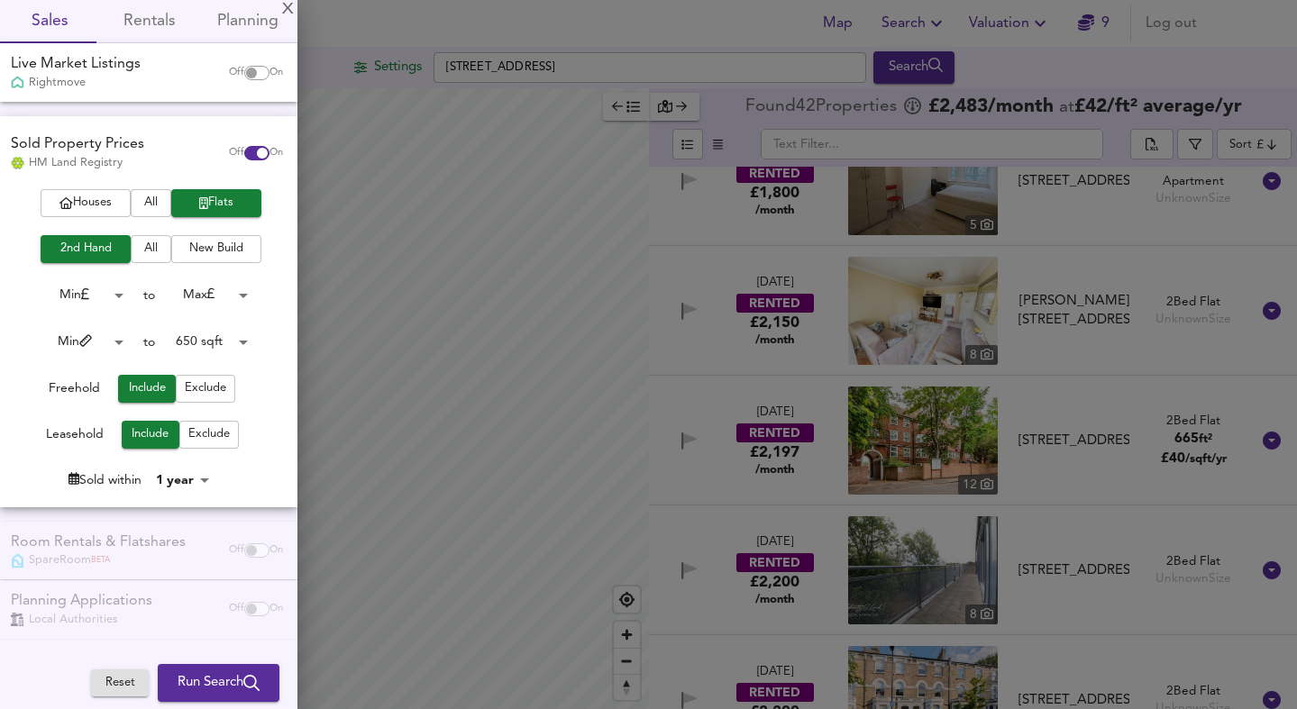
click at [144, 250] on span "All" at bounding box center [151, 249] width 23 height 21
click at [182, 682] on span "Run Search" at bounding box center [218, 682] width 82 height 23
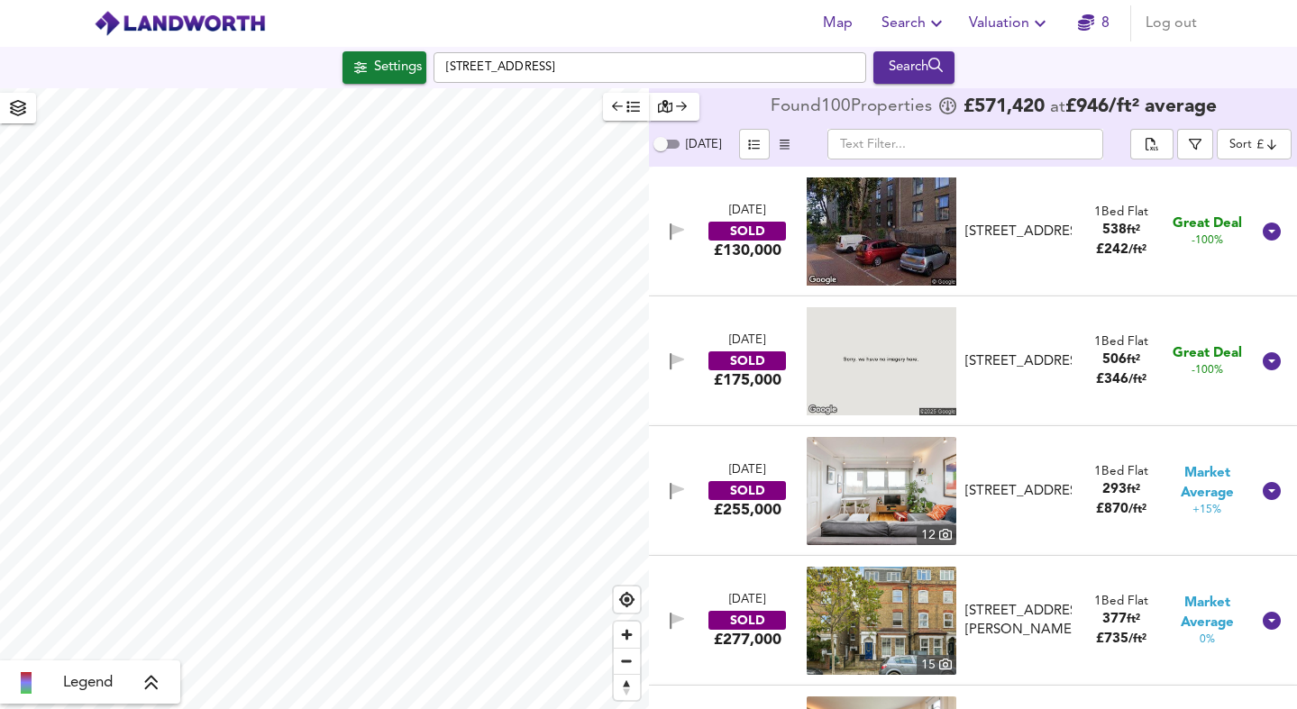
click at [744, 244] on div "£130,000" at bounding box center [748, 251] width 68 height 20
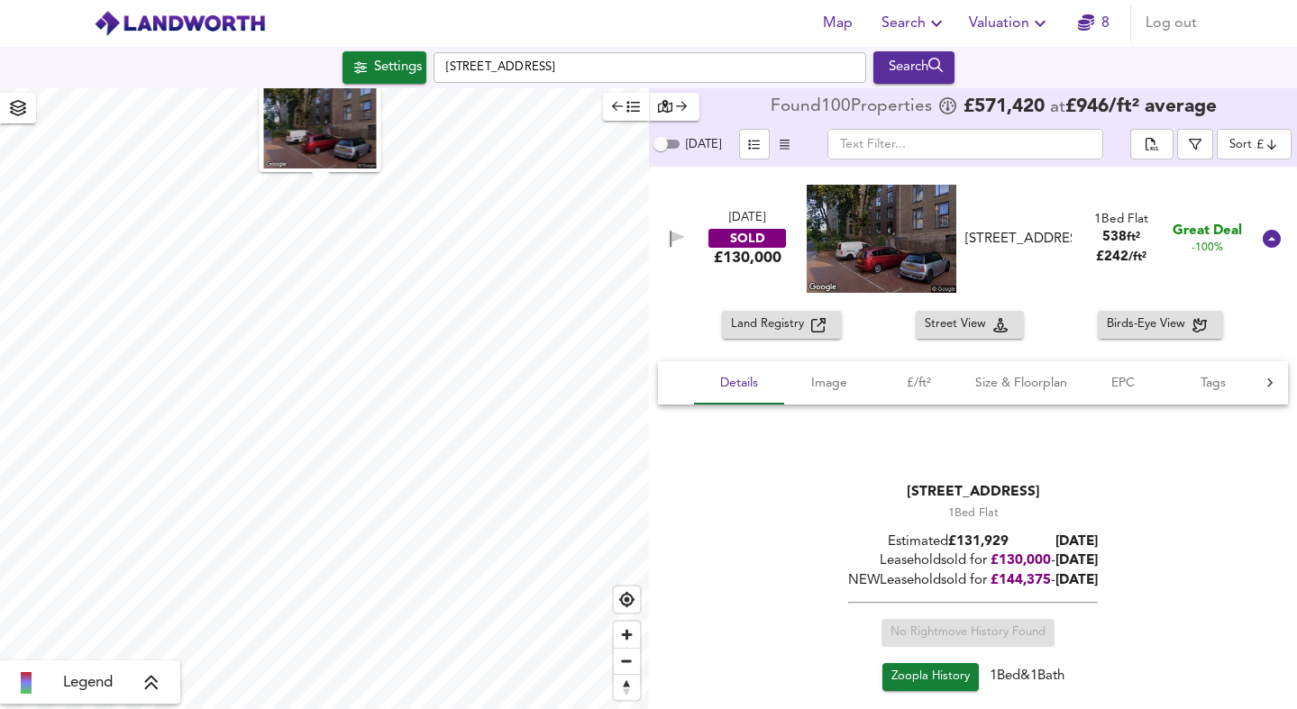
click at [855, 259] on img at bounding box center [881, 239] width 150 height 108
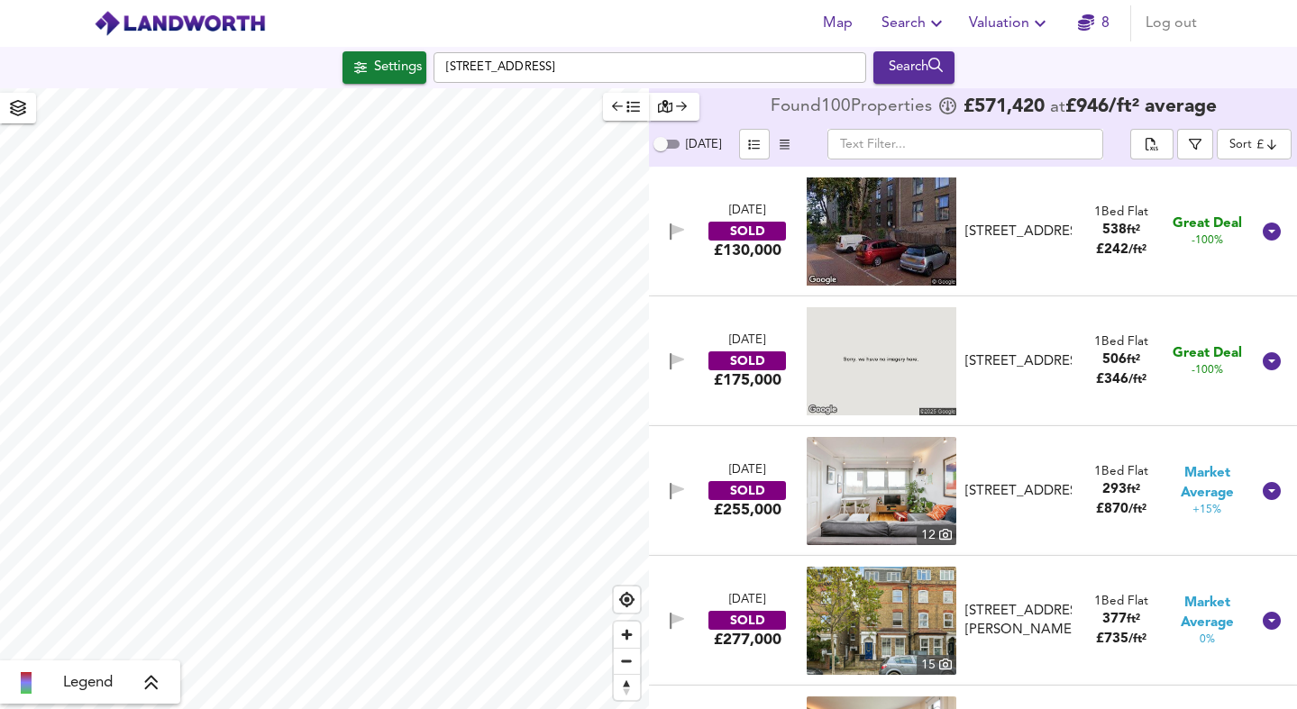
scroll to position [23, 0]
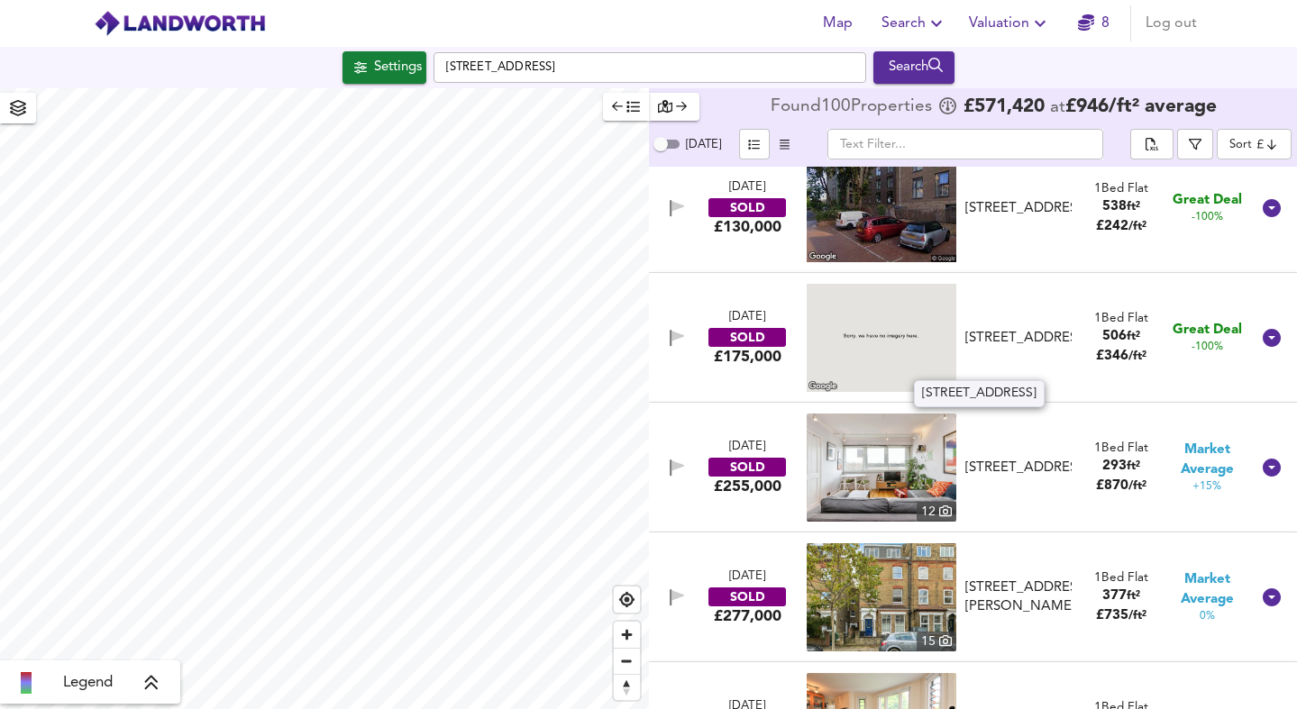
click at [990, 329] on div "[STREET_ADDRESS]" at bounding box center [1018, 338] width 106 height 19
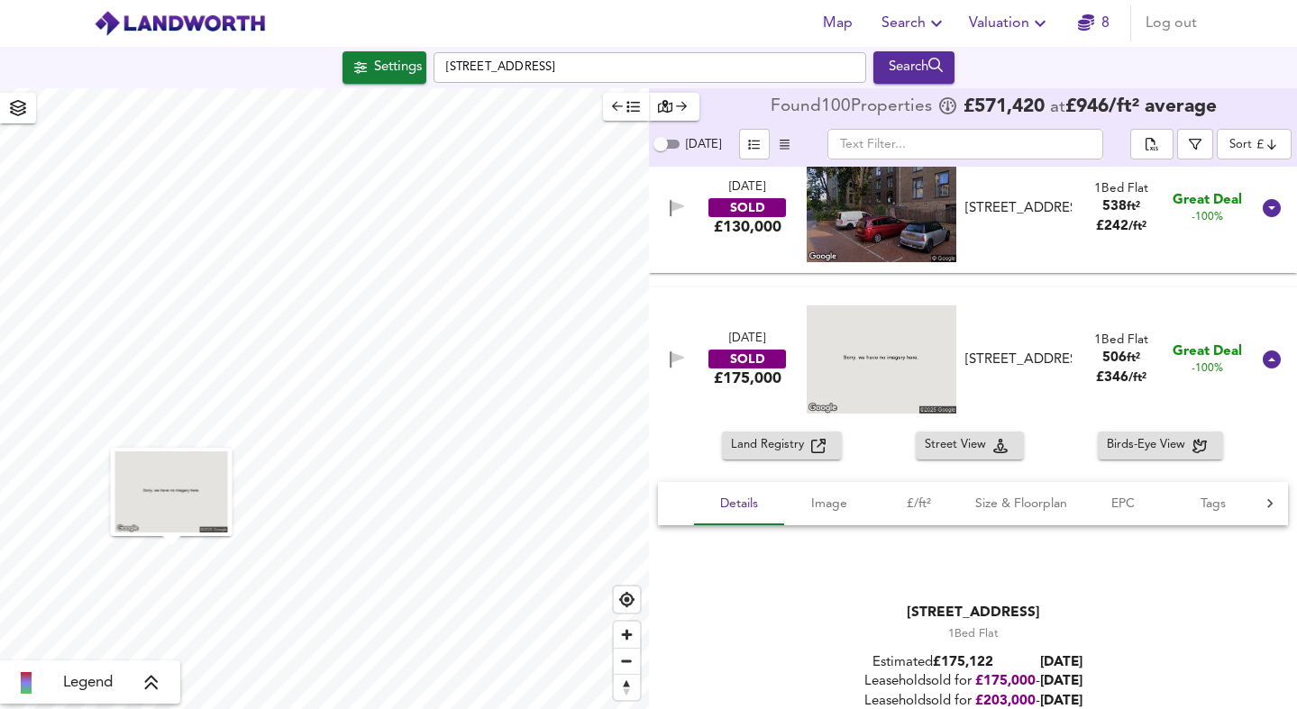
click at [914, 377] on img at bounding box center [881, 359] width 150 height 108
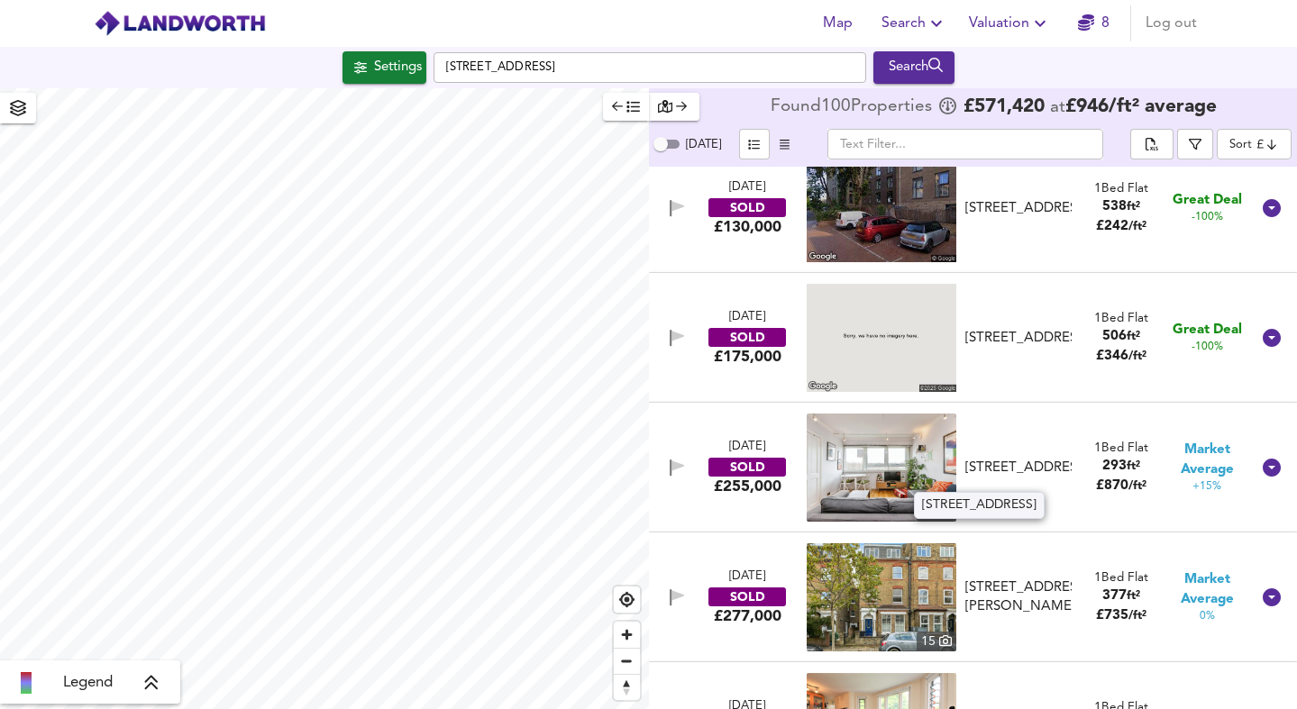
scroll to position [69, 0]
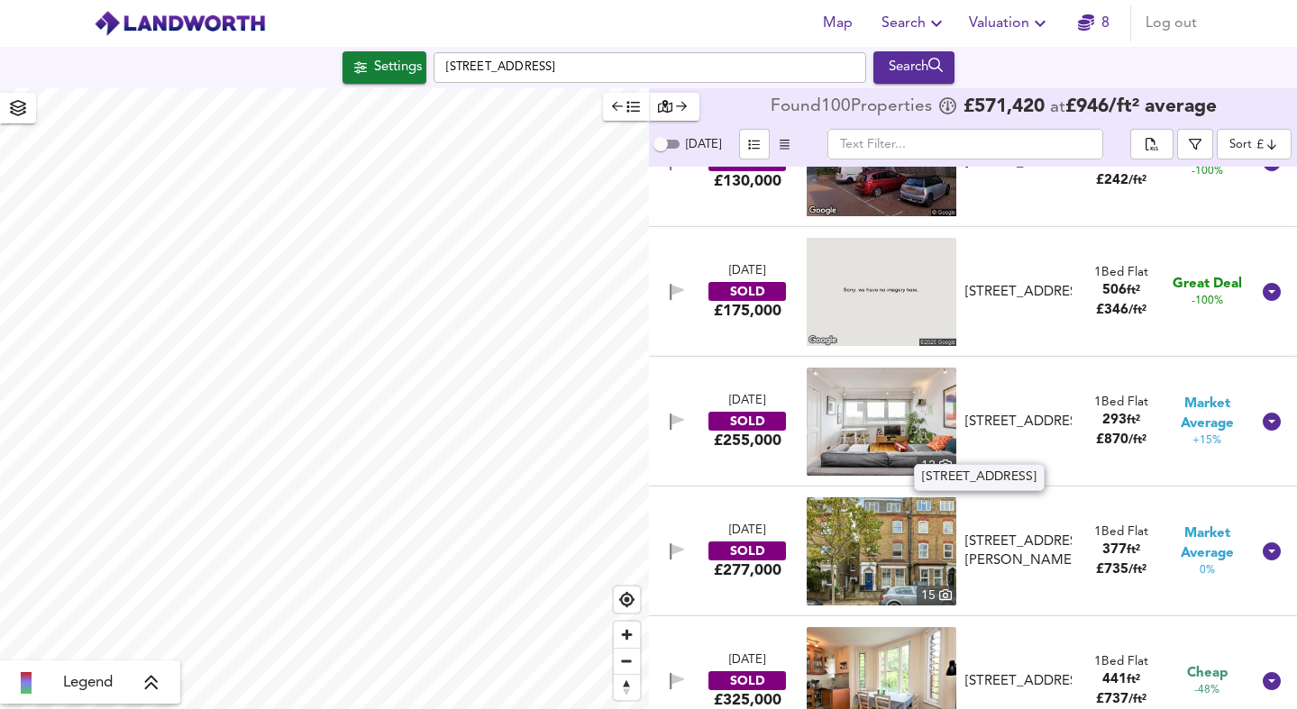
click at [1013, 432] on div "[STREET_ADDRESS]" at bounding box center [1018, 422] width 106 height 19
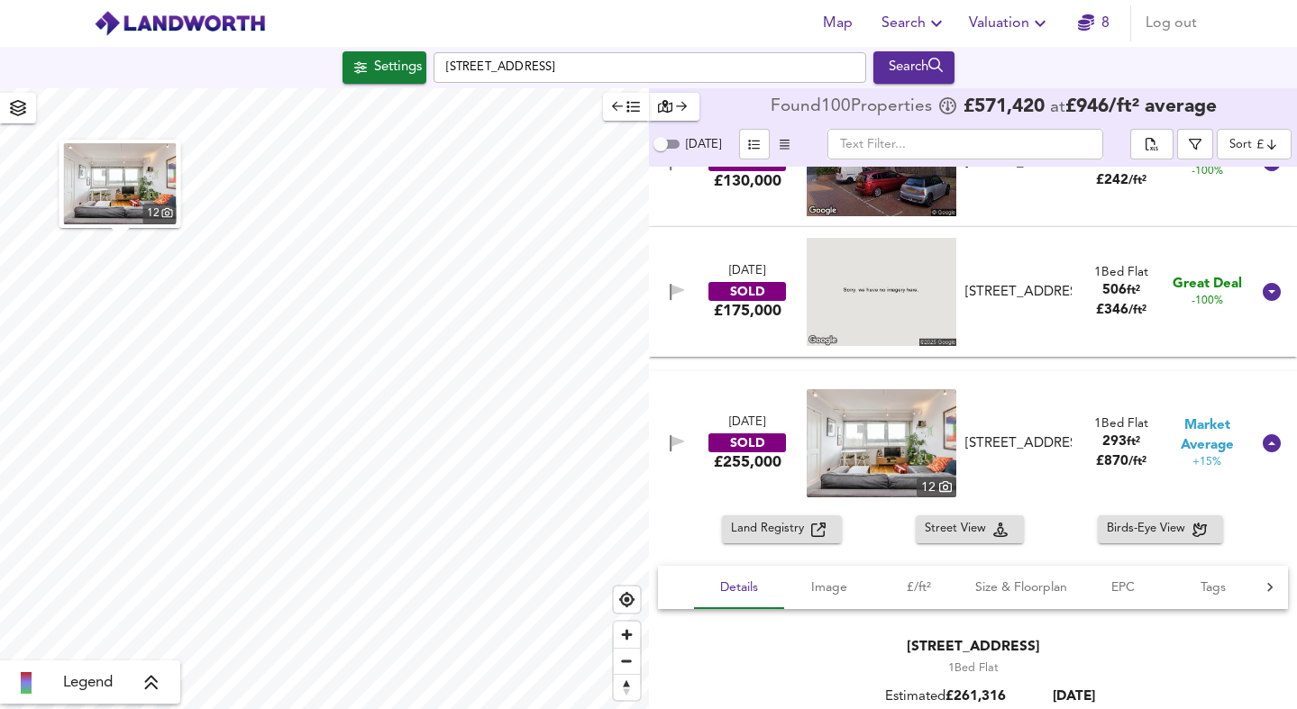
click at [905, 441] on img at bounding box center [881, 443] width 150 height 108
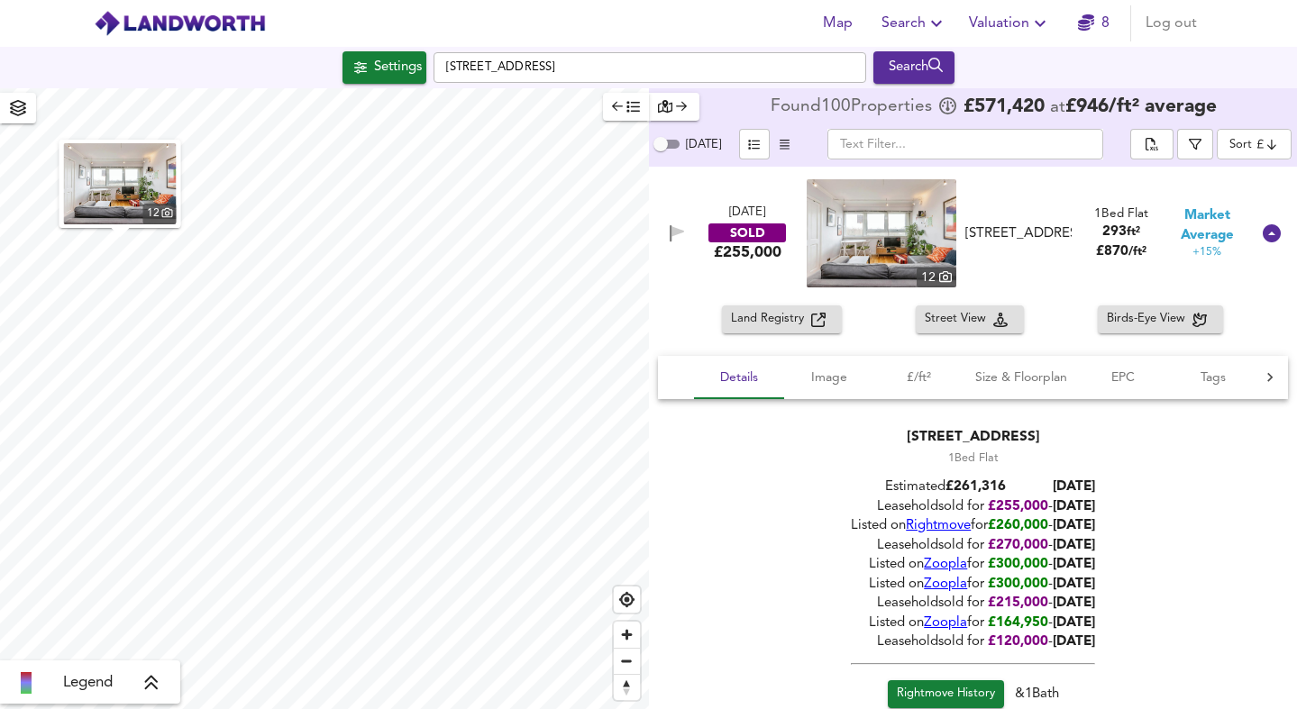
scroll to position [224, 0]
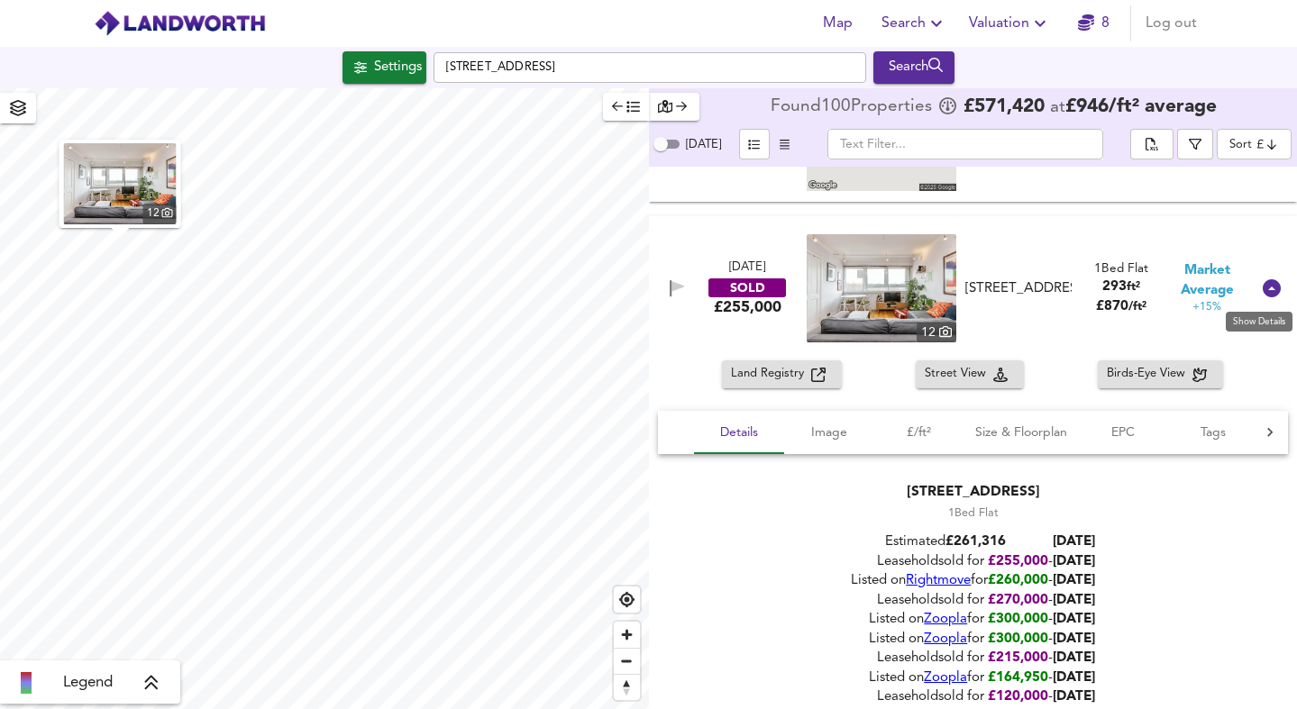
click at [1262, 291] on icon at bounding box center [1271, 288] width 18 height 18
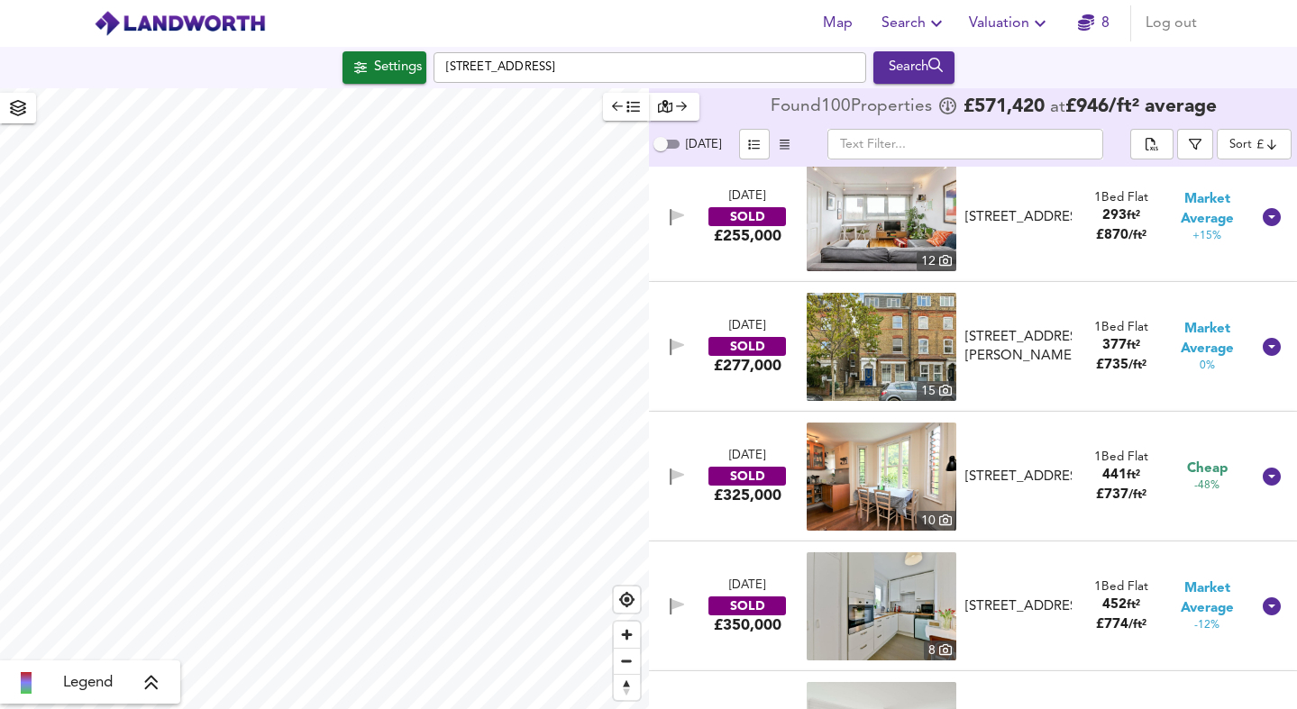
scroll to position [278, 0]
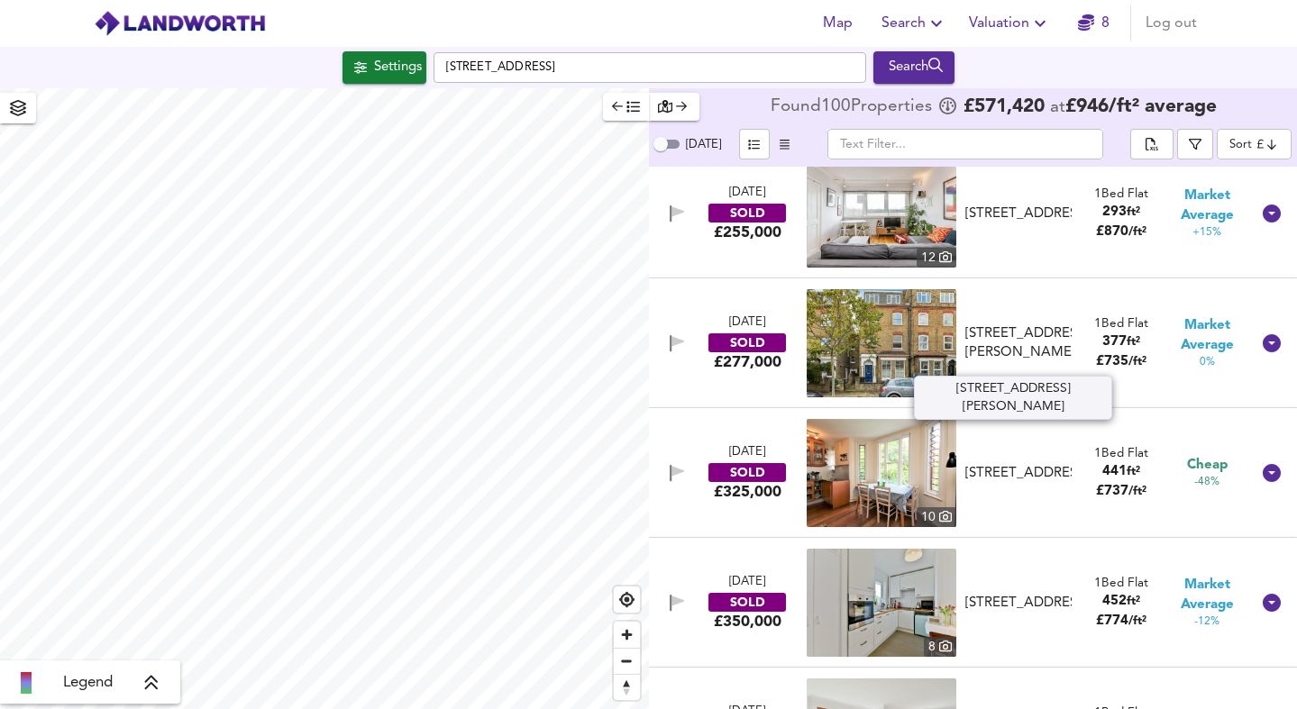
click at [1043, 346] on div "[STREET_ADDRESS][PERSON_NAME]" at bounding box center [1018, 343] width 106 height 39
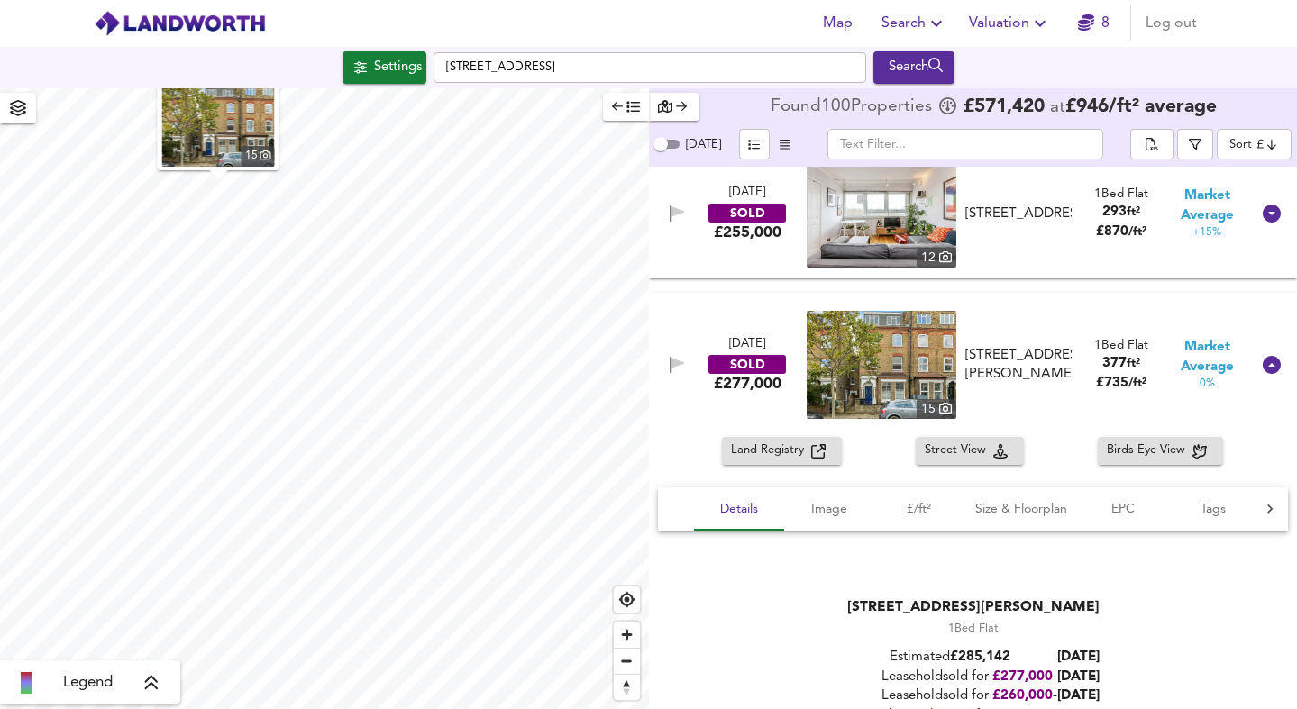
click at [873, 369] on img at bounding box center [881, 365] width 150 height 108
click at [1262, 362] on icon at bounding box center [1271, 365] width 18 height 18
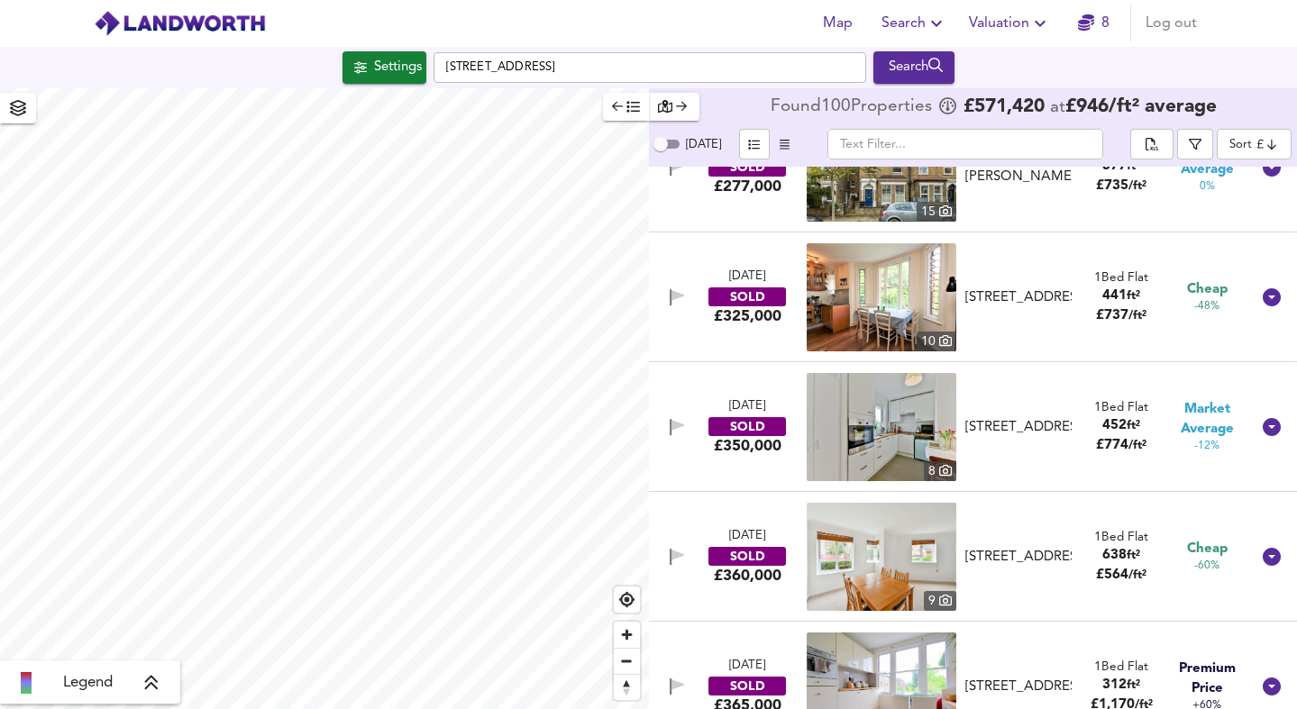
scroll to position [460, 0]
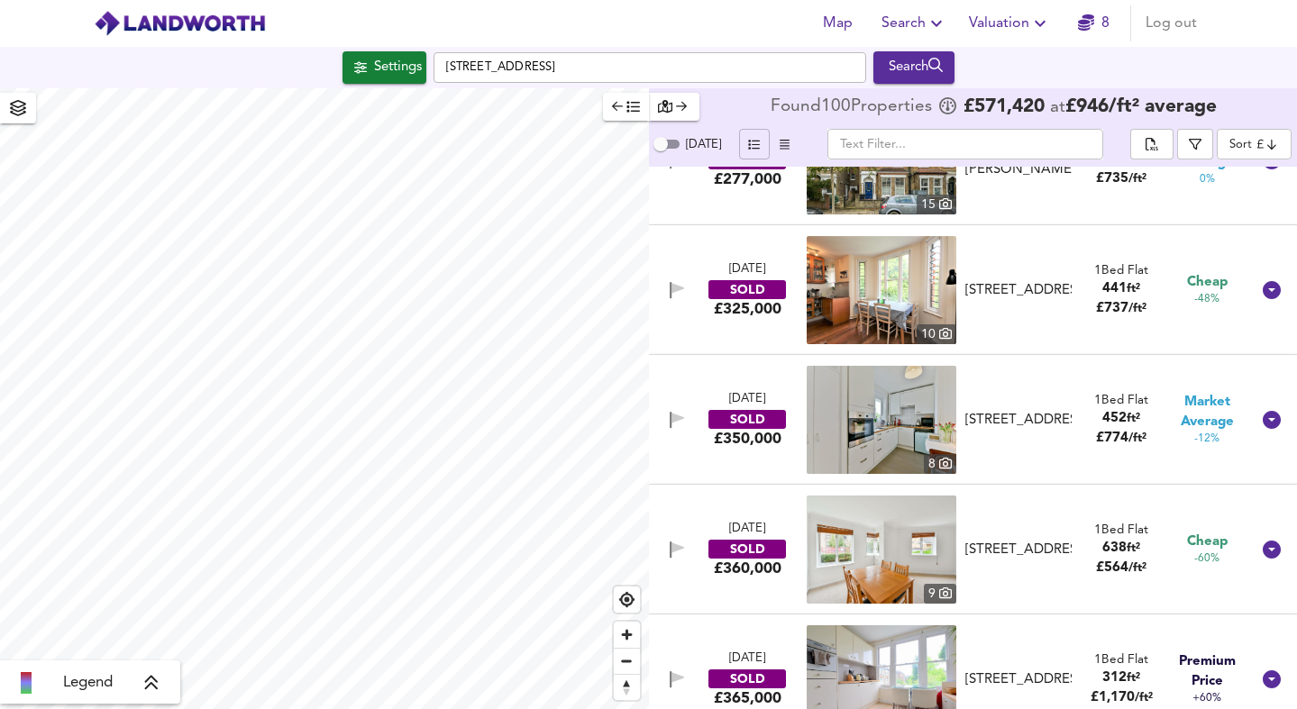
click at [739, 134] on button "button" at bounding box center [754, 144] width 31 height 31
click at [1201, 145] on icon "button" at bounding box center [1194, 144] width 13 height 13
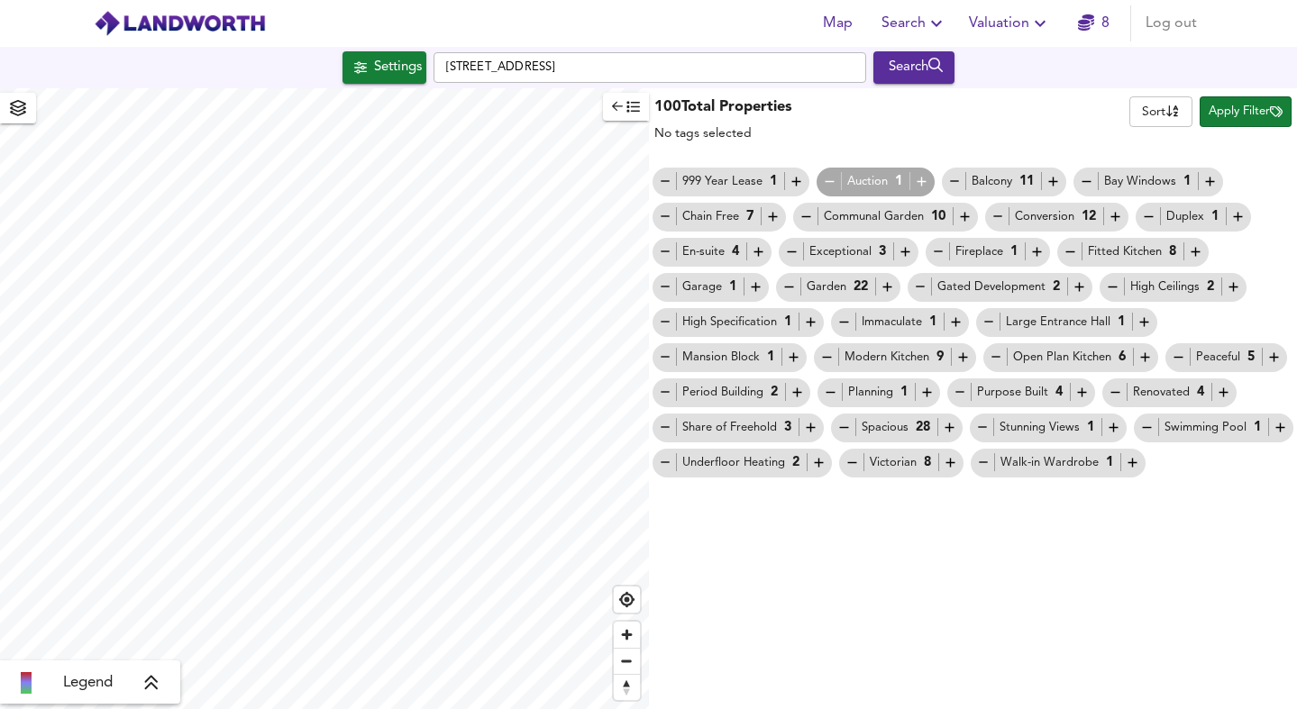
click at [1157, 108] on body "Map Search Valuation 8 Log out Settings Queen's Drive, N4 2SZ Search Legend 100…" at bounding box center [648, 354] width 1297 height 709
click at [1157, 108] on div "Name" at bounding box center [1162, 112] width 59 height 18
click at [1209, 110] on span "Apply Filter" at bounding box center [1245, 112] width 74 height 21
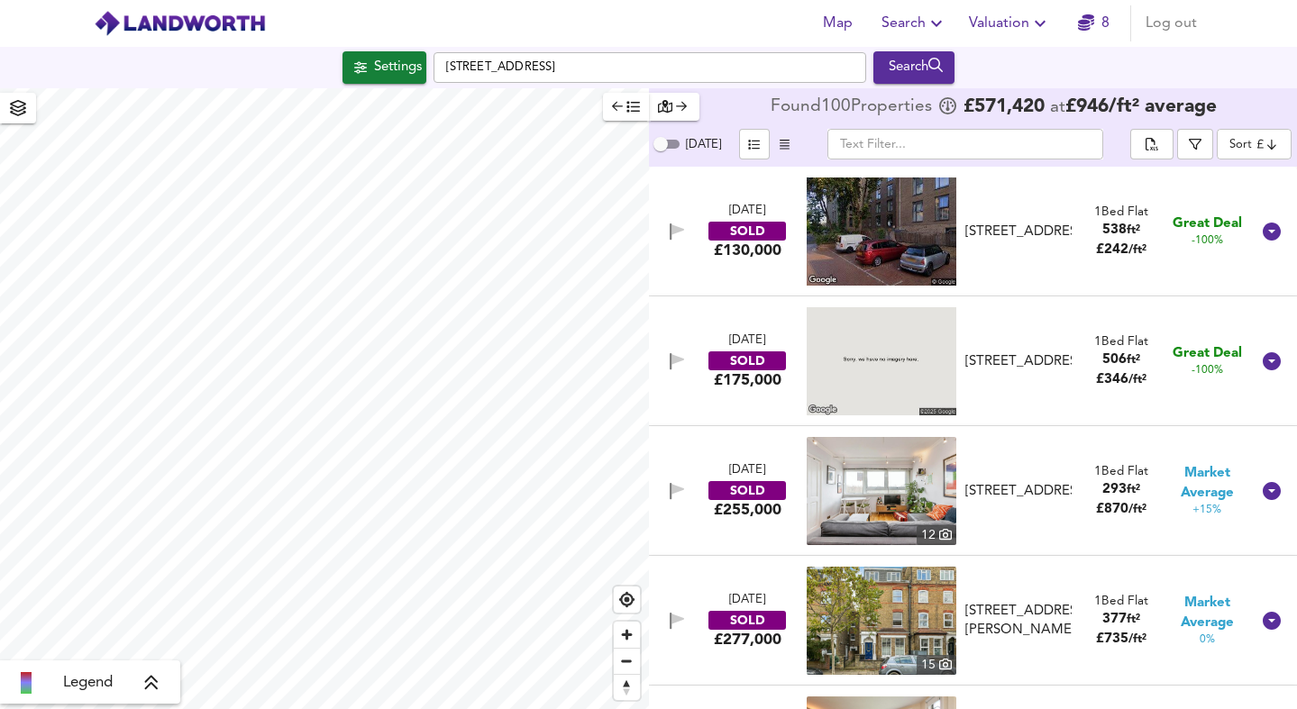
click at [1228, 144] on body "Map Search Valuation 8 Log out Settings Queen's Drive, N4 2SZ Search Legend Fou…" at bounding box center [648, 354] width 1297 height 709
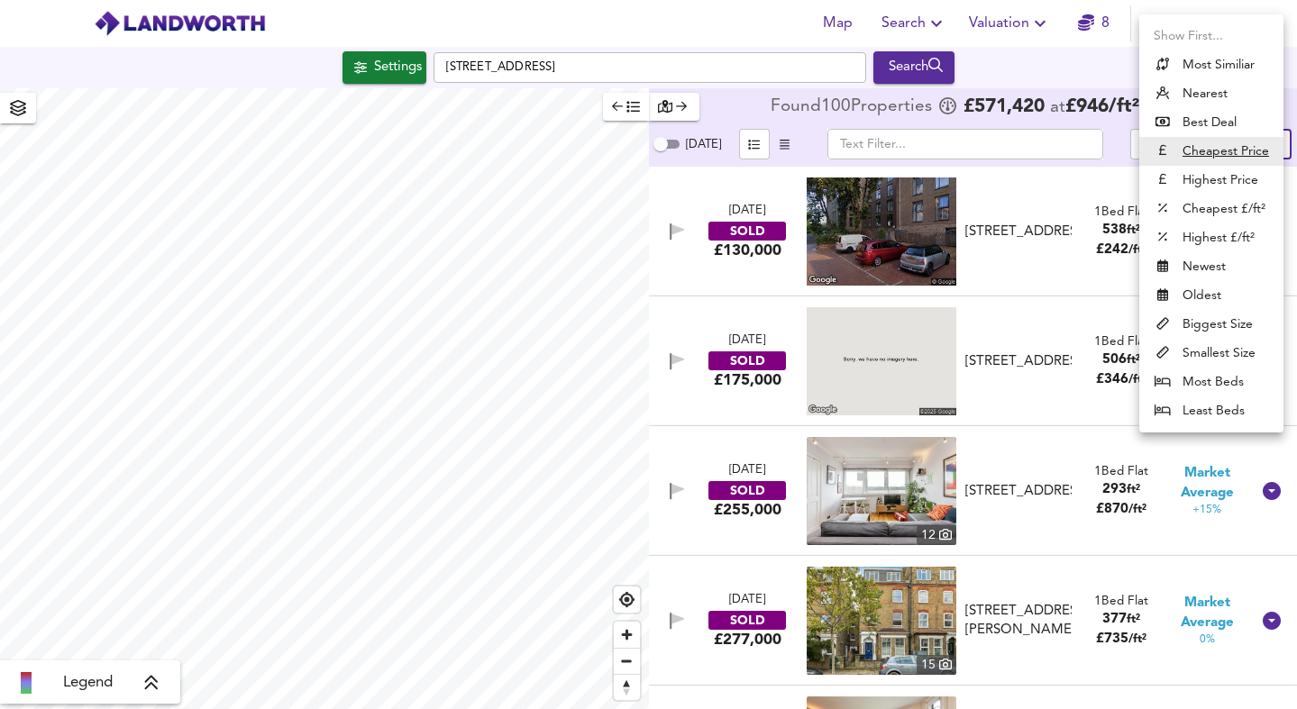
click at [1197, 384] on li "Most Beds" at bounding box center [1211, 382] width 144 height 29
type input "mostbeds"
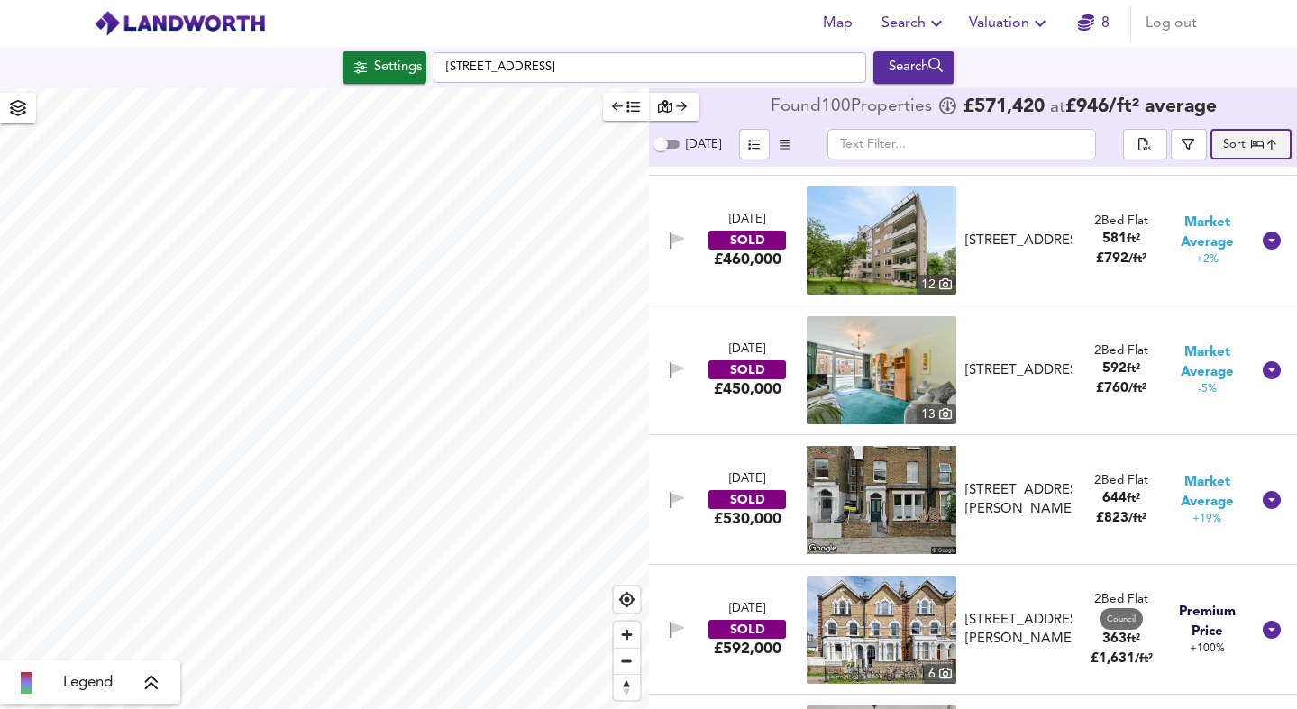
scroll to position [911, 0]
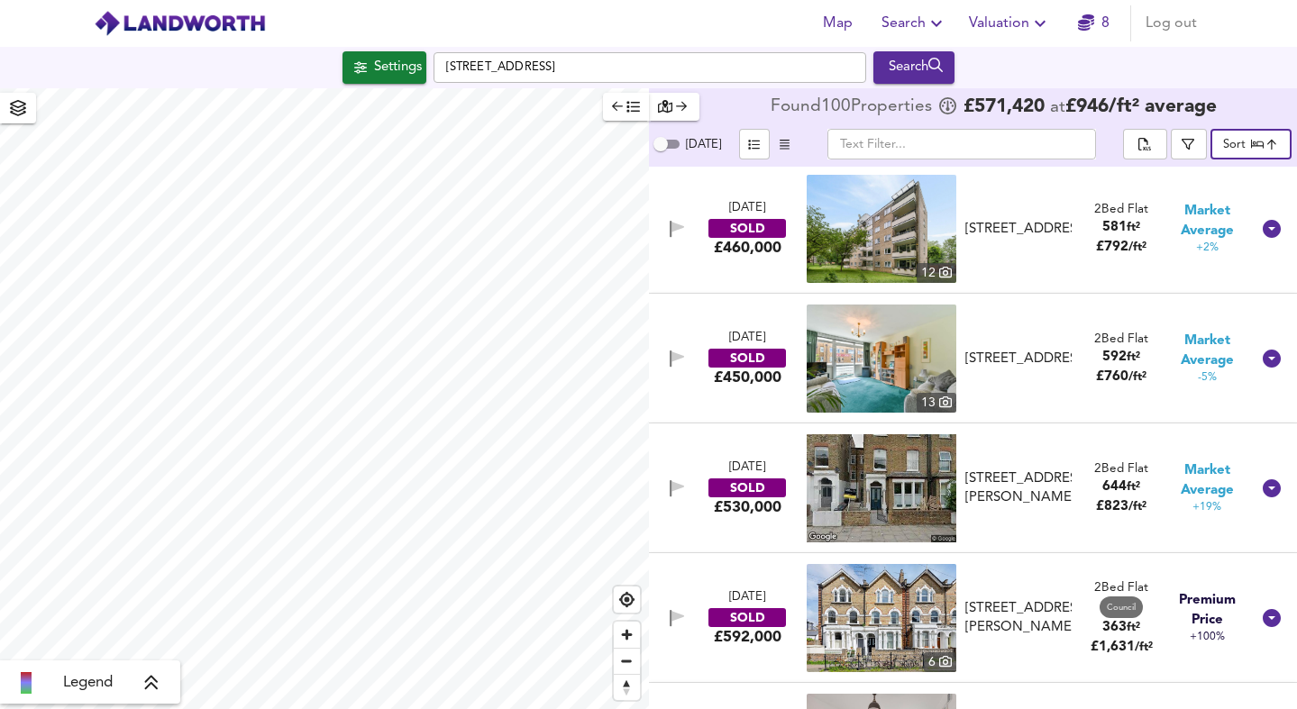
click at [914, 378] on img at bounding box center [881, 359] width 150 height 108
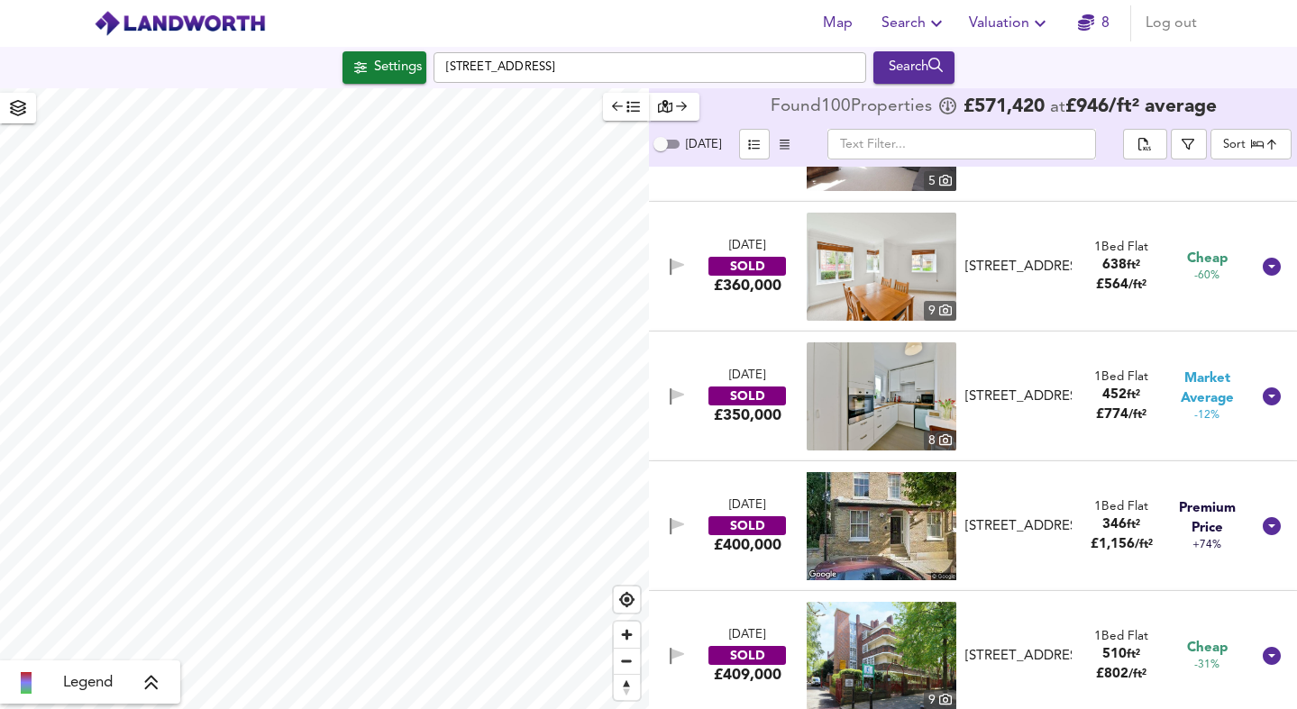
scroll to position [4119, 0]
